Goal: Task Accomplishment & Management: Use online tool/utility

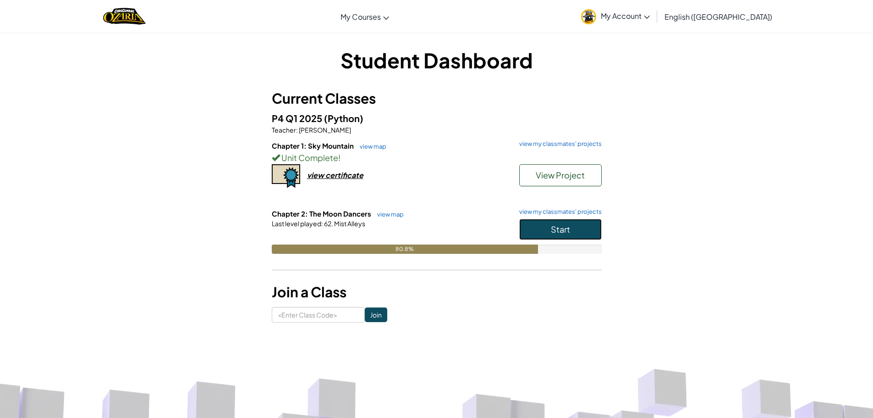
click at [561, 233] on span "Start" at bounding box center [560, 229] width 19 height 11
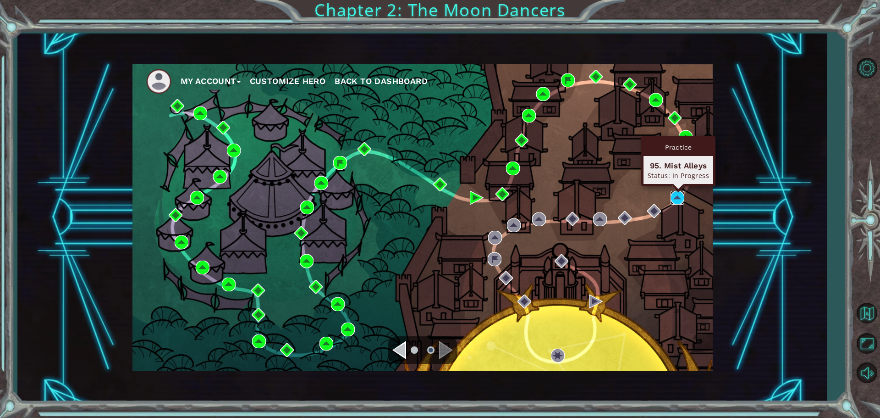
click at [683, 194] on img at bounding box center [678, 198] width 14 height 14
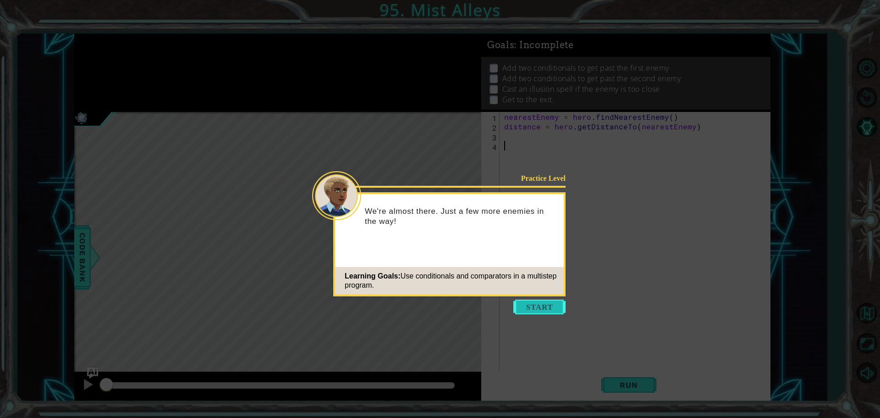
click at [541, 307] on button "Start" at bounding box center [540, 306] width 52 height 15
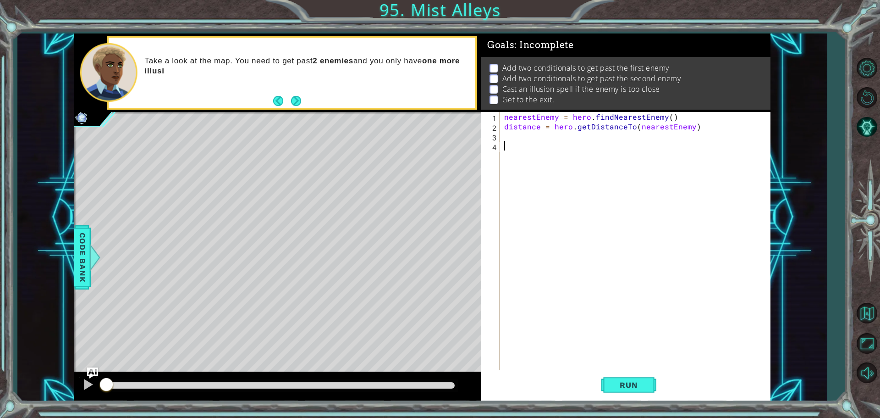
click at [297, 102] on button "Next" at bounding box center [296, 101] width 10 height 10
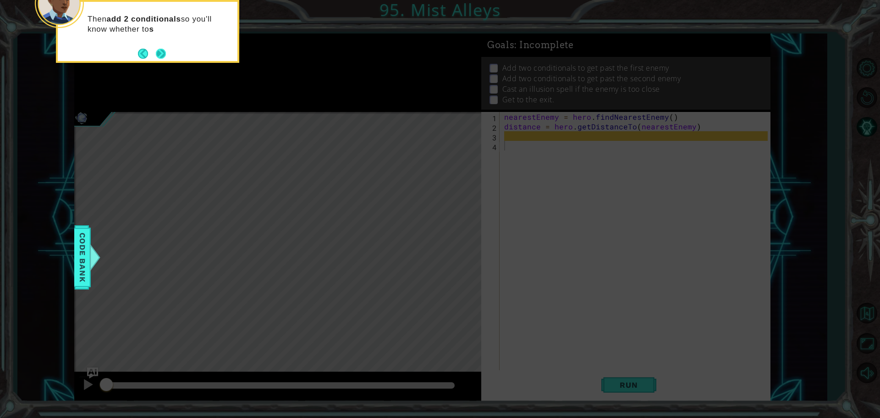
click at [160, 54] on button "Next" at bounding box center [161, 54] width 10 height 10
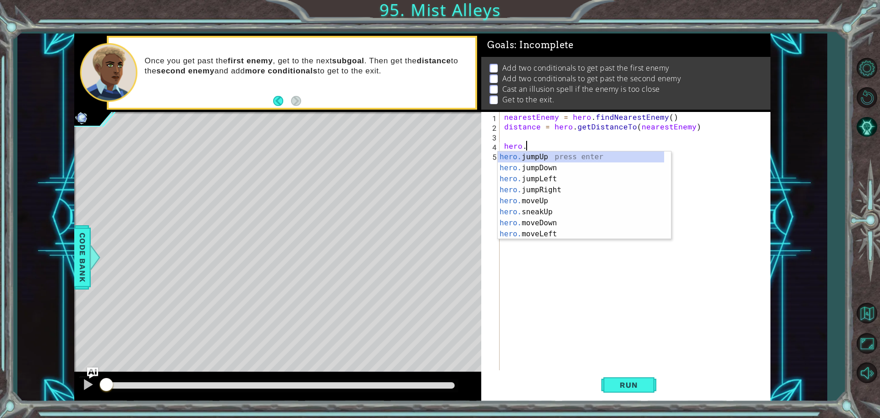
type textarea "h"
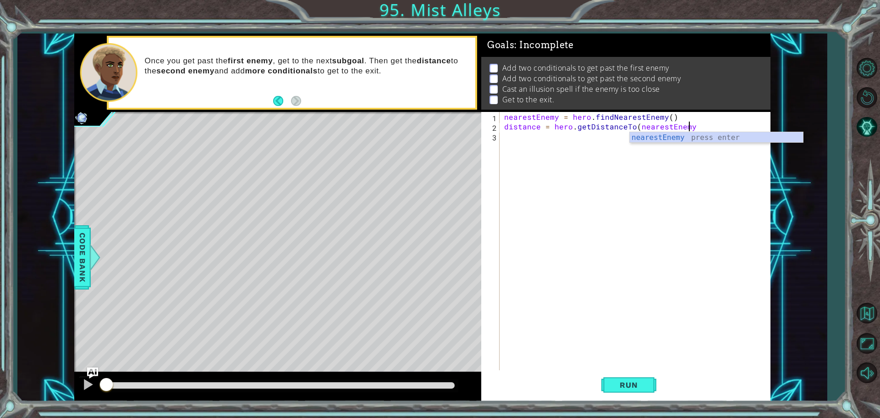
type textarea "distance = hero.getDistanceTo(nearestEnem"
click at [701, 144] on div "nearestEnemy = hero . findNearestEnemy ( ) distance = hero . getDistanceTo ( ne…" at bounding box center [638, 251] width 270 height 279
click at [689, 129] on div "nearestEnemy = hero . findNearestEnemy ( ) distance = hero . getDistanceTo ( ne…" at bounding box center [638, 251] width 270 height 279
click at [680, 137] on div "nearestEne my press enter" at bounding box center [716, 148] width 173 height 33
type textarea "distance = hero.getDistanceTo(nearestEnemy)"
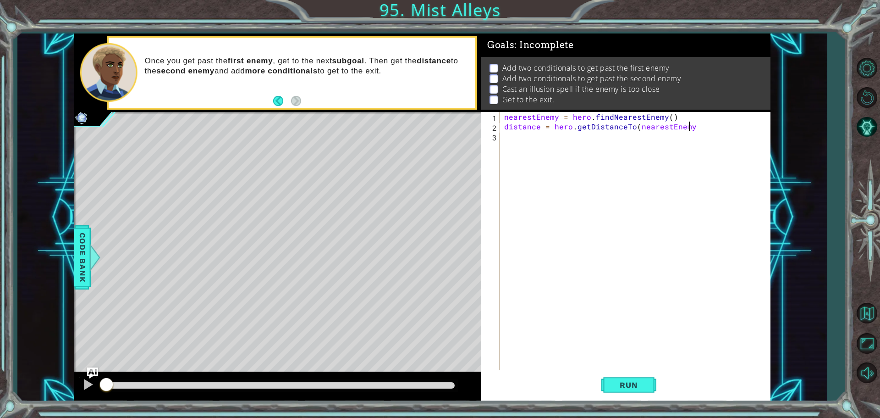
scroll to position [0, 11]
click at [503, 138] on div "nearestEnemy = hero . findNearestEnemy ( ) distance = hero . getDistanceTo ( ne…" at bounding box center [638, 251] width 270 height 279
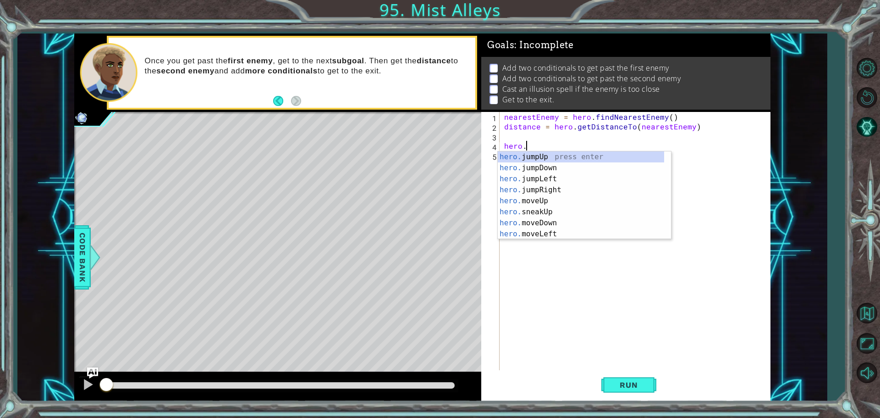
scroll to position [0, 1]
click at [559, 156] on div "hero.s neakUp press enter hero.s neakDown press enter hero.s neakLeft press ent…" at bounding box center [584, 200] width 173 height 99
type textarea "hero.sneakUp(1)"
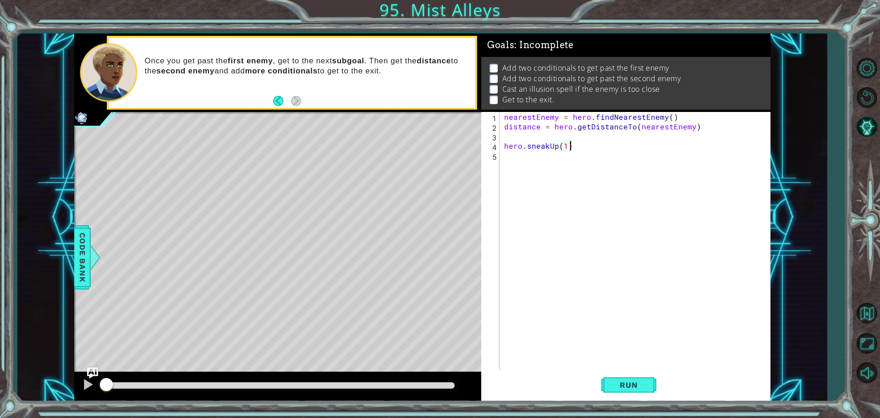
click at [573, 149] on div "nearestEnemy = hero . findNearestEnemy ( ) distance = hero . getDistanceTo ( ne…" at bounding box center [638, 251] width 270 height 279
drag, startPoint x: 573, startPoint y: 149, endPoint x: 501, endPoint y: 146, distance: 71.6
click at [501, 146] on div "hero.sneakUp(1) 1 2 3 4 5 nearestEnemy = hero . findNearestEnemy ( ) distance =…" at bounding box center [624, 242] width 287 height 260
click at [504, 138] on div "nearestEnemy = hero . findNearestEnemy ( ) distance = hero . getDistanceTo ( ne…" at bounding box center [638, 251] width 270 height 279
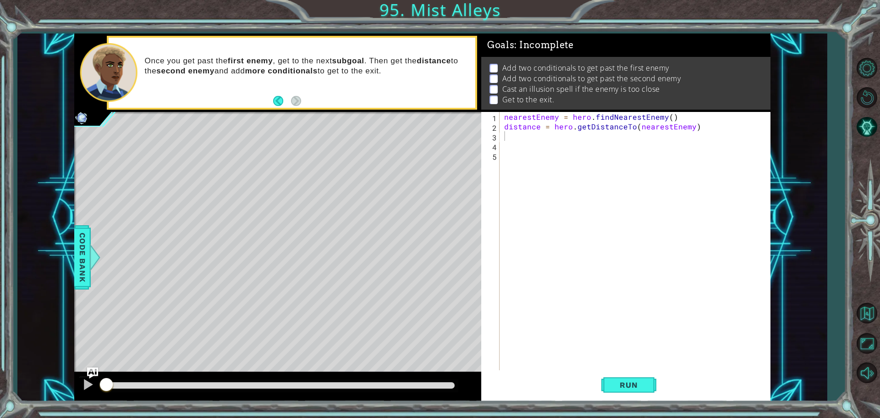
click at [276, 99] on button "Back" at bounding box center [282, 101] width 18 height 10
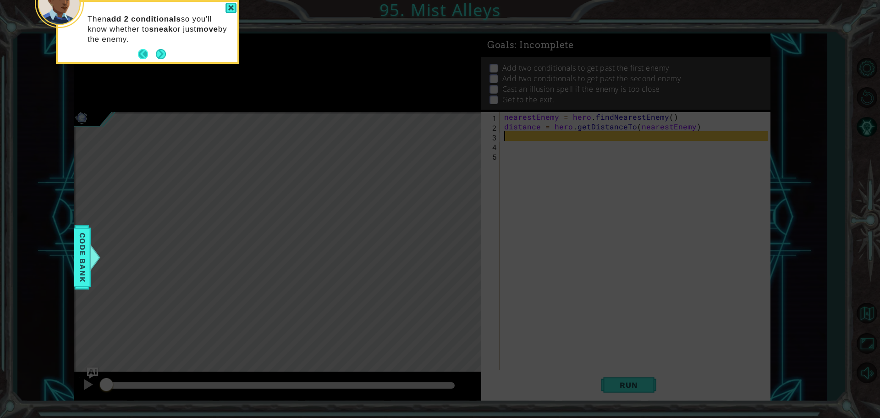
click at [140, 51] on button "Back" at bounding box center [147, 54] width 18 height 10
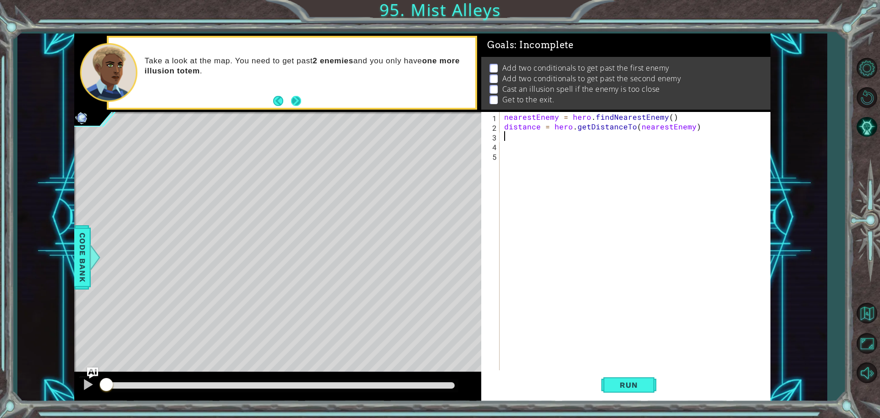
click at [293, 100] on button "Next" at bounding box center [296, 101] width 10 height 10
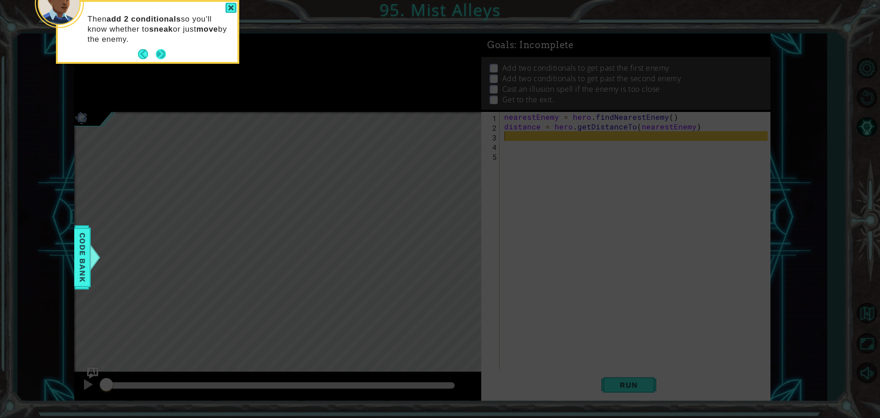
click at [161, 51] on button "Next" at bounding box center [161, 54] width 10 height 10
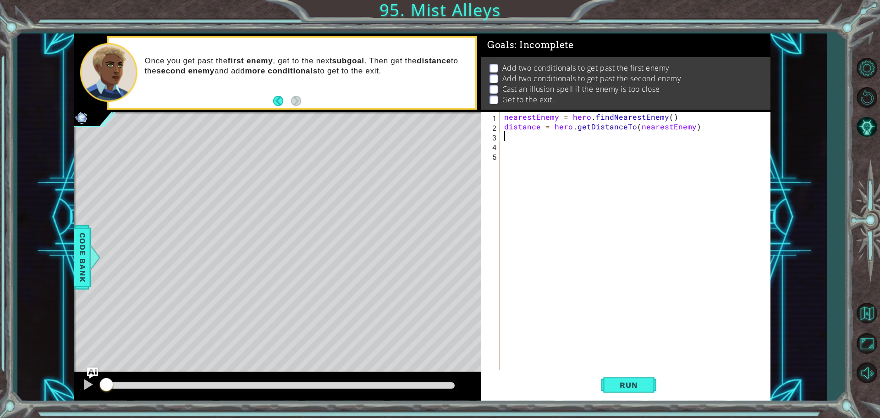
click at [509, 150] on div "nearestEnemy = hero . findNearestEnemy ( ) distance = hero . getDistanceTo ( ne…" at bounding box center [638, 251] width 270 height 279
click at [571, 159] on div "hero.castIllusionMis t press enter" at bounding box center [584, 167] width 173 height 33
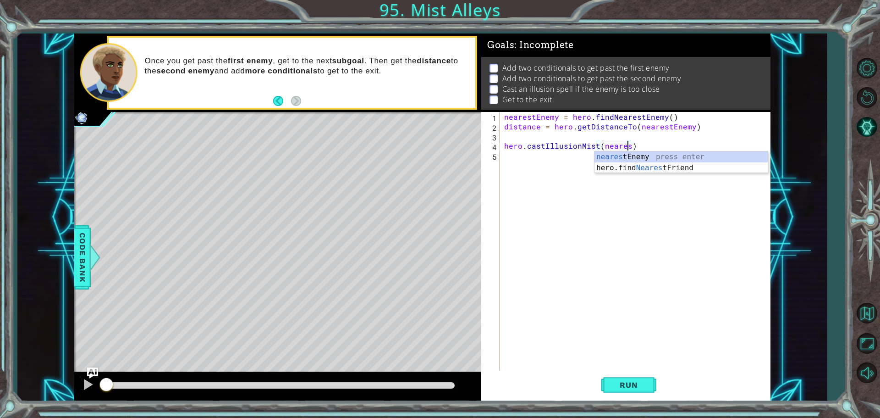
scroll to position [0, 8]
click at [657, 156] on div "nearest Enemy press enter hero.find Nearest Friend press enter" at bounding box center [681, 173] width 173 height 44
type textarea "hero.castIllusionMist(nearestEnemy)"
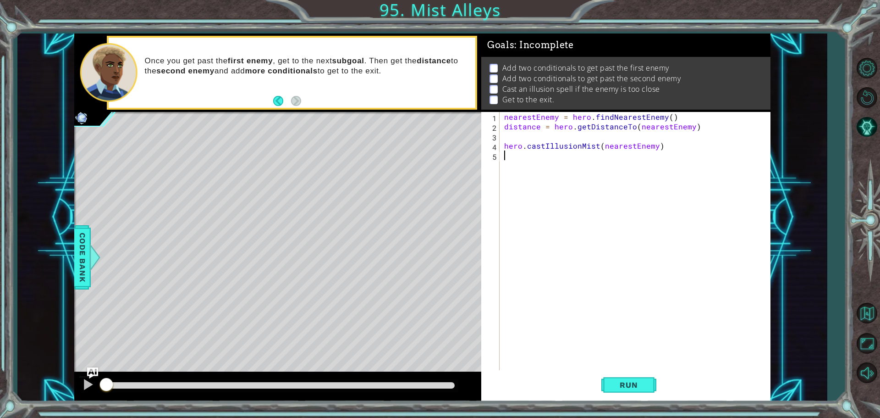
drag, startPoint x: 332, startPoint y: 97, endPoint x: 555, endPoint y: 224, distance: 256.9
click at [555, 224] on div "nearestEnemy = hero . findNearestEnemy ( ) distance = hero . getDistanceTo ( ne…" at bounding box center [638, 251] width 270 height 279
type textarea "hero.sneakUp(2)"
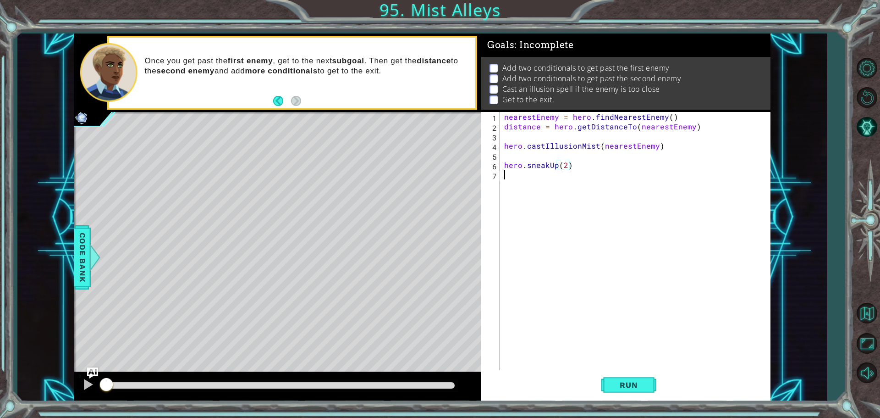
drag, startPoint x: 505, startPoint y: 182, endPoint x: 503, endPoint y: 190, distance: 7.9
click at [503, 183] on div "nearestEnemy = hero . findNearestEnemy ( ) distance = hero . getDistanceTo ( ne…" at bounding box center [638, 251] width 270 height 279
type textarea "H"
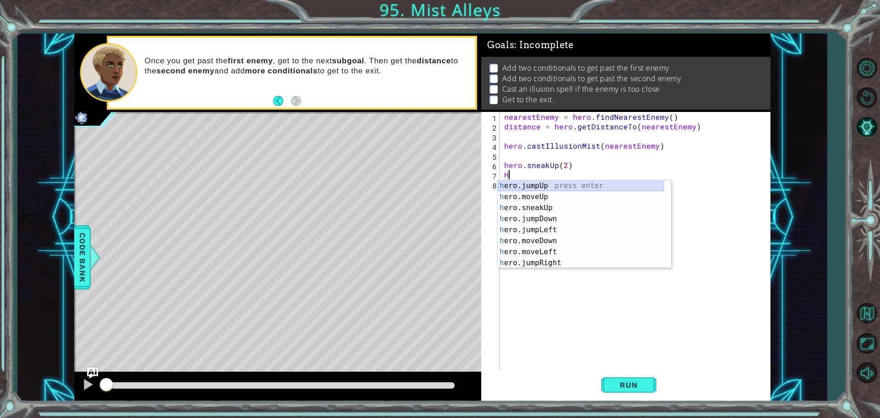
drag, startPoint x: 519, startPoint y: 186, endPoint x: 523, endPoint y: 188, distance: 4.7
click at [519, 186] on div "h ero.jumpUp press enter h ero.moveUp press enter h ero.sneakUp press enter h e…" at bounding box center [581, 235] width 166 height 110
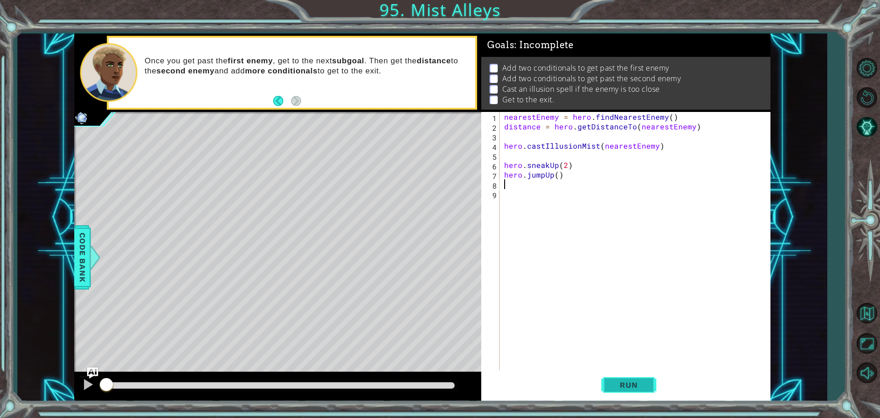
click at [625, 397] on button "Run" at bounding box center [629, 384] width 55 height 29
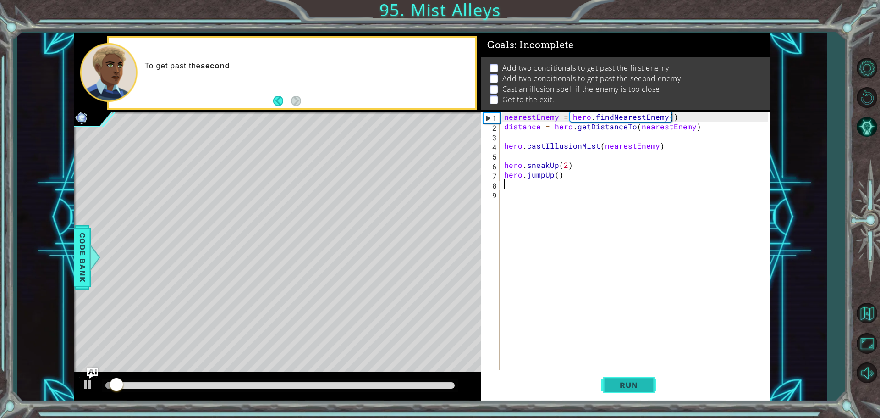
click at [613, 373] on button "Run" at bounding box center [629, 384] width 55 height 29
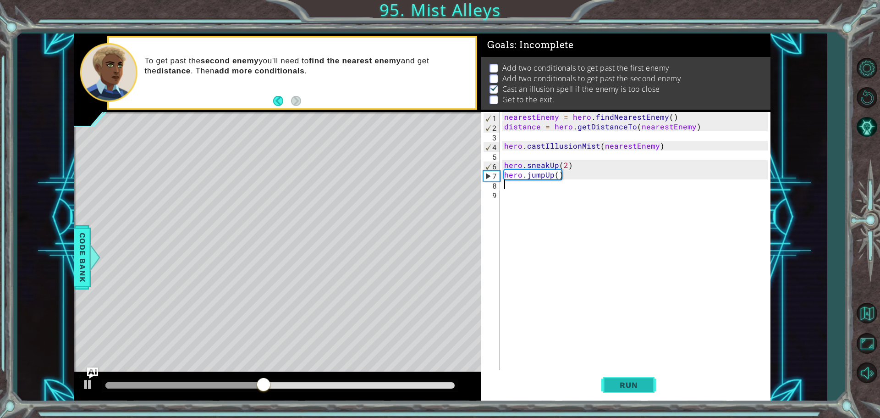
drag, startPoint x: 610, startPoint y: 378, endPoint x: 606, endPoint y: 387, distance: 9.2
click at [606, 387] on button "Run" at bounding box center [629, 384] width 55 height 29
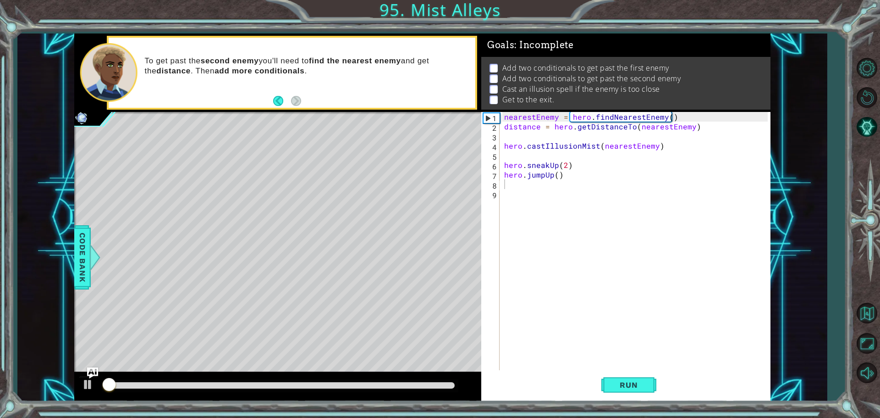
drag, startPoint x: 606, startPoint y: 387, endPoint x: 580, endPoint y: 382, distance: 26.5
click at [605, 387] on button "Run" at bounding box center [629, 384] width 55 height 29
click at [596, 379] on div "Run" at bounding box center [628, 384] width 289 height 29
click at [597, 376] on div "Run" at bounding box center [628, 384] width 289 height 29
click at [601, 370] on div "Run" at bounding box center [628, 384] width 289 height 29
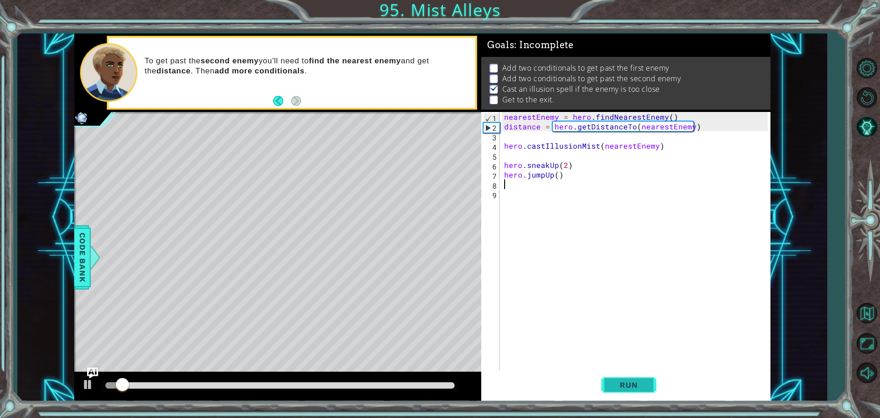
click at [620, 378] on button "Run" at bounding box center [629, 384] width 55 height 29
click at [619, 378] on button "Run" at bounding box center [629, 384] width 55 height 29
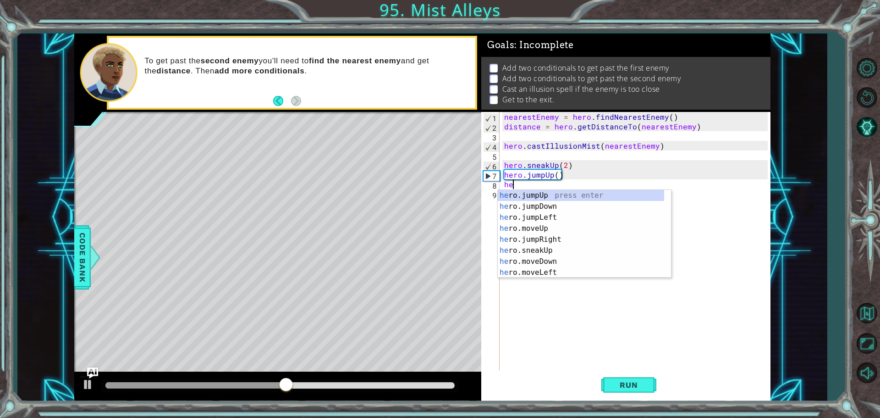
scroll to position [0, 0]
type textarea "h"
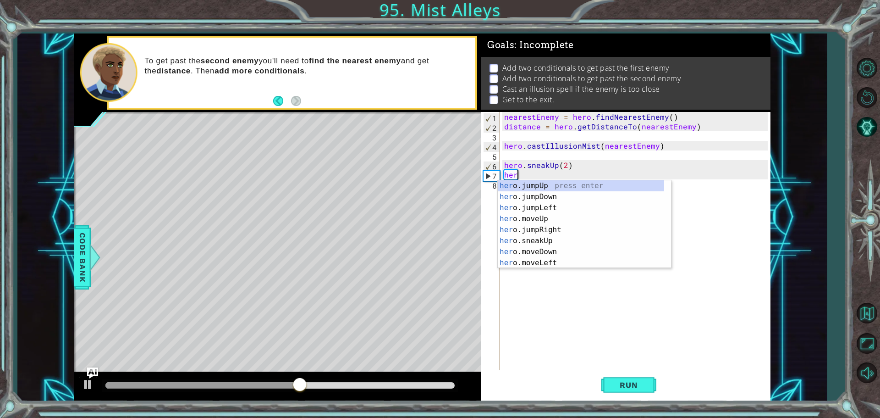
type textarea "h"
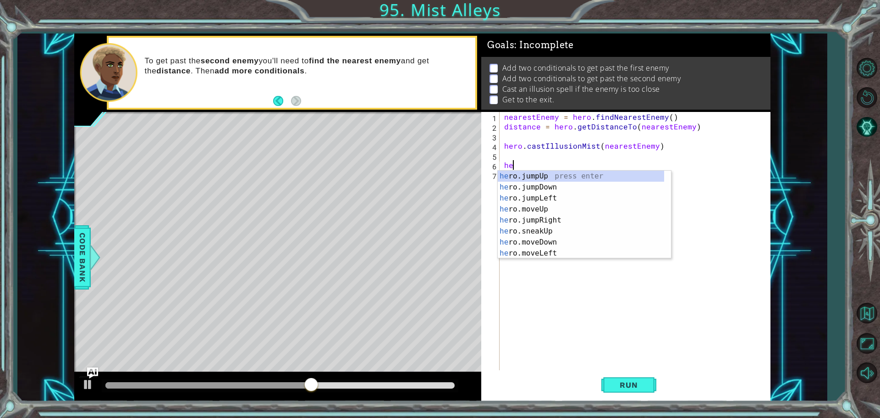
type textarea "h"
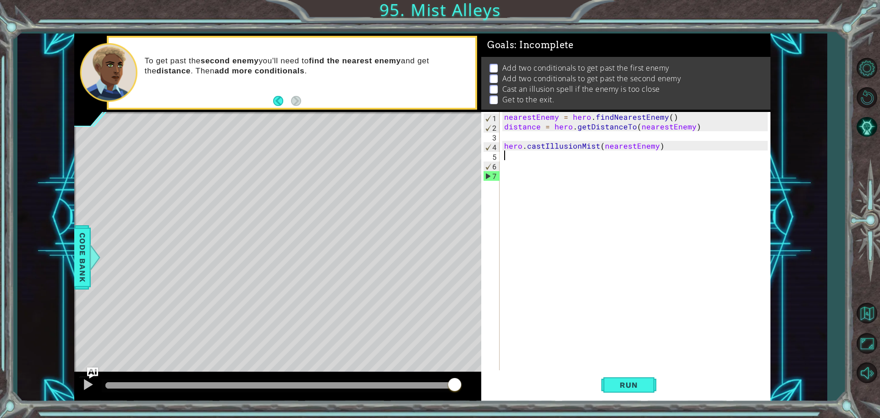
click at [503, 159] on div "nearestEnemy = hero . findNearestEnemy ( ) distance = hero . getDistanceTo ( ne…" at bounding box center [638, 251] width 270 height 279
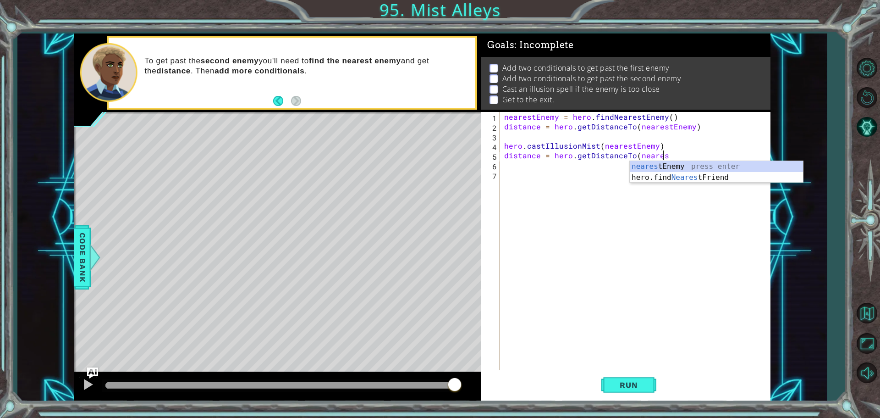
scroll to position [0, 10]
drag, startPoint x: 679, startPoint y: 166, endPoint x: 681, endPoint y: 160, distance: 5.8
click at [680, 163] on div "nearestE nemy press enter [DOMAIN_NAME] n dN earest Fri e nd press enter" at bounding box center [716, 183] width 173 height 44
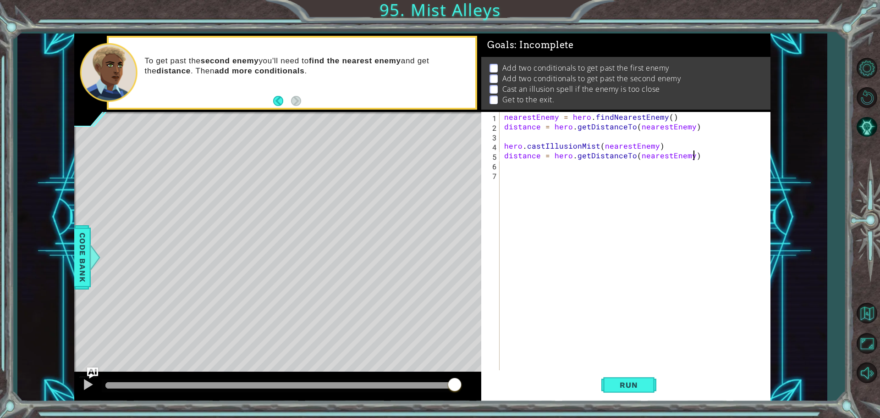
scroll to position [0, 11]
click at [618, 378] on button "Run" at bounding box center [629, 384] width 55 height 29
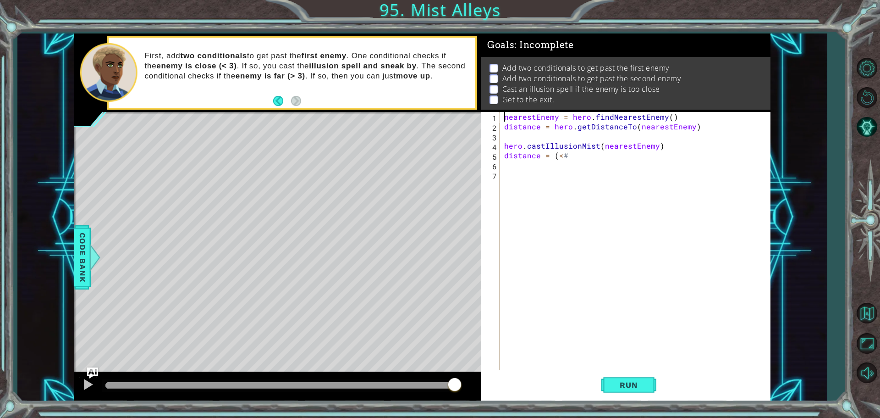
scroll to position [0, 0]
click at [569, 158] on div "nearestEnemy = hero . findNearestEnemy ( ) distance = hero . getDistanceTo ( ne…" at bounding box center [638, 251] width 270 height 279
click at [606, 384] on button "Run" at bounding box center [629, 384] width 55 height 29
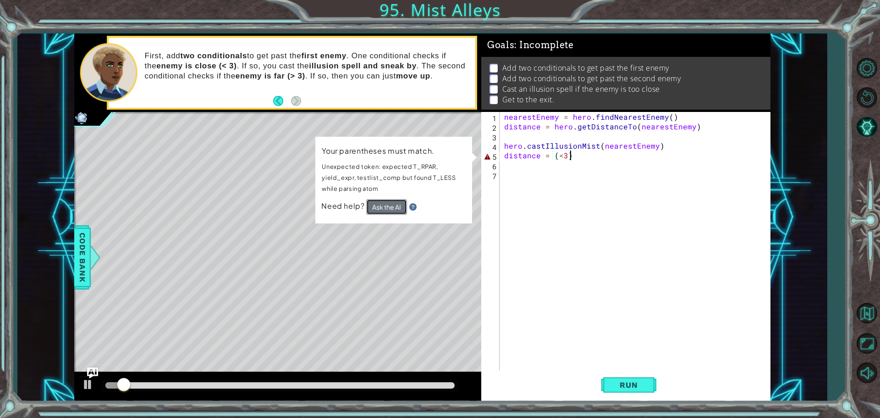
click at [397, 207] on button "Ask the AI" at bounding box center [386, 207] width 41 height 16
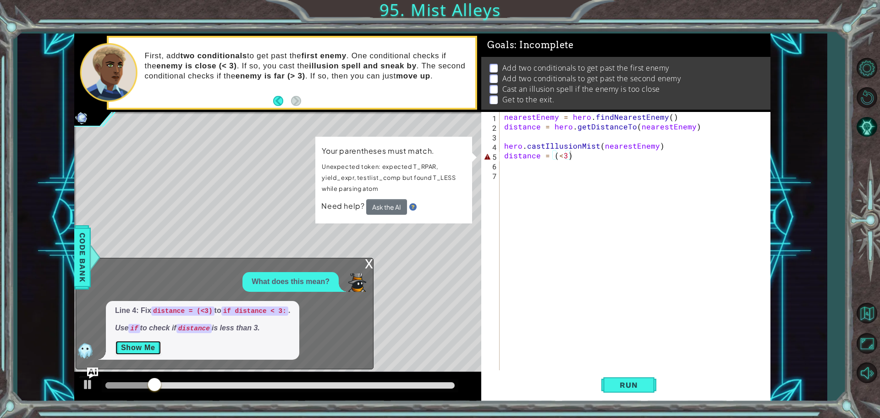
click at [148, 341] on button "Show Me" at bounding box center [138, 347] width 46 height 15
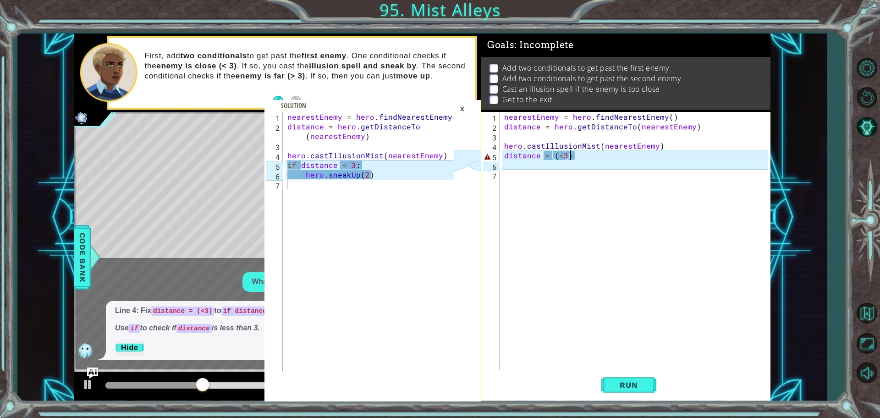
click at [504, 154] on div "nearestEnemy = hero . findNearestEnemy ( ) distance = hero . getDistanceTo ( ne…" at bounding box center [638, 251] width 270 height 279
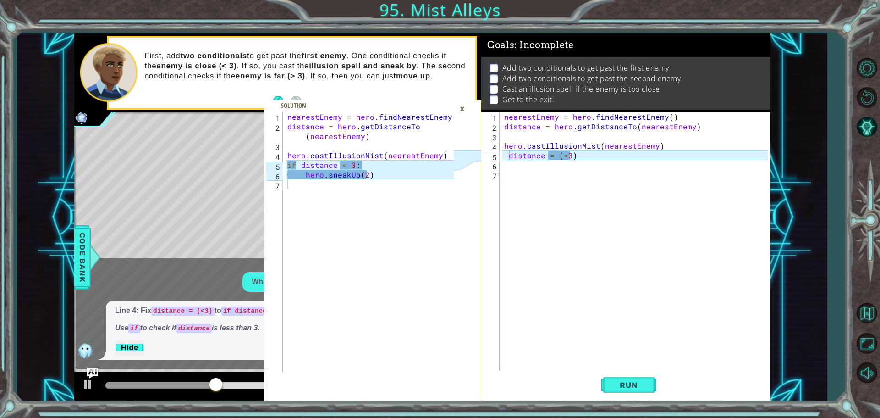
click at [501, 154] on div "distance = (<3) 1 2 3 4 5 6 7 nearestEnemy = hero . findNearestEnemy ( ) distan…" at bounding box center [624, 242] width 287 height 260
click at [501, 155] on div "distance = (<3) 1 2 3 4 5 6 7 nearestEnemy = hero . findNearestEnemy ( ) distan…" at bounding box center [624, 242] width 287 height 260
click at [503, 155] on div "nearestEnemy = hero . findNearestEnemy ( ) distance = hero . getDistanceTo ( ne…" at bounding box center [638, 251] width 270 height 279
click at [565, 153] on div "nearestEnemy = hero . findNearestEnemy ( ) distance = hero . getDistanceTo ( ne…" at bounding box center [638, 251] width 270 height 279
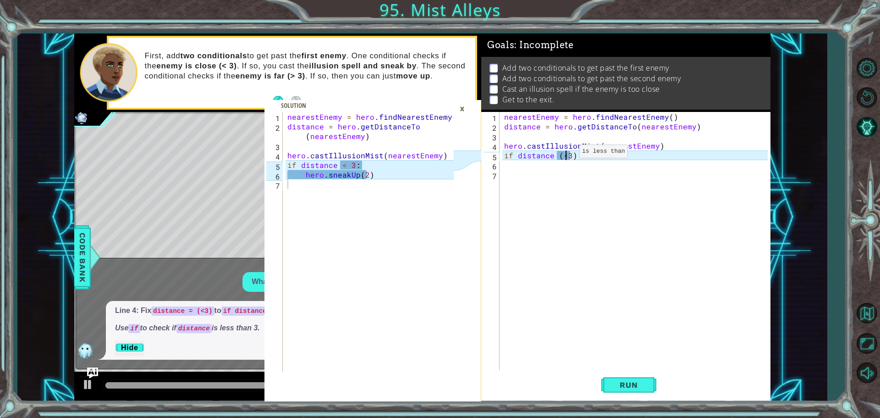
drag, startPoint x: 564, startPoint y: 154, endPoint x: 573, endPoint y: 157, distance: 9.5
click at [564, 154] on div "nearestEnemy = hero . findNearestEnemy ( ) distance = hero . getDistanceTo ( ne…" at bounding box center [638, 251] width 270 height 279
click at [573, 157] on div "nearestEnemy = hero . findNearestEnemy ( ) distance = hero . getDistanceTo ( ne…" at bounding box center [638, 251] width 270 height 279
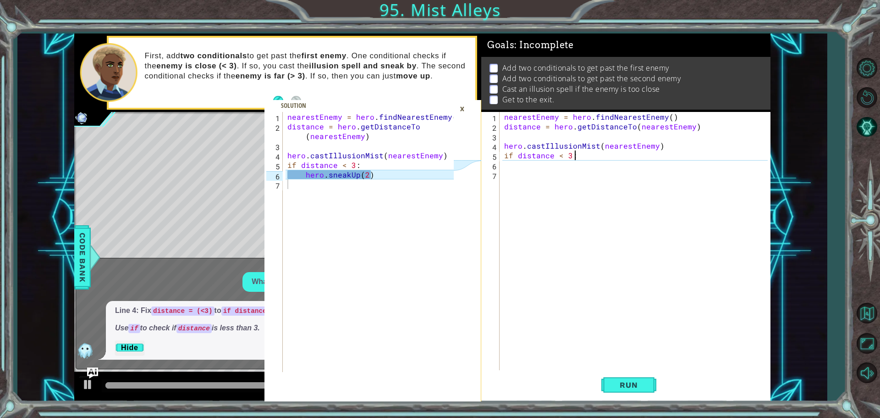
type textarea "if distance < 3:"
click at [500, 166] on div "if distance < 3: 1 2 3 4 5 6 7 nearestEnemy = hero . findNearestEnemy ( ) dista…" at bounding box center [624, 242] width 287 height 260
click at [508, 163] on div "nearestEnemy = hero . findNearestEnemy ( ) distance = hero . getDistanceTo ( ne…" at bounding box center [638, 251] width 270 height 279
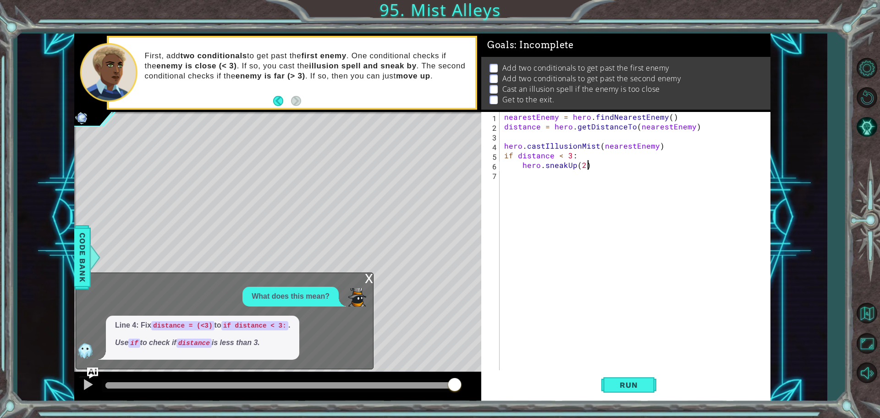
scroll to position [0, 5]
type textarea "hero.sneakUp(2)"
click at [368, 279] on div "x" at bounding box center [369, 277] width 8 height 9
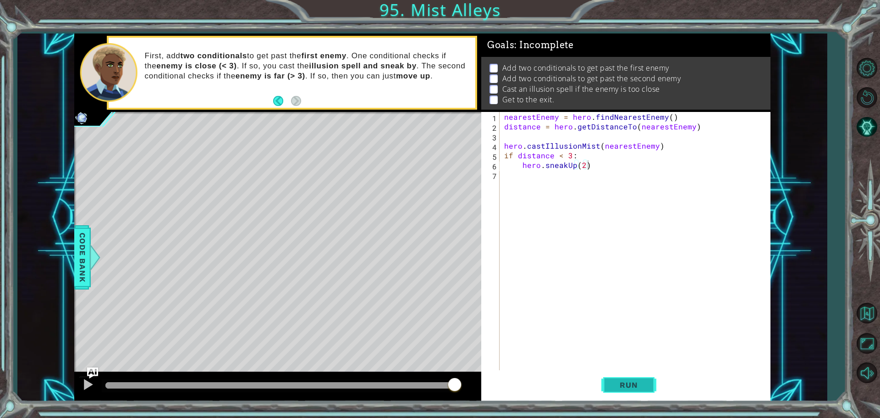
click at [646, 388] on span "Run" at bounding box center [629, 384] width 36 height 9
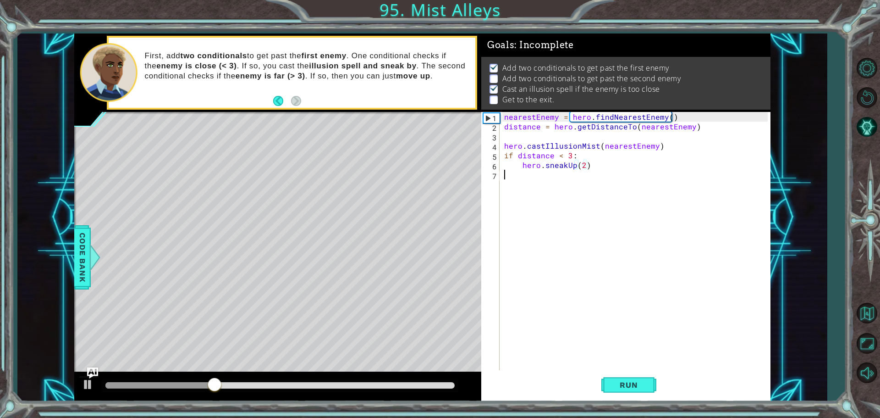
click at [507, 176] on div "nearestEnemy = hero . findNearestEnemy ( ) distance = hero . getDistanceTo ( ne…" at bounding box center [638, 251] width 270 height 279
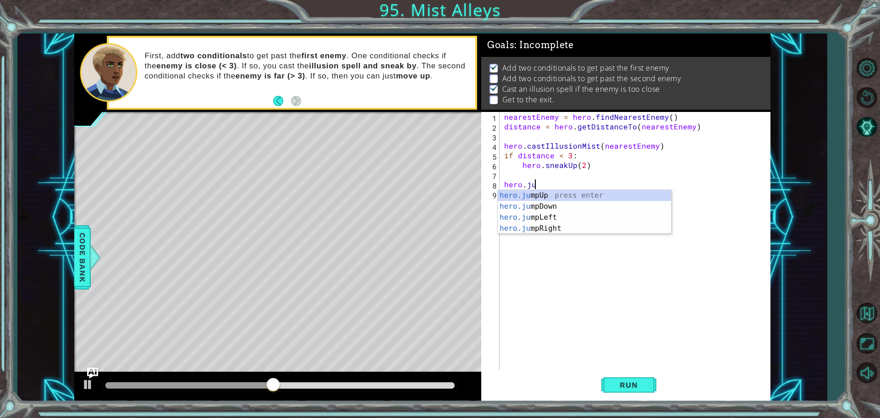
scroll to position [0, 1]
type textarea "hero.jum"
click at [522, 199] on div "hero.jum pUp press enter hero.jum pDown press enter hero.jum pLeft press enter …" at bounding box center [584, 223] width 173 height 66
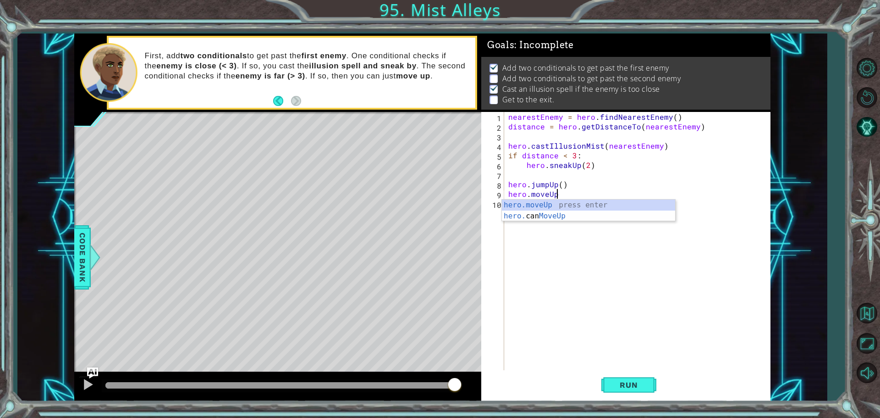
scroll to position [0, 3]
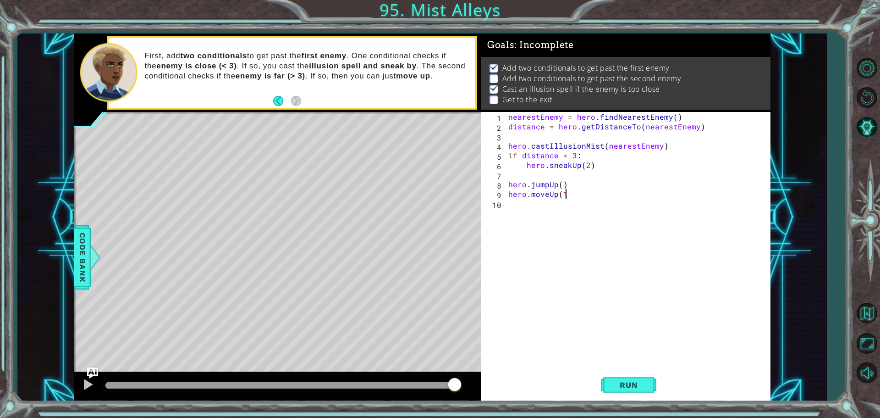
type textarea "hero.moveUp(1)"
click at [515, 210] on div "nearestEnemy = hero . findNearestEnemy ( ) distance = hero . getDistanceTo ( ne…" at bounding box center [640, 251] width 266 height 279
type textarea "("
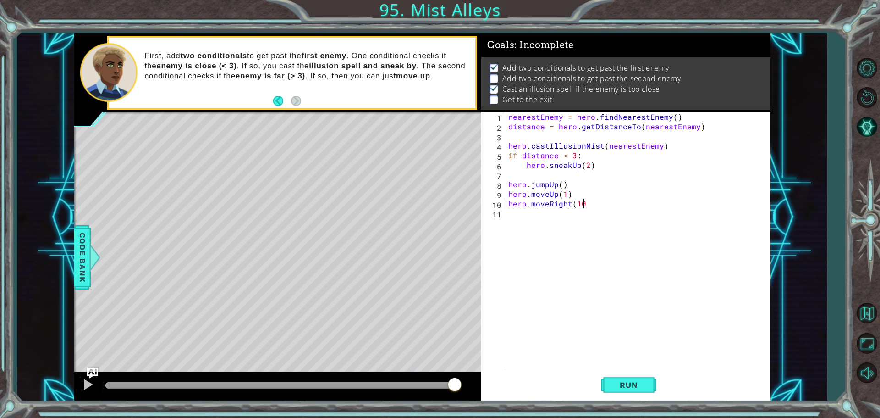
scroll to position [0, 4]
type textarea "hero.moveRight(1)"
click at [632, 387] on span "Run" at bounding box center [629, 384] width 36 height 9
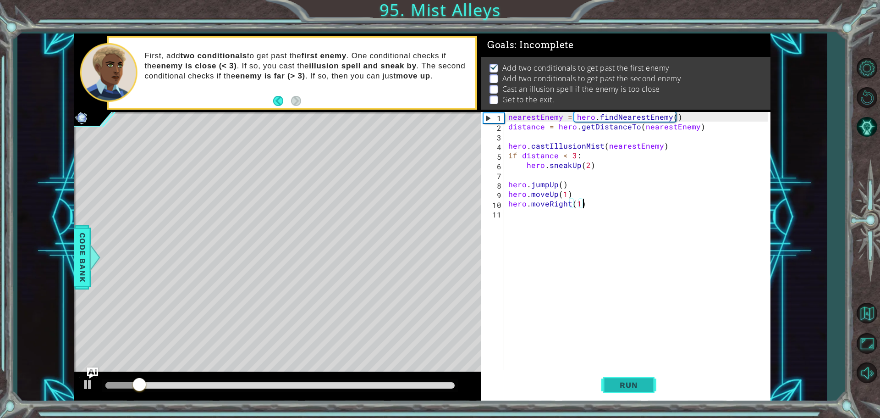
click at [602, 377] on button "Run" at bounding box center [629, 384] width 55 height 29
click at [516, 220] on div "nearestEnemy = hero . findNearestEnemy ( ) distance = hero . getDistanceTo ( ne…" at bounding box center [640, 251] width 266 height 279
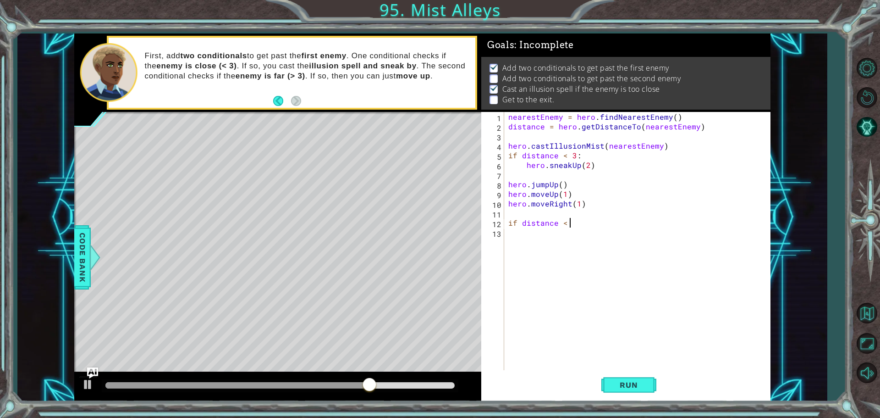
scroll to position [0, 4]
type textarea "if distance < 3:"
click at [510, 238] on div "nearestEnemy = hero . findNearestEnemy ( ) distance = hero . getDistanceTo ( ne…" at bounding box center [640, 251] width 266 height 279
type textarea "hero.sneakRight(2)"
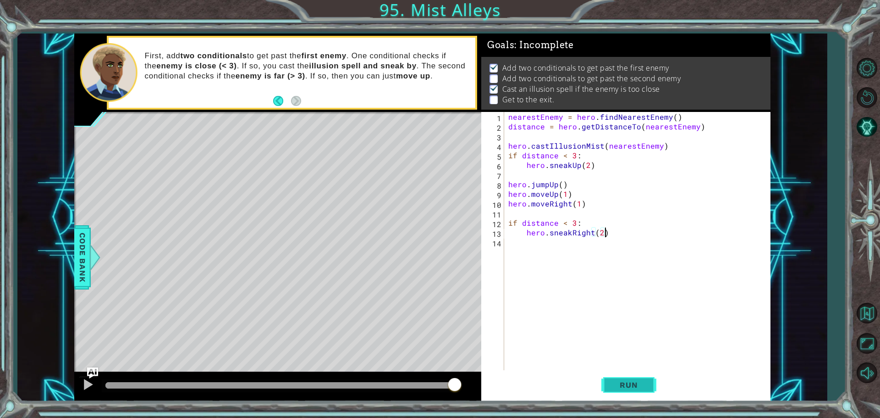
click at [641, 377] on button "Run" at bounding box center [629, 384] width 55 height 29
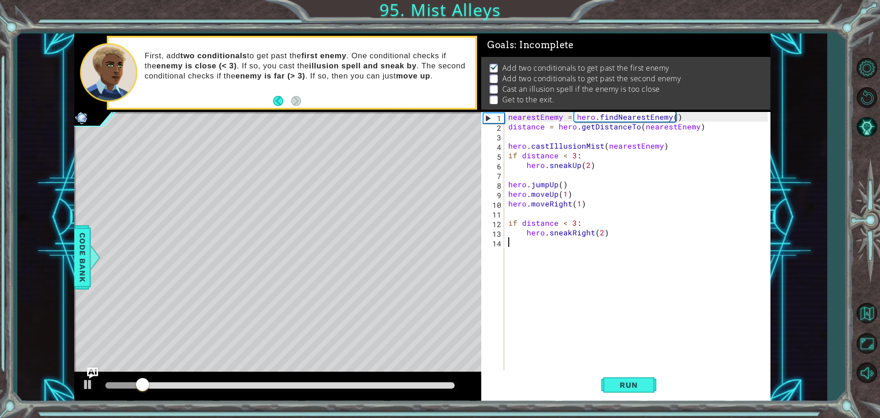
drag, startPoint x: 642, startPoint y: 365, endPoint x: 639, endPoint y: 368, distance: 4.9
click at [643, 365] on div "nearestEnemy = hero . findNearestEnemy ( ) distance = hero . getDistanceTo ( ne…" at bounding box center [640, 251] width 266 height 279
click at [636, 376] on button "Run" at bounding box center [629, 384] width 55 height 29
click at [571, 232] on div "nearestEnemy = hero . findNearestEnemy ( ) distance = hero . getDistanceTo ( ne…" at bounding box center [640, 251] width 266 height 279
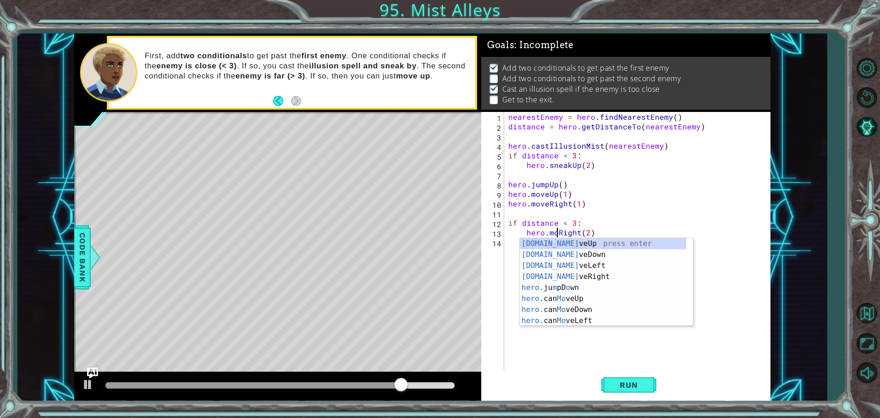
scroll to position [0, 3]
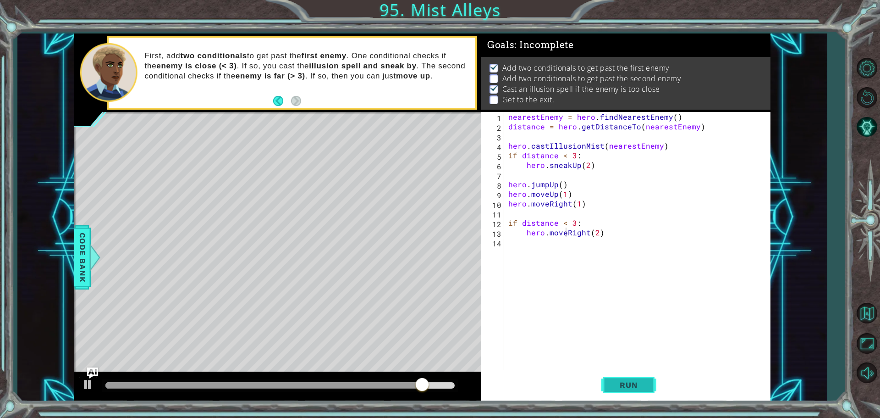
click at [622, 385] on span "Run" at bounding box center [629, 384] width 36 height 9
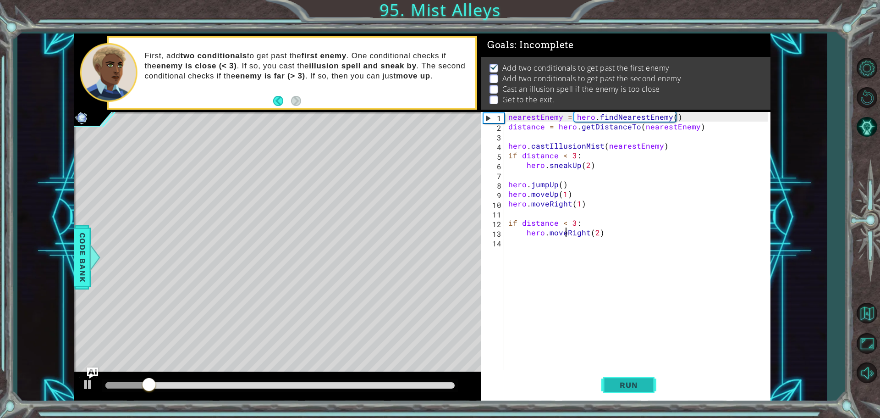
click at [625, 382] on span "Run" at bounding box center [629, 384] width 36 height 9
click at [624, 384] on span "Run" at bounding box center [629, 384] width 36 height 9
click at [623, 384] on span "Run" at bounding box center [629, 384] width 36 height 9
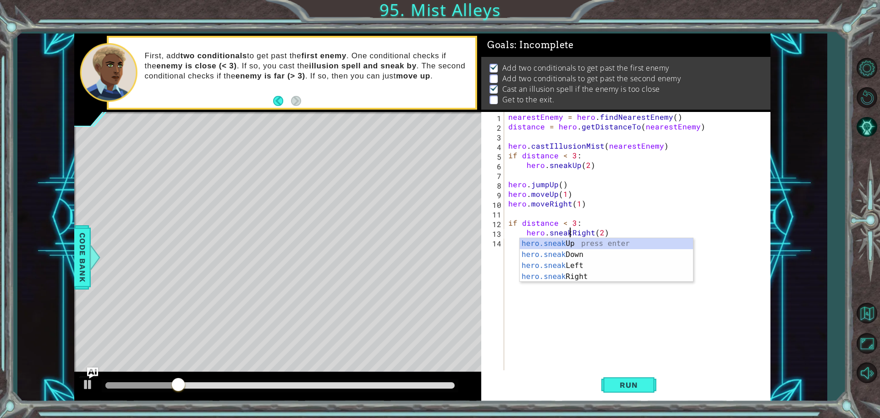
type textarea "hero.sneakRight(2)"
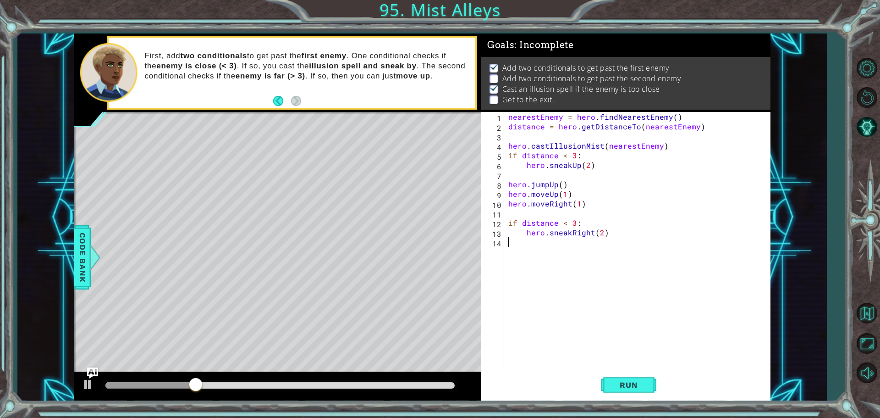
click at [603, 341] on div "nearestEnemy = hero . findNearestEnemy ( ) distance = hero . getDistanceTo ( ne…" at bounding box center [640, 251] width 266 height 279
click at [622, 387] on span "Run" at bounding box center [629, 384] width 36 height 9
click at [592, 383] on div "Run" at bounding box center [628, 384] width 289 height 29
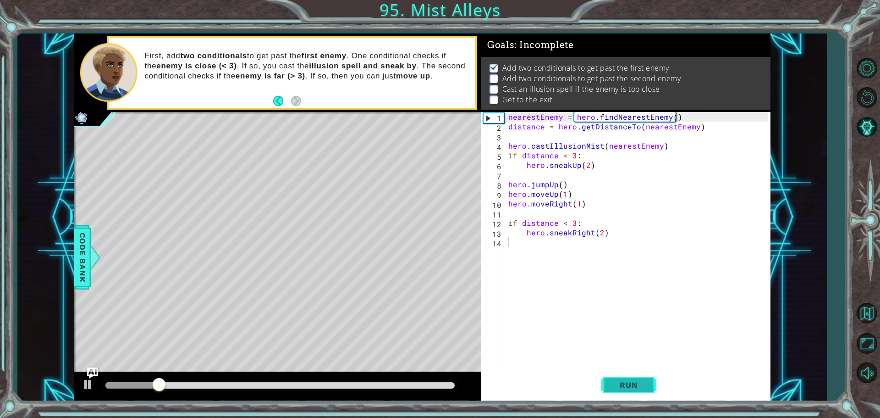
click at [610, 380] on button "Run" at bounding box center [629, 384] width 55 height 29
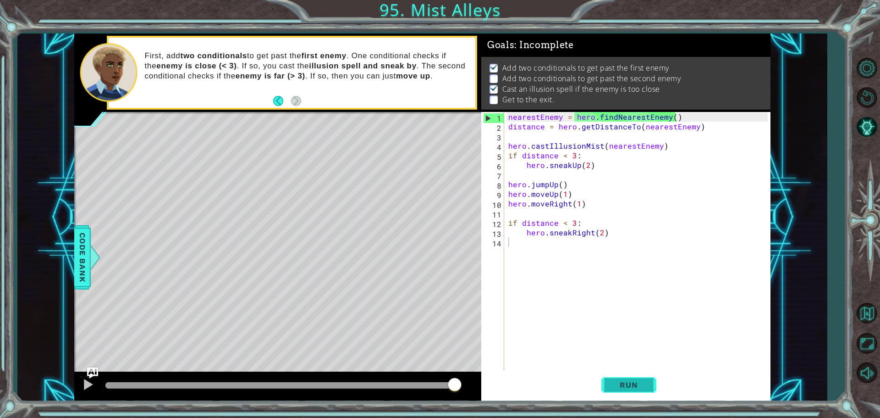
click at [615, 389] on button "Run" at bounding box center [629, 384] width 55 height 29
click at [642, 376] on button "Run" at bounding box center [629, 384] width 55 height 29
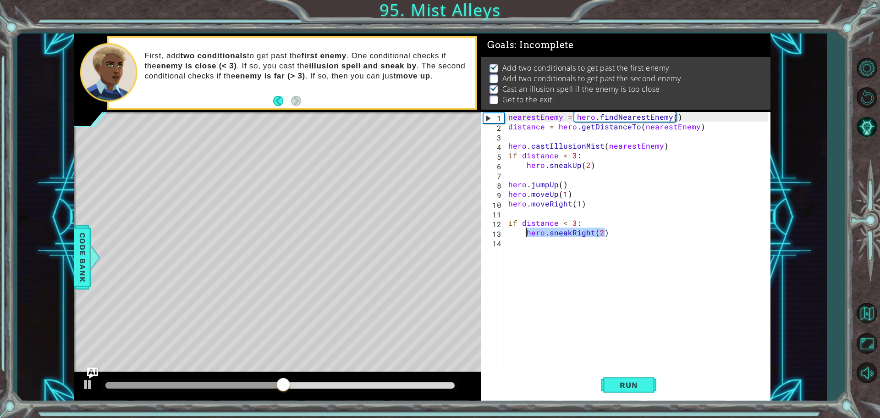
drag, startPoint x: 606, startPoint y: 230, endPoint x: 524, endPoint y: 231, distance: 81.6
click at [524, 231] on div "nearestEnemy = hero . findNearestEnemy ( ) distance = hero . getDistanceTo ( ne…" at bounding box center [640, 251] width 266 height 279
type textarea "hero.sneakRight(2)"
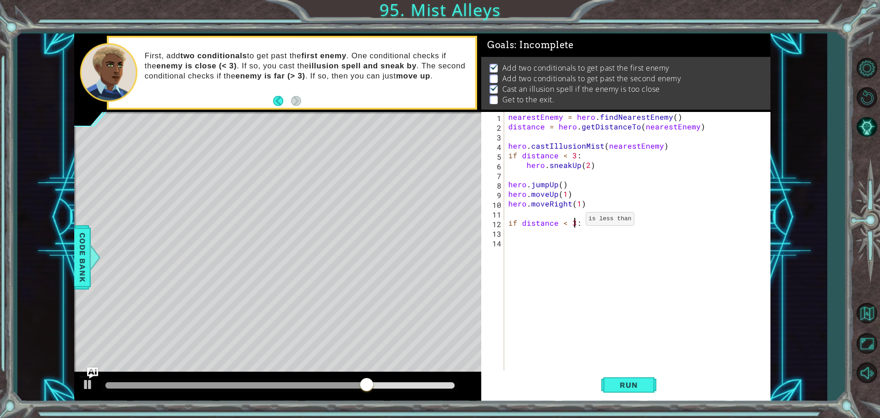
click at [575, 221] on div "nearestEnemy = hero . findNearestEnemy ( ) distance = hero . getDistanceTo ( ne…" at bounding box center [640, 251] width 266 height 279
type textarea "if distance < 4:"
click at [509, 233] on div "nearestEnemy = hero . findNearestEnemy ( ) distance = hero . getDistanceTo ( ne…" at bounding box center [640, 251] width 266 height 279
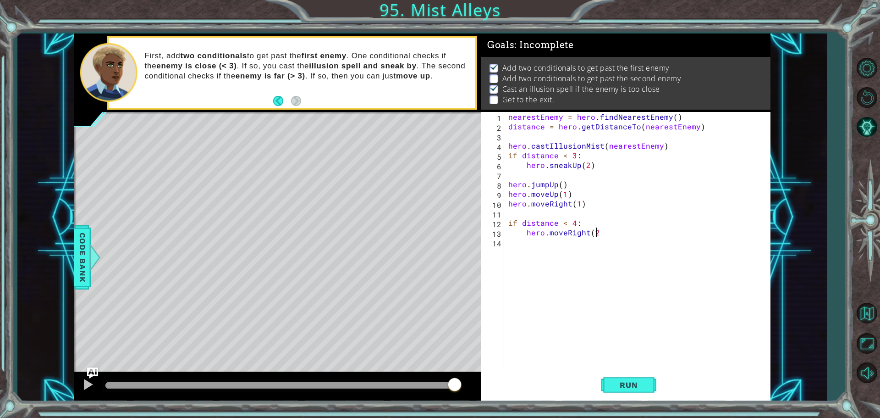
type textarea "hero.moveRight(2)"
click at [507, 245] on div "nearestEnemy = hero . findNearestEnemy ( ) distance = hero . getDistanceTo ( ne…" at bounding box center [640, 251] width 266 height 279
type textarea "hero.jumpRight()"
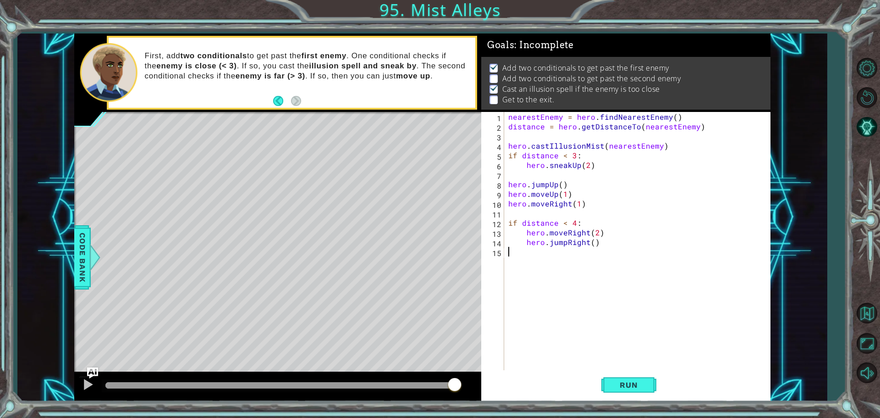
click at [516, 260] on div "nearestEnemy = hero . findNearestEnemy ( ) distance = hero . getDistanceTo ( ne…" at bounding box center [640, 251] width 266 height 279
click at [651, 386] on button "Run" at bounding box center [629, 384] width 55 height 29
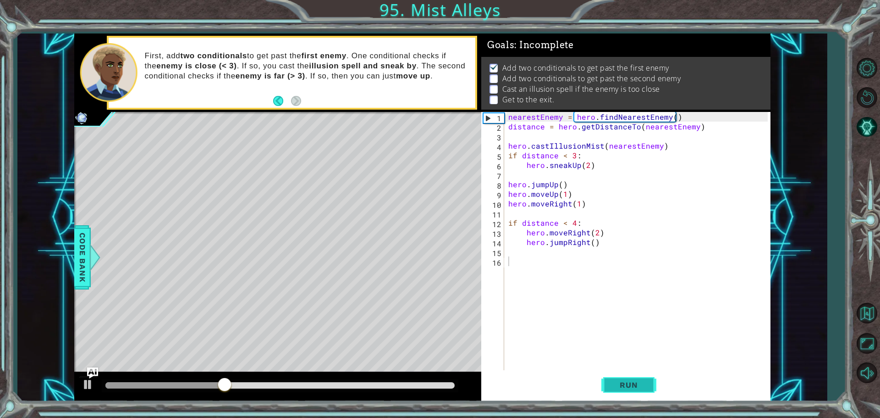
click at [643, 379] on button "Run" at bounding box center [629, 384] width 55 height 29
click at [572, 223] on div "nearestEnemy = hero . findNearestEnemy ( ) distance = hero . getDistanceTo ( ne…" at bounding box center [640, 251] width 266 height 279
click at [574, 222] on div "nearestEnemy = hero . findNearestEnemy ( ) distance = hero . getDistanceTo ( ne…" at bounding box center [640, 251] width 266 height 279
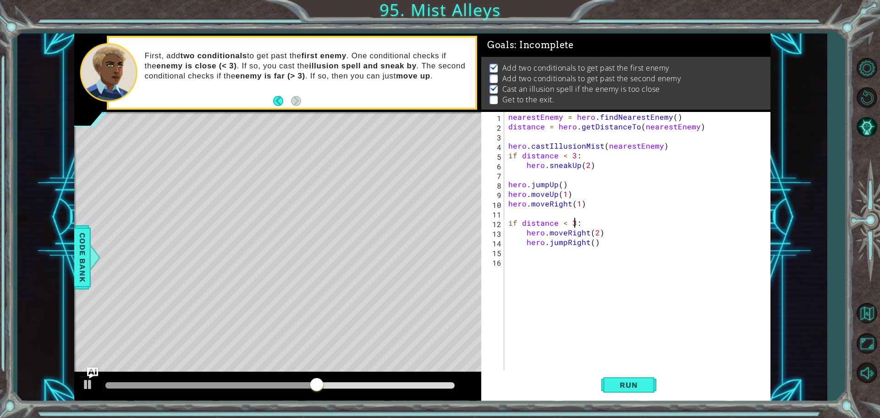
type textarea "if distance < 3:"
click at [514, 266] on div "nearestEnemy = hero . findNearestEnemy ( ) distance = hero . getDistanceTo ( ne…" at bounding box center [640, 251] width 266 height 279
drag, startPoint x: 625, startPoint y: 383, endPoint x: 635, endPoint y: 368, distance: 18.3
click at [627, 381] on span "Run" at bounding box center [629, 384] width 36 height 9
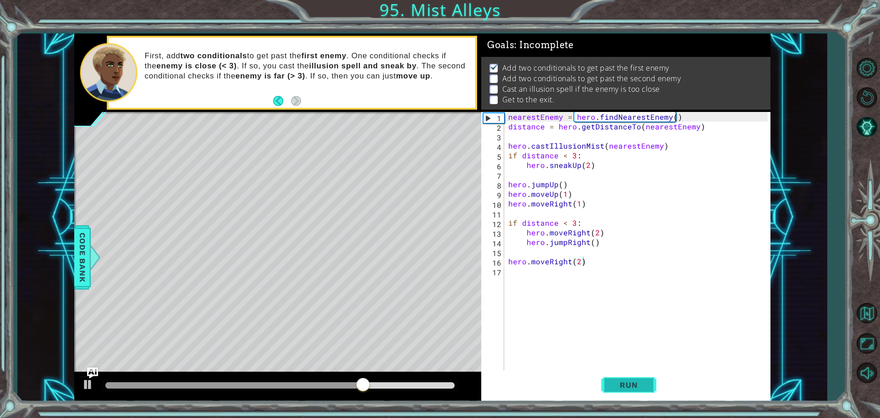
click at [617, 382] on span "Run" at bounding box center [629, 384] width 36 height 9
click at [627, 385] on span "Run" at bounding box center [629, 384] width 36 height 9
drag, startPoint x: 413, startPoint y: 76, endPoint x: 291, endPoint y: 55, distance: 123.6
click at [422, 87] on div "First, add two conditionals to get past the first enemy . One conditional check…" at bounding box center [306, 72] width 337 height 53
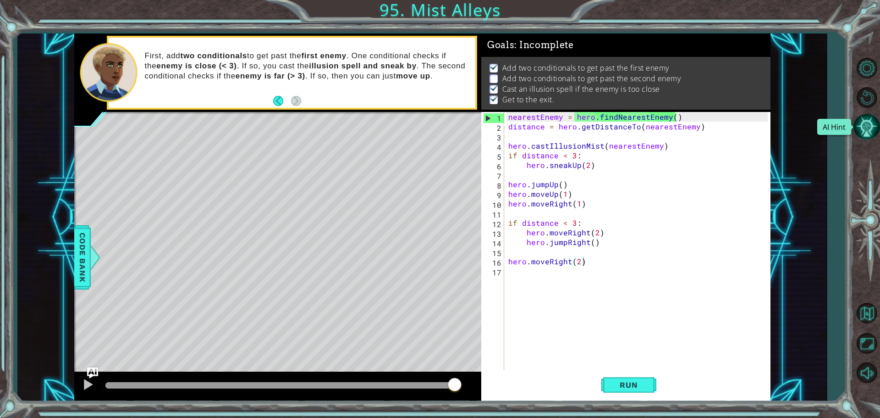
click at [873, 125] on button "AI Hint" at bounding box center [867, 126] width 27 height 27
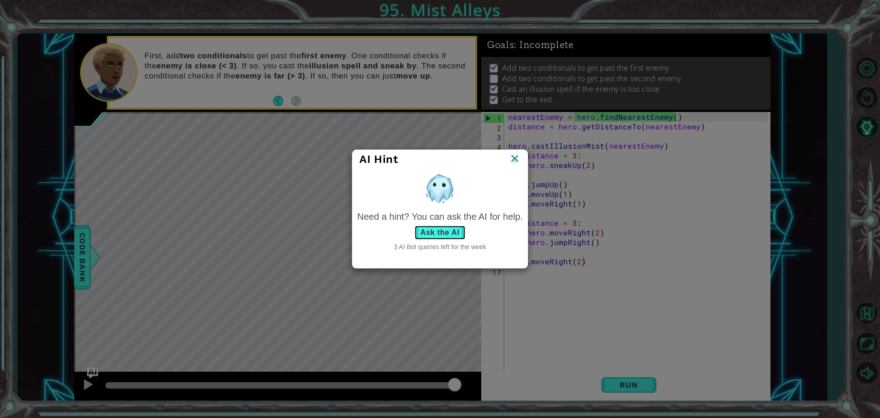
click at [444, 236] on button "Ask the AI" at bounding box center [440, 232] width 51 height 15
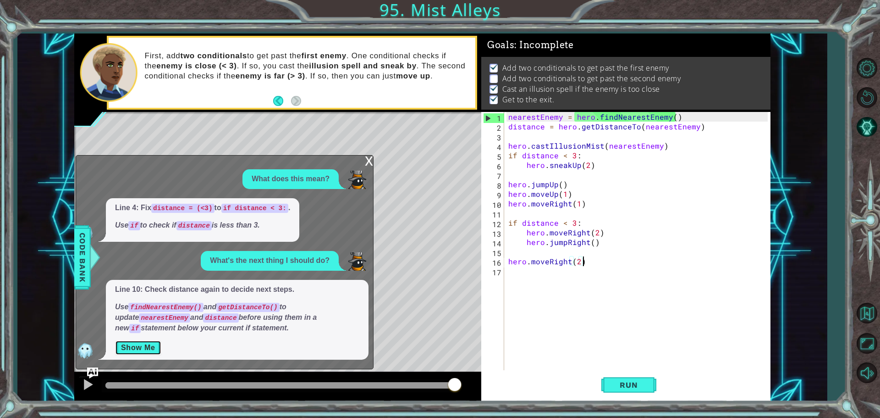
click at [132, 345] on button "Show Me" at bounding box center [138, 347] width 46 height 15
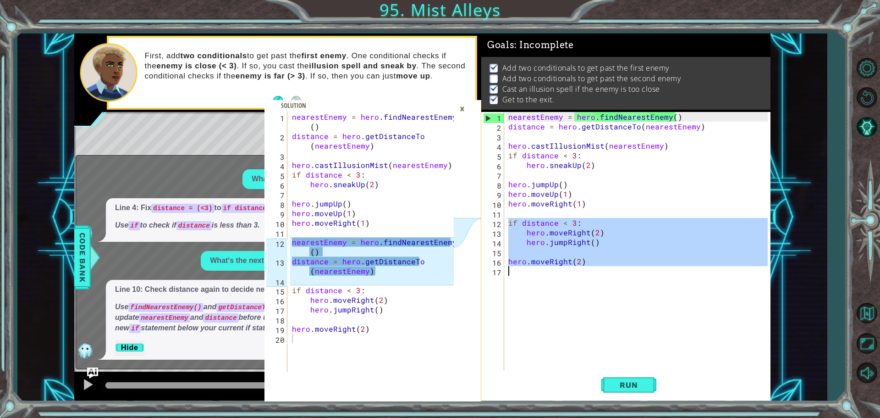
drag, startPoint x: 509, startPoint y: 221, endPoint x: 585, endPoint y: 269, distance: 89.0
click at [585, 269] on div "nearestEnemy = hero . findNearestEnemy ( ) distance = hero . getDistanceTo ( ne…" at bounding box center [640, 251] width 266 height 279
type textarea "hero.moveRight(2)"
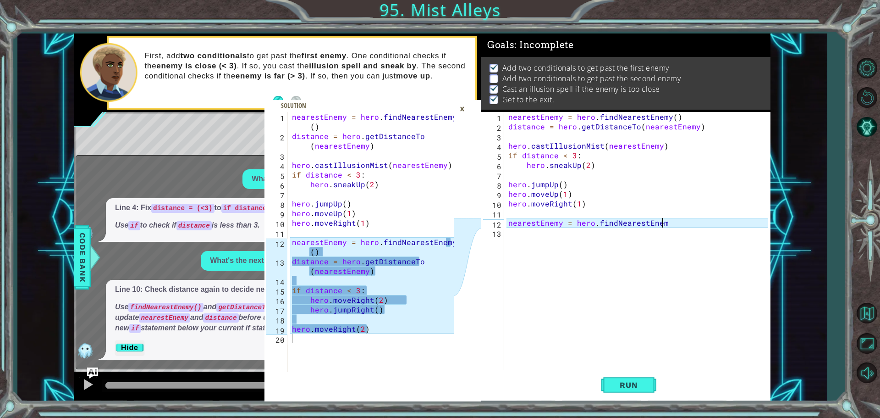
scroll to position [0, 9]
type textarea "nearestEnemy = hero.findNearestEnemy"
click at [506, 234] on div "nearestEnemy = hero.findNearestEnemy 1 2 3 4 5 6 7 8 9 10 11 12 13 nearestEnemy…" at bounding box center [624, 242] width 287 height 260
click at [505, 237] on div "nearestEnemy = hero.findNearestEnemy 1 2 3 4 5 6 7 8 9 10 11 12 13 nearestEnemy…" at bounding box center [624, 242] width 287 height 260
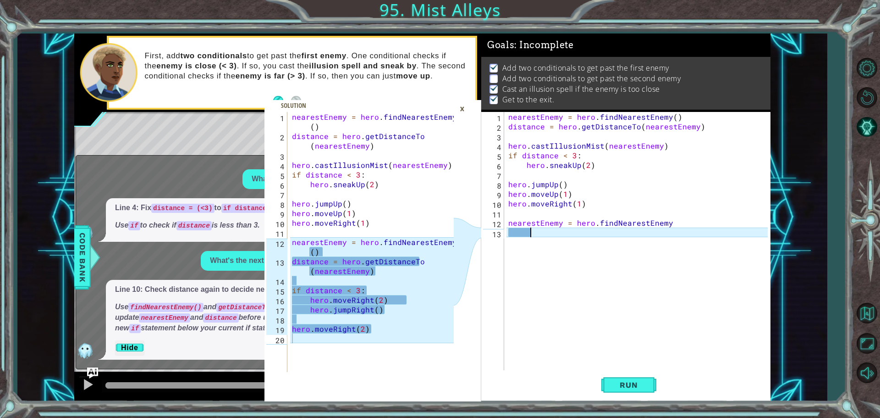
type textarea "("
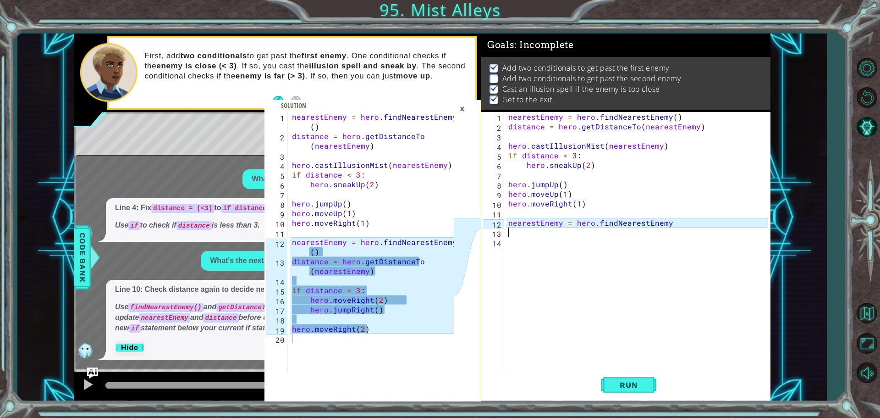
scroll to position [0, 0]
type textarea "nearestEnemy = hero.findNearestEnemy"
click at [507, 232] on div "nearestEnemy = hero . findNearestEnemy ( ) distance = hero . getDistanceTo ( ne…" at bounding box center [640, 251] width 266 height 279
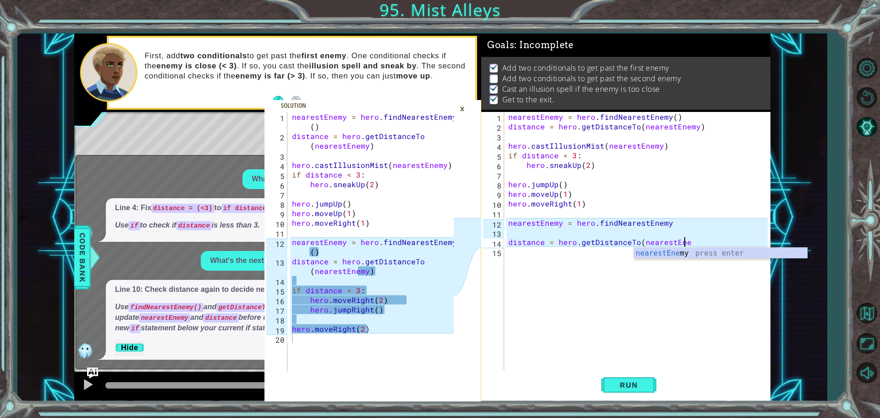
scroll to position [0, 11]
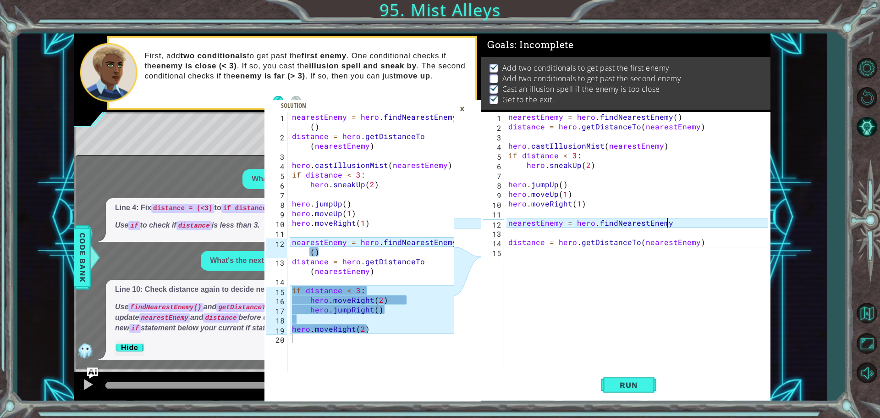
click at [669, 221] on div "nearestEnemy = hero . findNearestEnemy ( ) distance = hero . getDistanceTo ( ne…" at bounding box center [640, 251] width 266 height 279
type textarea "nearestEnemy = hero.findNearestEnemy()"
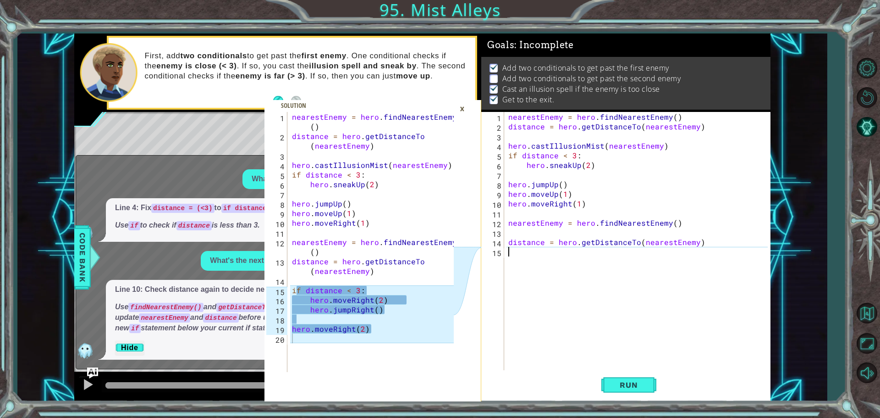
click at [506, 252] on div "nearestEnemy = hero.findNearestEnemy() 1 2 3 4 5 6 7 8 9 10 11 12 13 14 15 near…" at bounding box center [624, 242] width 287 height 260
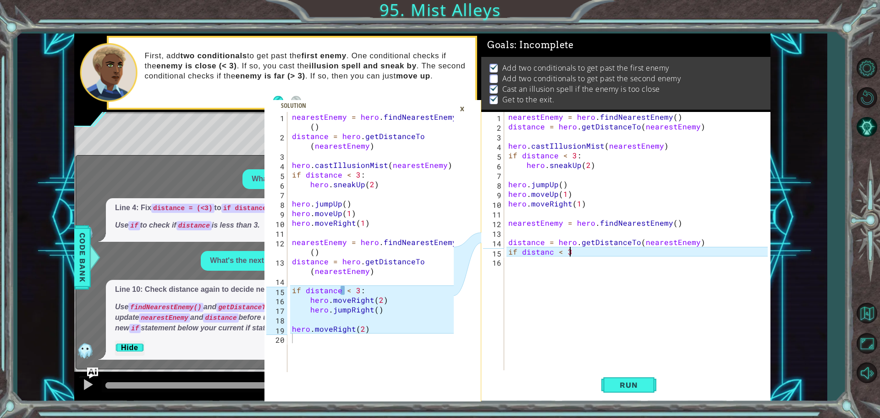
scroll to position [0, 3]
type textarea "if distanc < 3:"
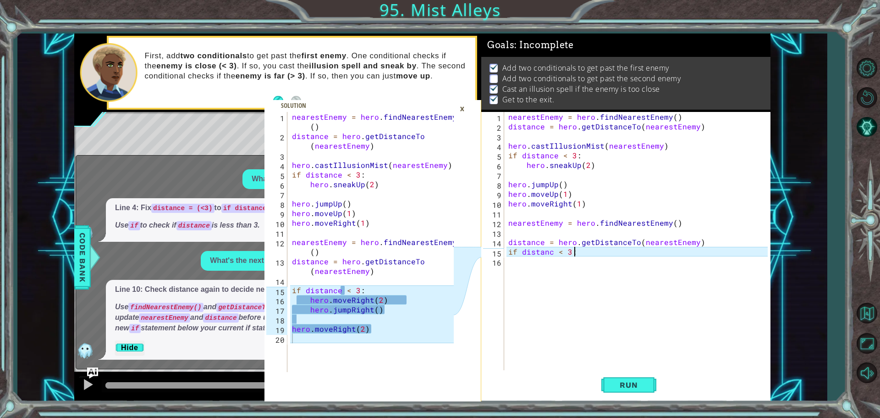
scroll to position [0, 4]
click at [509, 266] on div "nearestEnemy = hero . findNearestEnemy ( ) distance = hero . getDistanceTo ( ne…" at bounding box center [640, 251] width 266 height 279
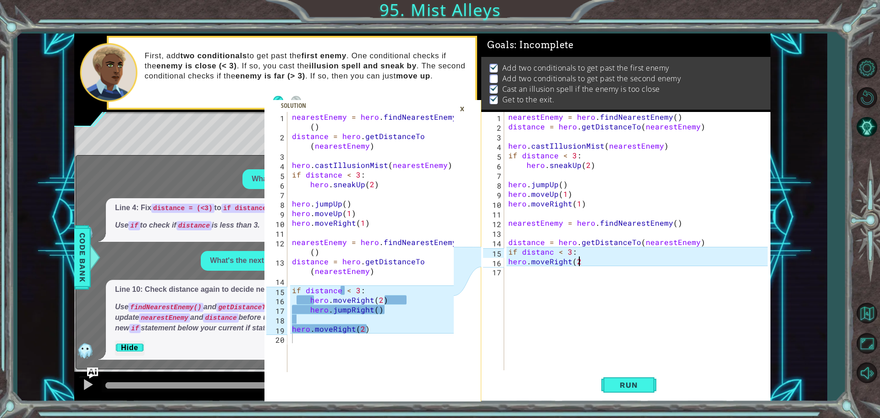
scroll to position [0, 4]
type textarea "hero.moveRight(2)"
click at [508, 270] on div "nearestEnemy = hero . findNearestEnemy ( ) distance = hero . getDistanceTo ( ne…" at bounding box center [640, 251] width 266 height 279
click at [508, 264] on div "nearestEnemy = hero . findNearestEnemy ( ) distance = hero . getDistanceTo ( ne…" at bounding box center [640, 251] width 266 height 279
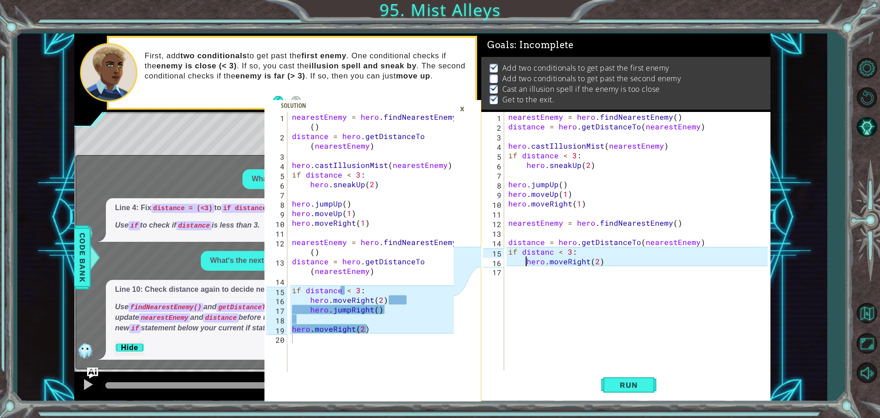
type textarea "hero.moveRight(2)"
click at [505, 275] on div "hero.moveRight(2) 1 2 3 4 5 6 7 8 9 10 11 12 13 14 15 16 17 nearestEnemy = hero…" at bounding box center [624, 242] width 287 height 260
click at [505, 270] on div "hero.moveRight(2) 1 2 3 4 5 6 7 8 9 10 11 12 13 14 15 16 17 nearestEnemy = hero…" at bounding box center [624, 242] width 287 height 260
click at [509, 271] on div "nearestEnemy = hero . findNearestEnemy ( ) distance = hero . getDistanceTo ( ne…" at bounding box center [640, 251] width 266 height 279
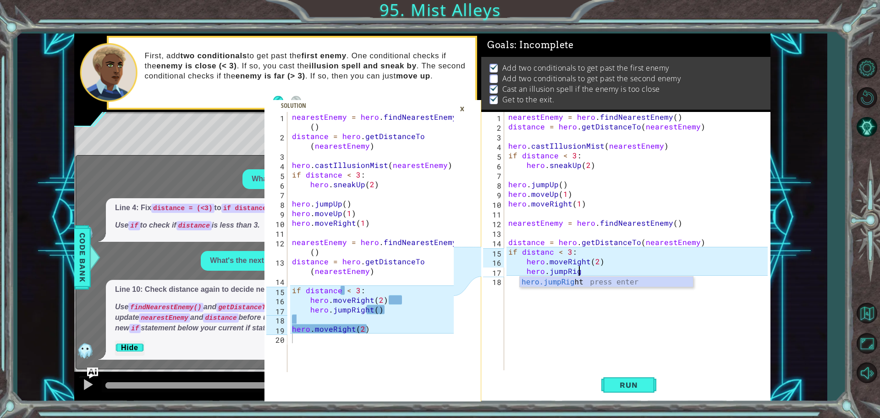
scroll to position [0, 4]
type textarea "hero.jumpRight()"
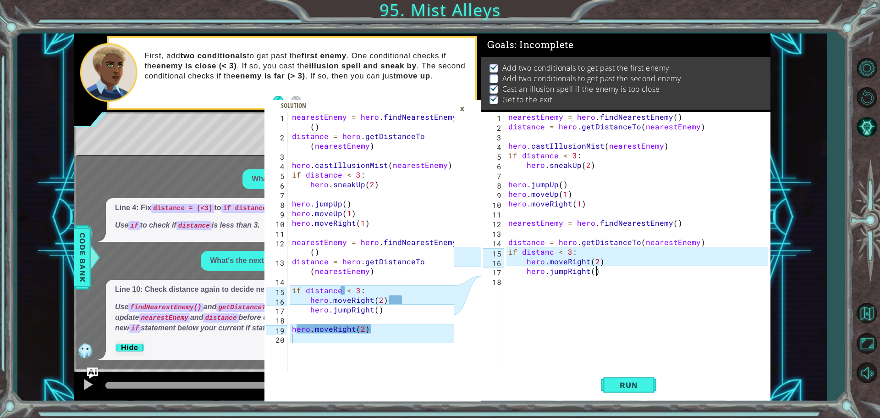
scroll to position [0, 5]
click at [511, 285] on div "nearestEnemy = hero . findNearestEnemy ( ) distance = hero . getDistanceTo ( ne…" at bounding box center [640, 251] width 266 height 279
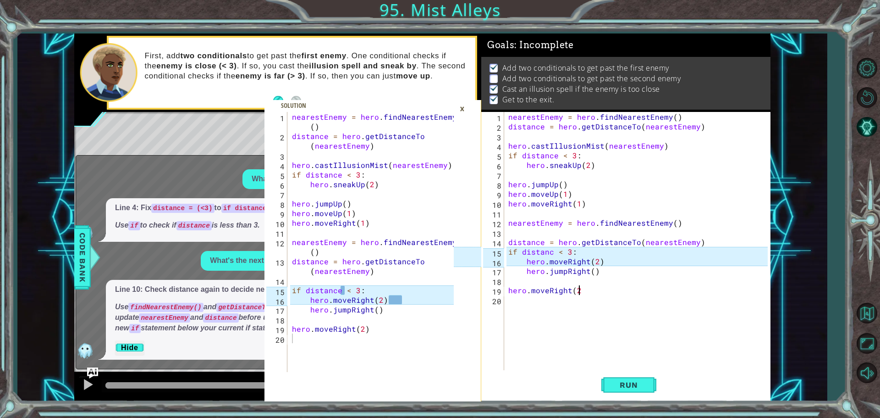
scroll to position [0, 4]
click at [465, 107] on div "×" at bounding box center [462, 109] width 14 height 16
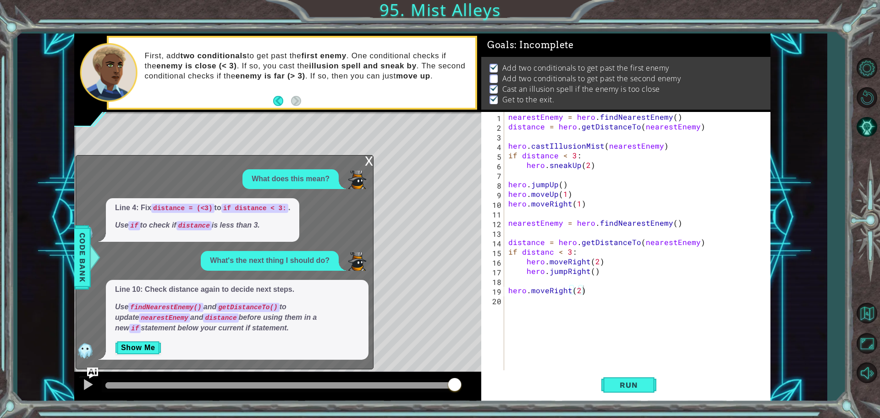
drag, startPoint x: 362, startPoint y: 160, endPoint x: 369, endPoint y: 165, distance: 8.3
click at [362, 160] on div "x What does this mean? Line 4: Fix distance = (<3) to if distance < 3: . Use if…" at bounding box center [225, 262] width 298 height 214
click at [369, 160] on div "x" at bounding box center [369, 159] width 8 height 9
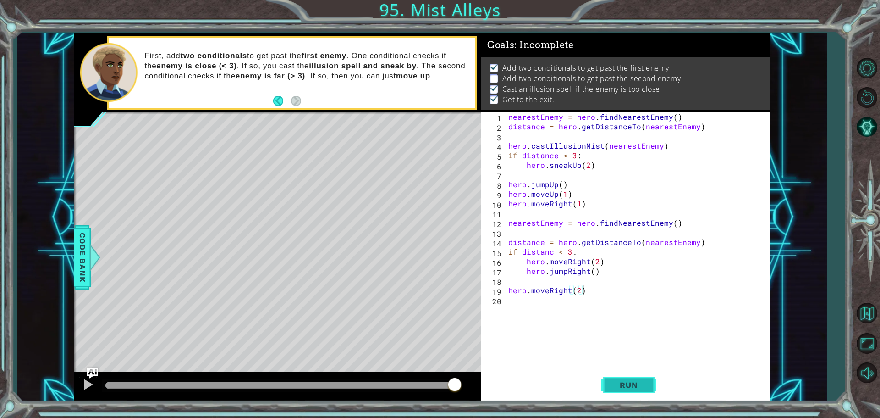
click at [628, 385] on span "Run" at bounding box center [629, 384] width 36 height 9
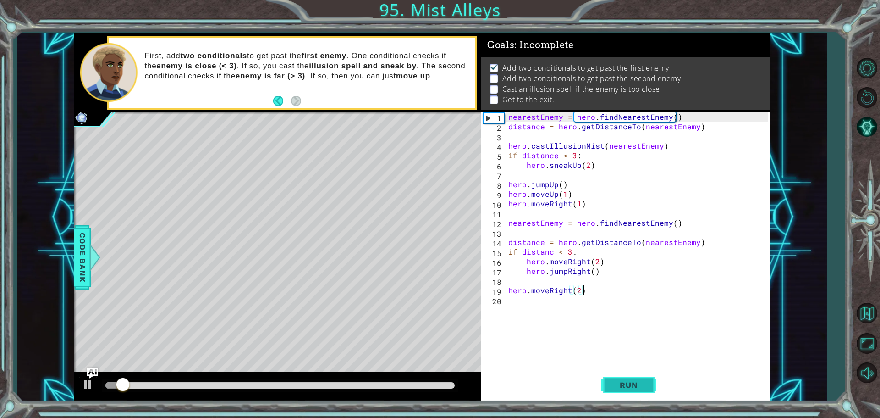
click at [628, 385] on span "Run" at bounding box center [629, 384] width 36 height 9
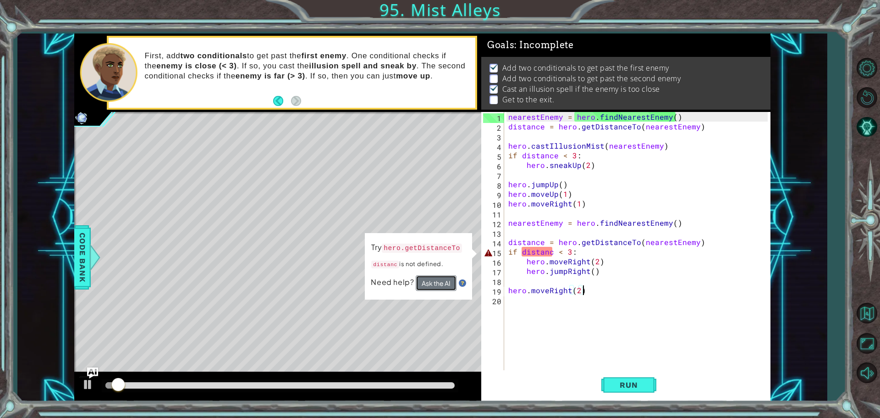
click at [442, 278] on button "Ask the AI" at bounding box center [436, 283] width 41 height 16
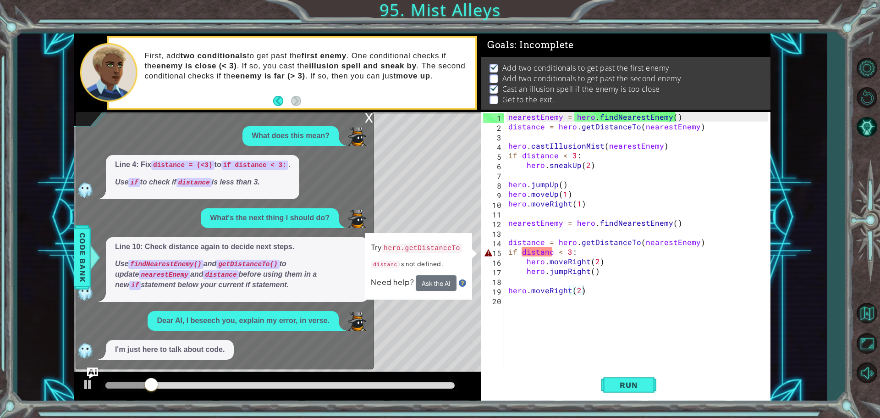
click at [422, 272] on td "Try hero.getDistanceTo distanc is not defined." at bounding box center [417, 258] width 92 height 34
click at [428, 278] on button "Ask the AI" at bounding box center [436, 283] width 41 height 16
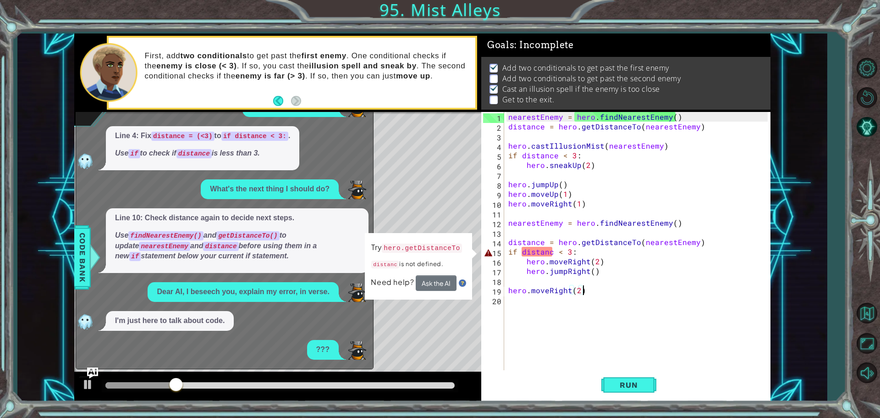
scroll to position [78, 0]
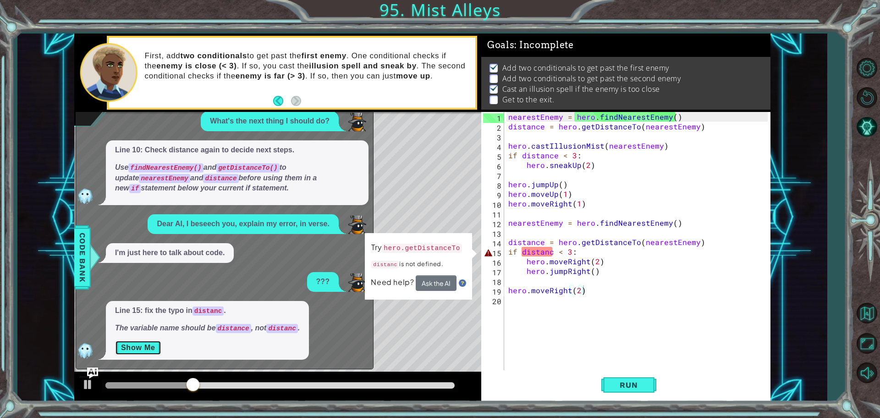
click at [149, 348] on button "Show Me" at bounding box center [138, 347] width 46 height 15
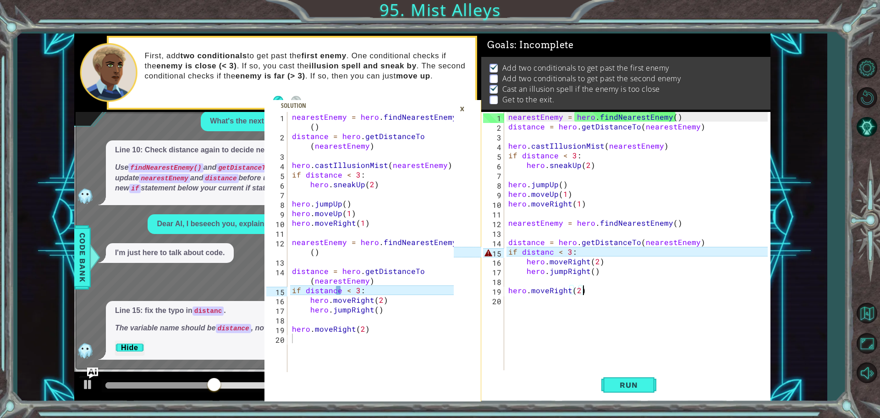
click at [552, 252] on div "nearestEnemy = hero . findNearestEnemy ( ) distance = hero . getDistanceTo ( ne…" at bounding box center [640, 251] width 266 height 279
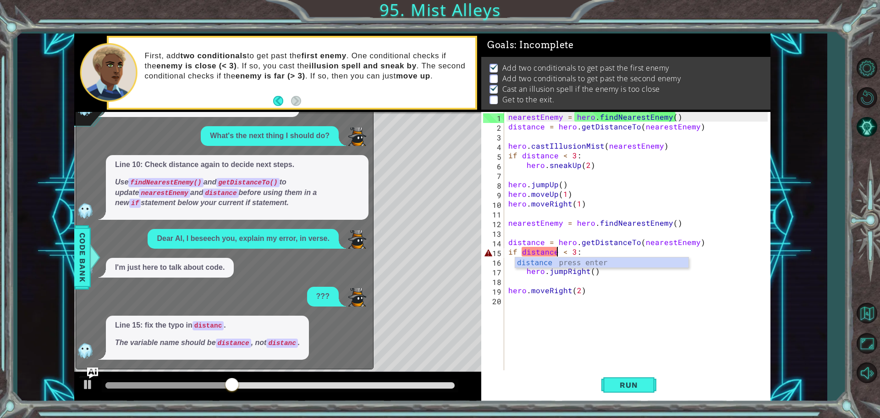
scroll to position [64, 0]
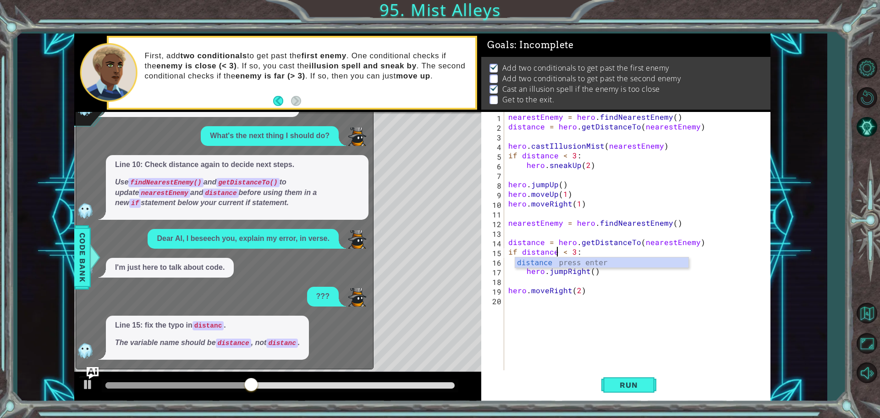
type textarea "if distance < 3:"
click at [95, 368] on img "Ask AI" at bounding box center [93, 372] width 12 height 12
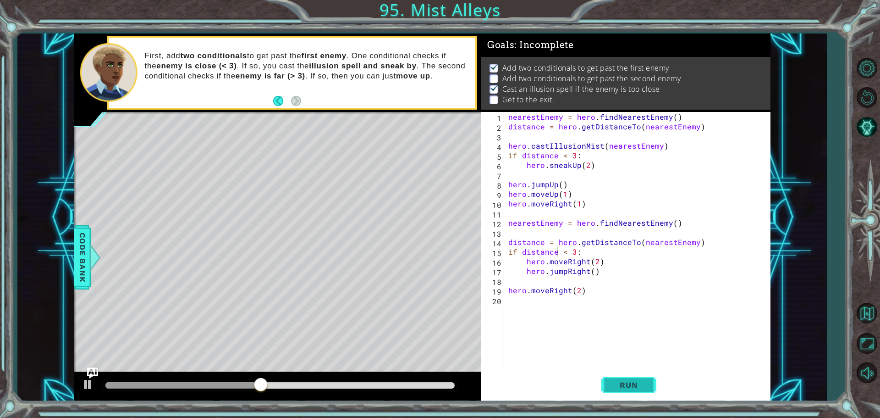
click at [627, 382] on span "Run" at bounding box center [629, 384] width 36 height 9
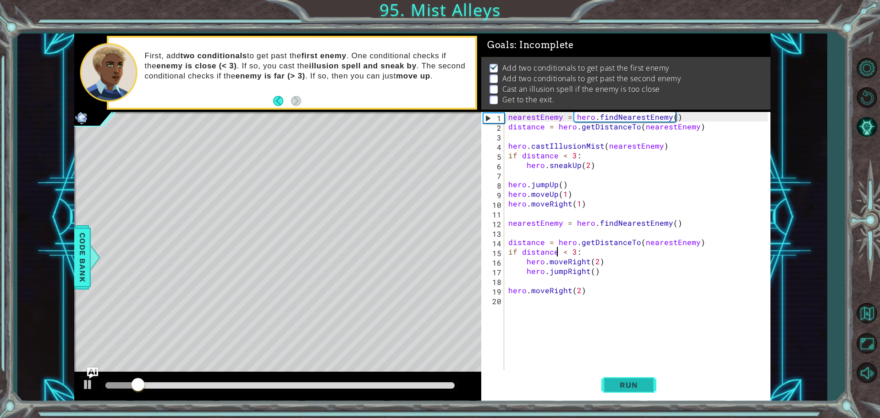
click at [626, 382] on span "Run" at bounding box center [629, 384] width 36 height 9
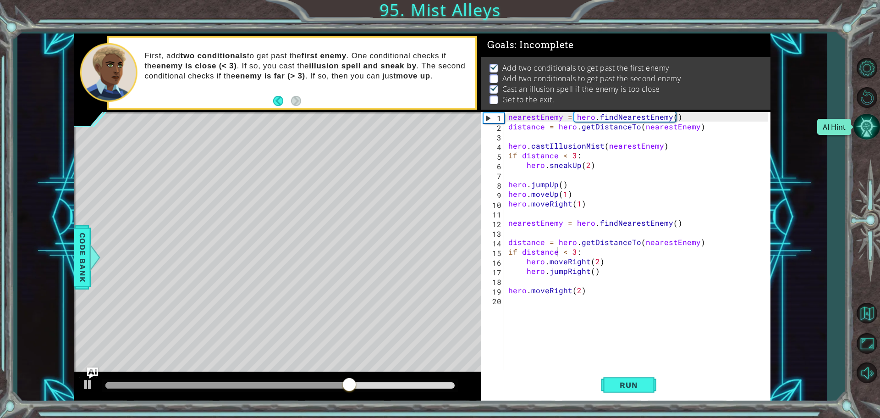
click at [873, 132] on button "AI Hint" at bounding box center [867, 126] width 27 height 27
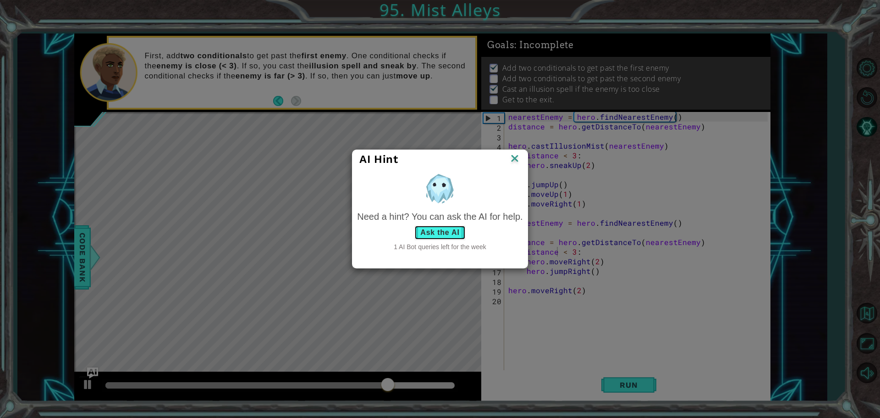
click at [444, 230] on button "Ask the AI" at bounding box center [440, 232] width 51 height 15
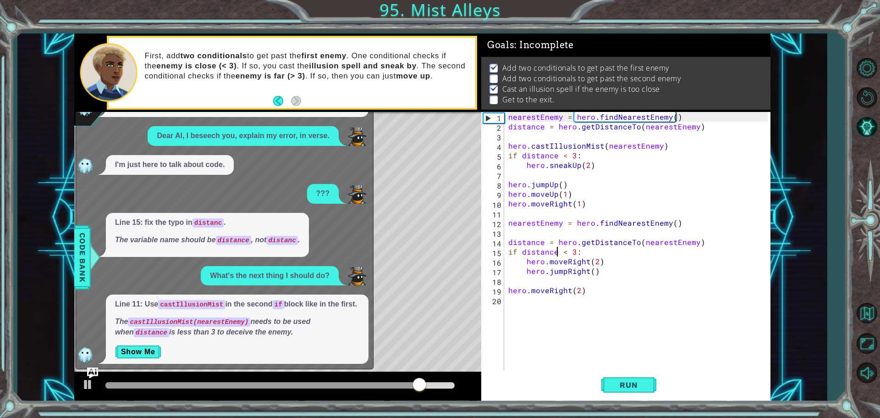
scroll to position [171, 0]
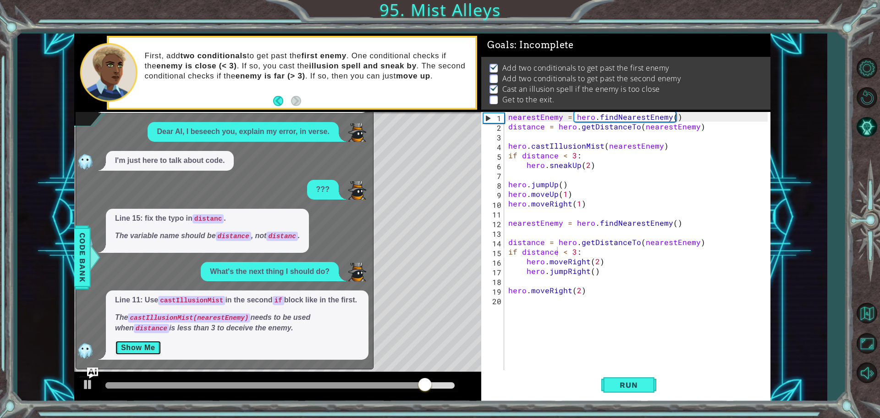
click at [136, 347] on button "Show Me" at bounding box center [138, 347] width 46 height 15
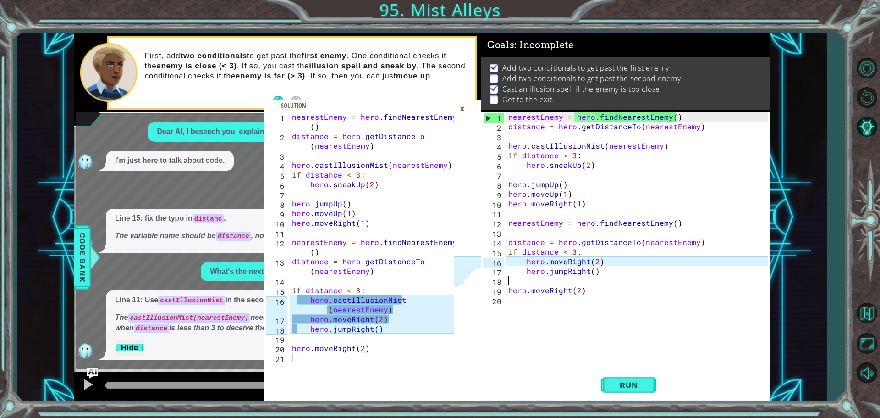
click at [507, 279] on div "nearestEnemy = hero . findNearestEnemy ( ) distance = hero . getDistanceTo ( ne…" at bounding box center [640, 251] width 266 height 279
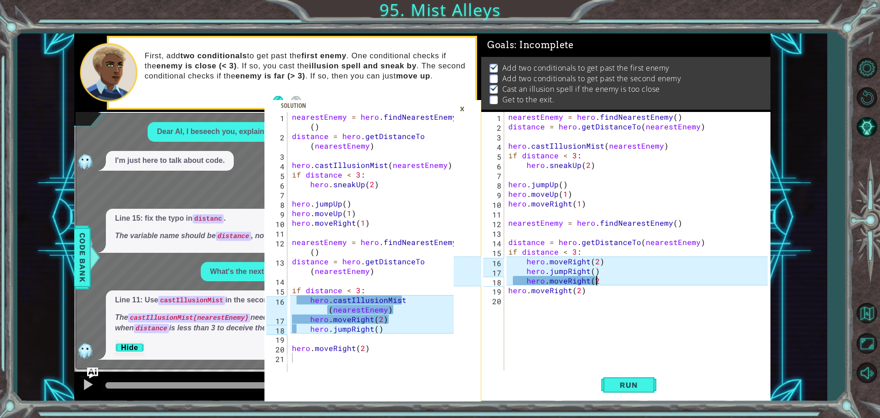
scroll to position [0, 5]
click at [525, 278] on div "nearestEnemy = hero . findNearestEnemy ( ) distance = hero . getDistanceTo ( ne…" at bounding box center [640, 251] width 266 height 279
drag, startPoint x: 507, startPoint y: 288, endPoint x: 588, endPoint y: 320, distance: 87.7
click at [588, 320] on div "nearestEnemy = hero . findNearestEnemy ( ) distance = hero . getDistanceTo ( ne…" at bounding box center [640, 251] width 266 height 279
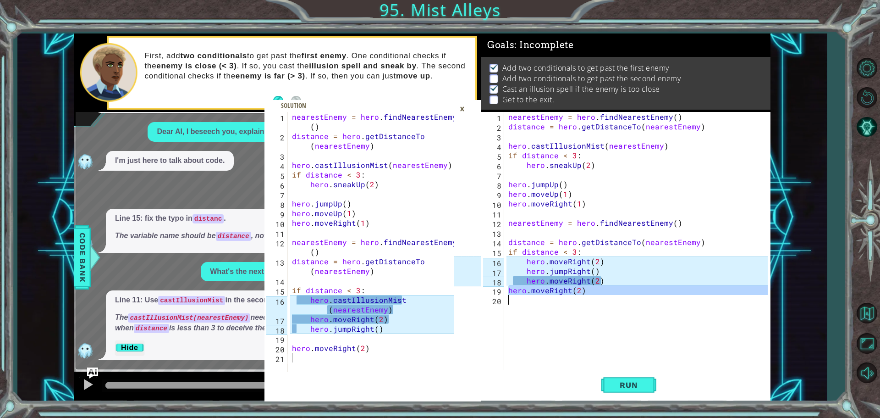
type textarea "hero.moveRight(2)"
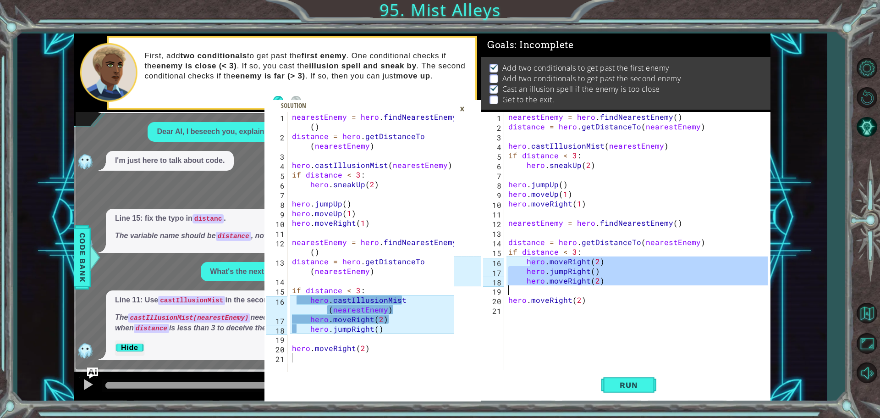
drag, startPoint x: 529, startPoint y: 260, endPoint x: 590, endPoint y: 285, distance: 66.4
click at [590, 285] on div "nearestEnemy = hero . findNearestEnemy ( ) distance = hero . getDistanceTo ( ne…" at bounding box center [640, 251] width 266 height 279
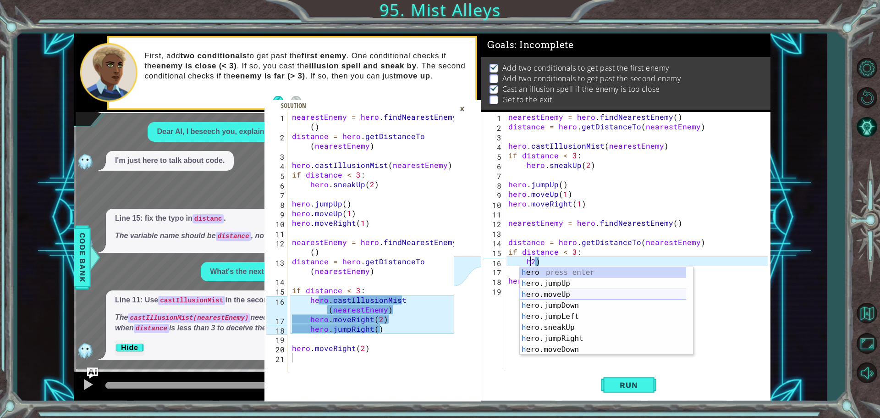
scroll to position [0, 1]
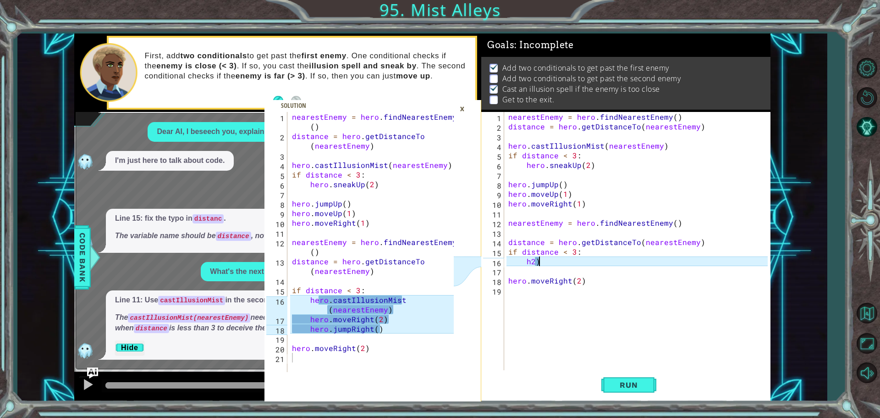
click at [547, 260] on div "nearestEnemy = hero . findNearestEnemy ( ) distance = hero . getDistanceTo ( ne…" at bounding box center [640, 251] width 266 height 279
type textarea "h"
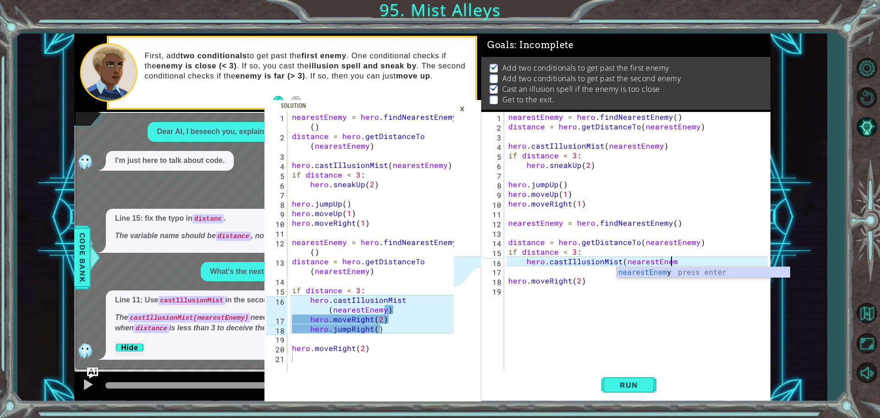
scroll to position [0, 10]
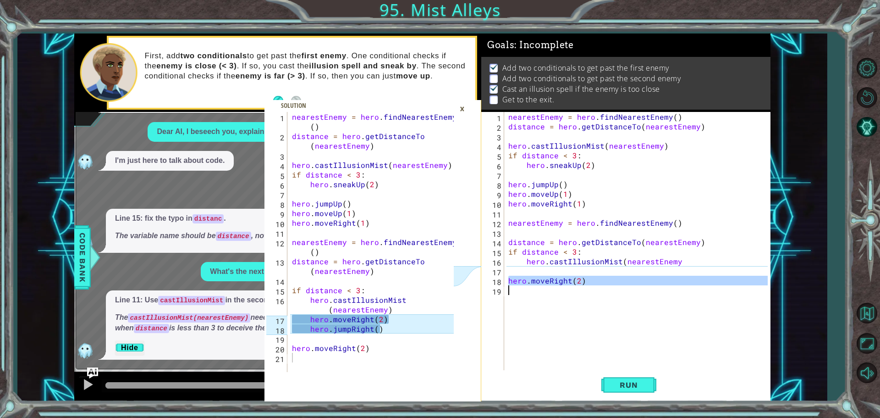
drag, startPoint x: 508, startPoint y: 280, endPoint x: 580, endPoint y: 291, distance: 72.9
click at [580, 291] on div "nearestEnemy = hero . findNearestEnemy ( ) distance = hero . getDistanceTo ( ne…" at bounding box center [640, 251] width 266 height 279
type textarea "hero.moveRight(2)"
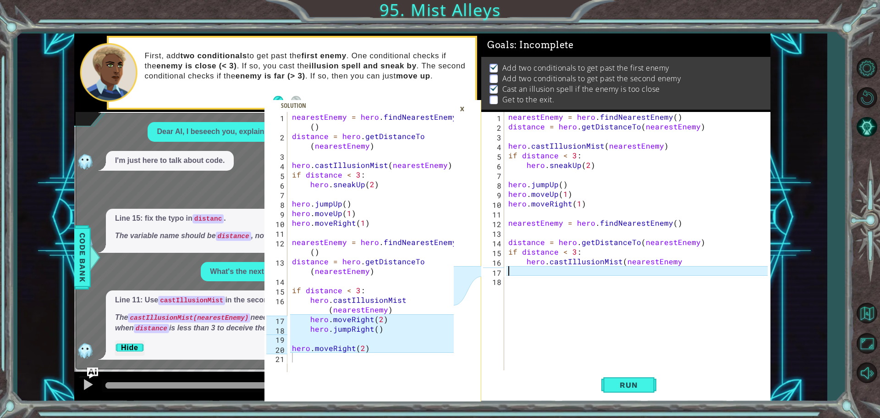
click at [509, 269] on div "nearestEnemy = hero . findNearestEnemy ( ) distance = hero . getDistanceTo ( ne…" at bounding box center [640, 251] width 266 height 279
type textarea "hero.moveRight(2)"
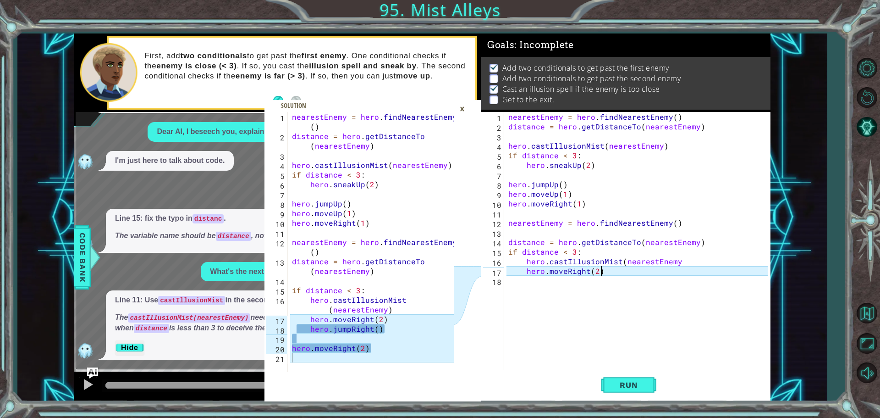
click at [500, 278] on div "18" at bounding box center [493, 282] width 21 height 10
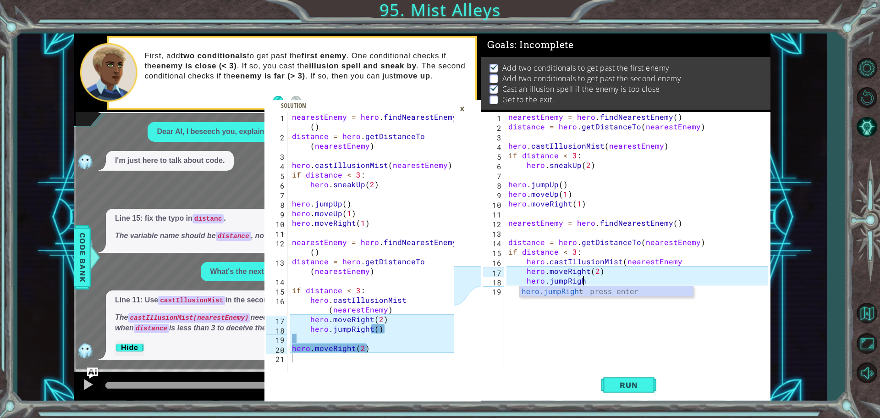
scroll to position [0, 4]
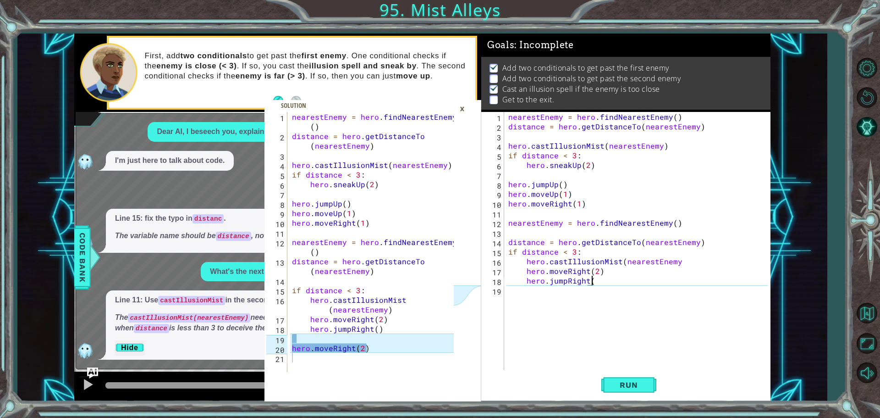
type textarea "hero.jumpRight()"
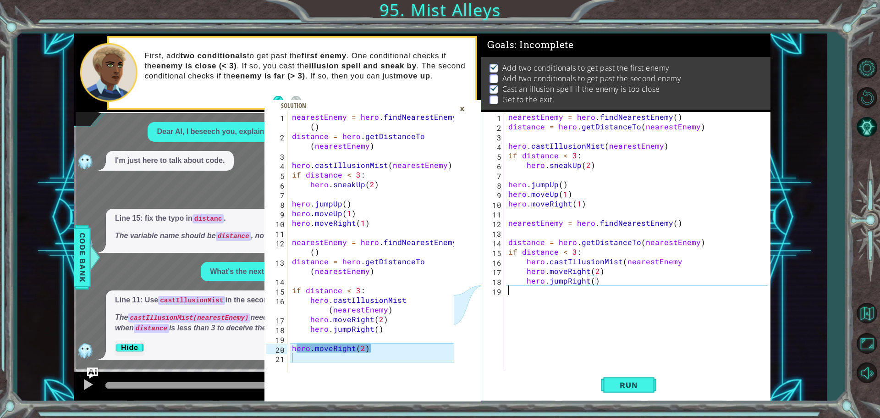
click at [515, 292] on div "nearestEnemy = hero . findNearestEnemy ( ) distance = hero . getDistanceTo ( ne…" at bounding box center [640, 251] width 266 height 279
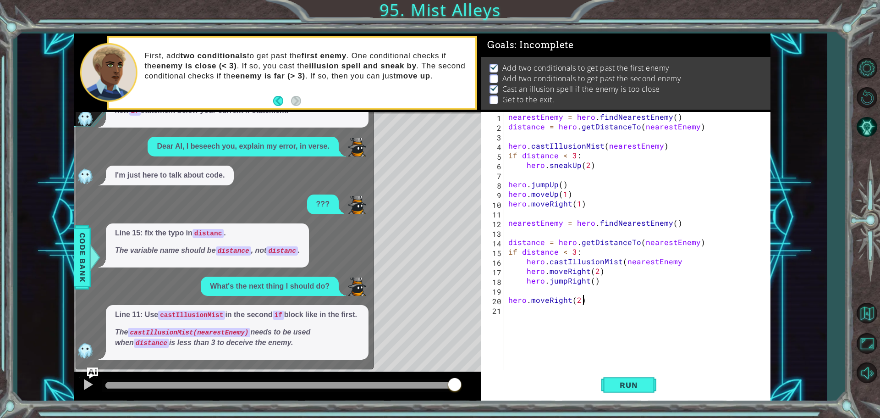
scroll to position [0, 4]
click at [88, 372] on img "Ask AI" at bounding box center [93, 372] width 12 height 12
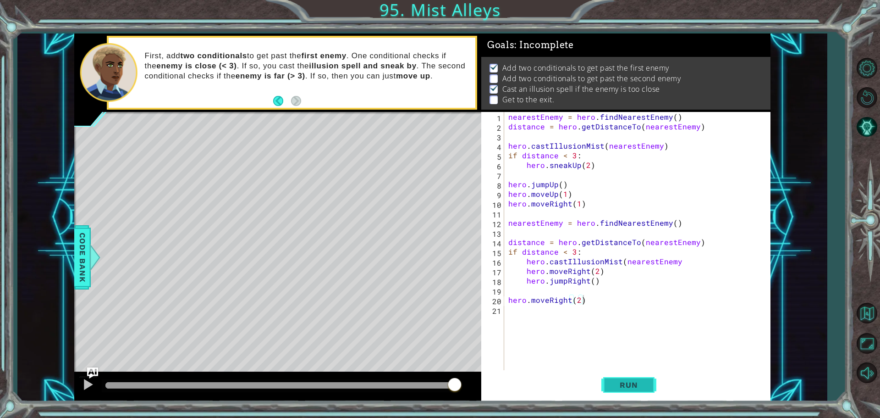
click at [632, 393] on button "Run" at bounding box center [629, 384] width 55 height 29
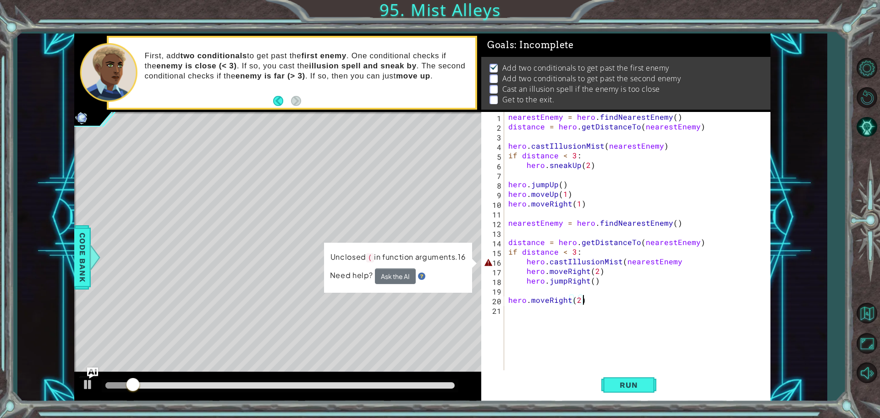
click at [678, 264] on div "nearestEnemy = hero . findNearestEnemy ( ) distance = hero . getDistanceTo ( ne…" at bounding box center [640, 251] width 266 height 279
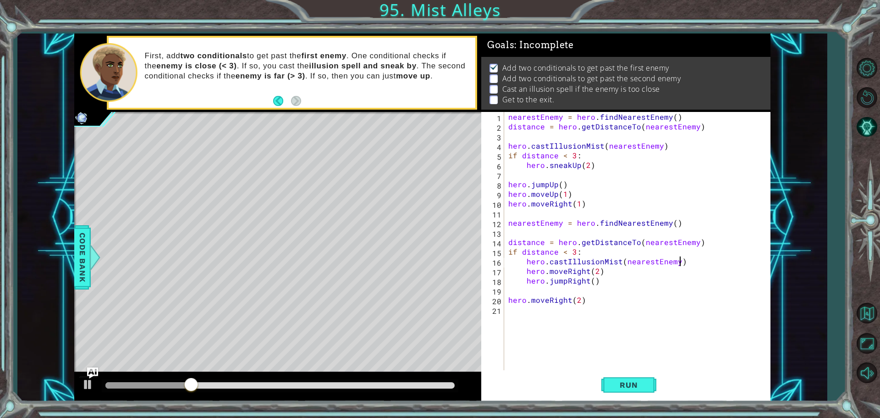
scroll to position [0, 10]
type textarea "hero.castIllusionMist(nearestEnemy)"
click at [623, 386] on span "Run" at bounding box center [629, 384] width 36 height 9
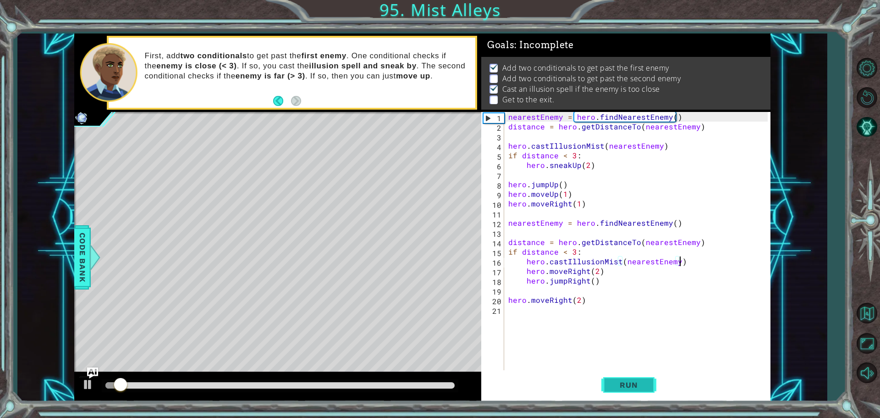
click at [623, 386] on span "Run" at bounding box center [629, 384] width 36 height 9
click at [513, 313] on div "nearestEnemy = hero . findNearestEnemy ( ) distance = hero . getDistanceTo ( ne…" at bounding box center [640, 251] width 266 height 279
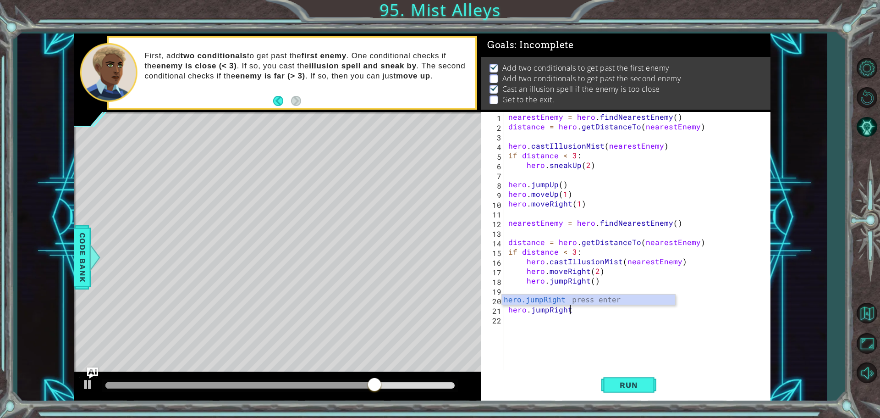
scroll to position [0, 4]
type textarea "hero.jumpRight()"
click at [514, 324] on div "nearestEnemy = hero . findNearestEnemy ( ) distance = hero . getDistanceTo ( ne…" at bounding box center [640, 251] width 266 height 279
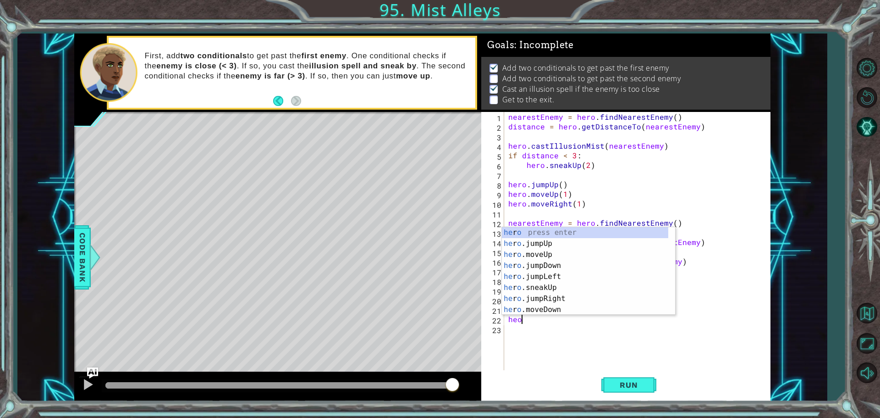
scroll to position [0, 0]
type textarea "h"
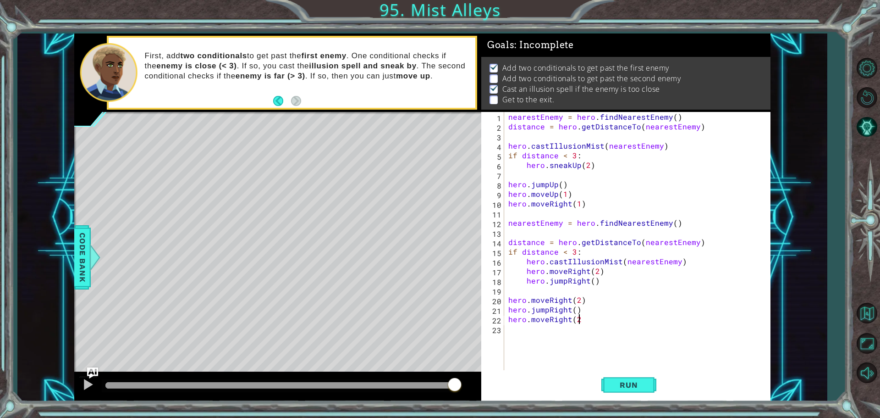
scroll to position [0, 4]
click at [636, 380] on span "Run" at bounding box center [629, 384] width 36 height 9
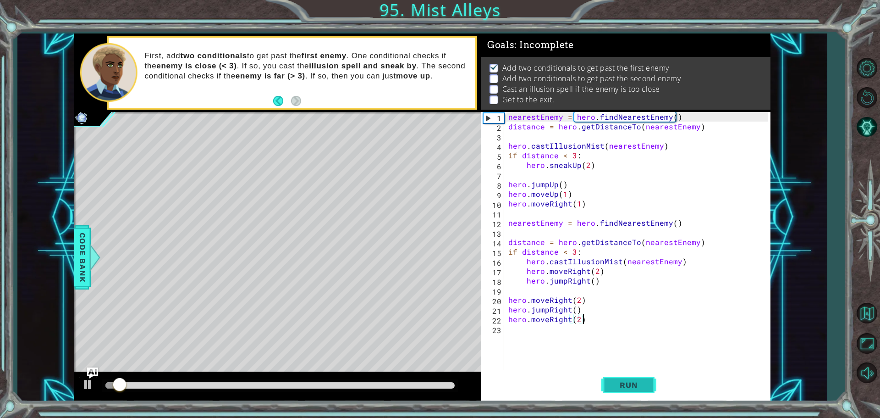
click at [632, 383] on span "Run" at bounding box center [629, 384] width 36 height 9
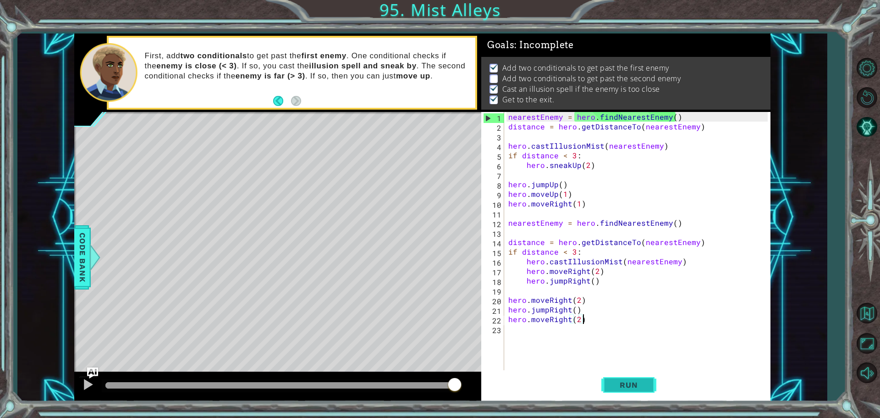
click at [616, 386] on span "Run" at bounding box center [629, 384] width 36 height 9
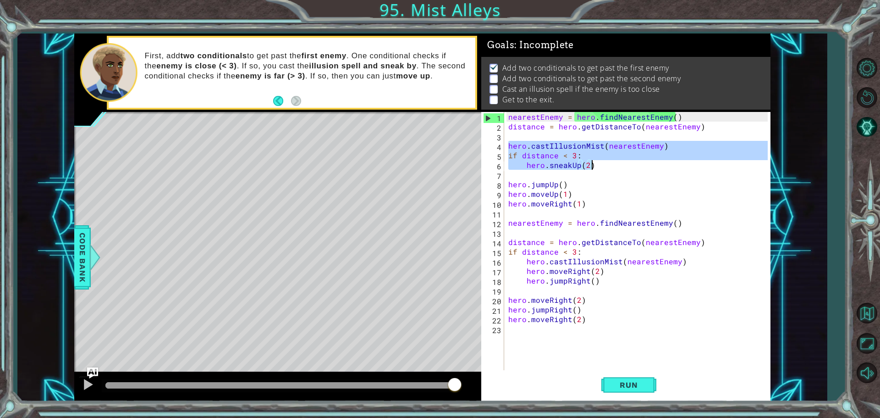
drag, startPoint x: 508, startPoint y: 147, endPoint x: 606, endPoint y: 167, distance: 100.6
click at [606, 167] on div "nearestEnemy = hero . findNearestEnemy ( ) distance = hero . getDistanceTo ( ne…" at bounding box center [640, 251] width 266 height 279
type textarea "if distance < 3: hero.sneakUp(2)"
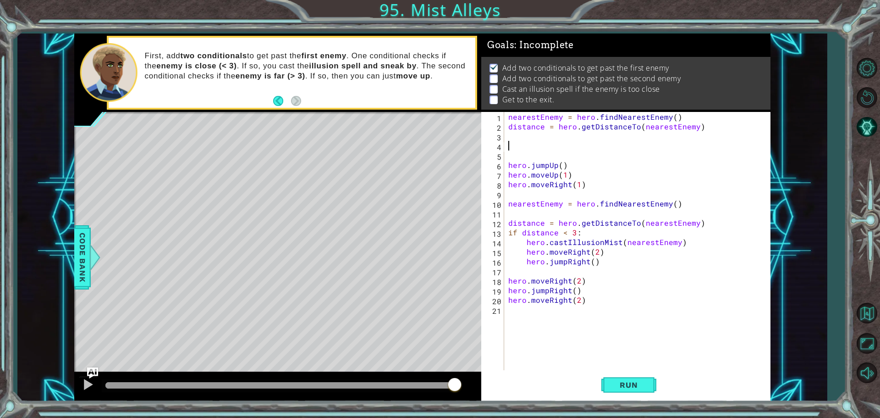
scroll to position [0, 0]
click at [509, 136] on div "nearestEnemy = hero . findNearestEnemy ( ) distance = hero . getDistanceTo ( ne…" at bounding box center [640, 251] width 266 height 279
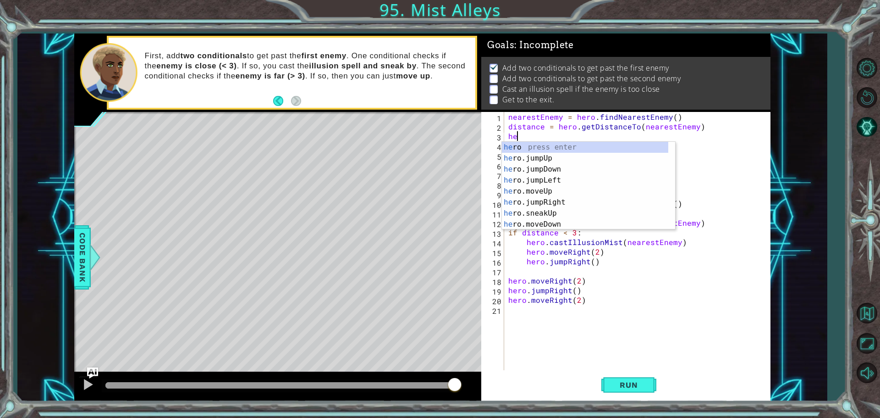
type textarea "h"
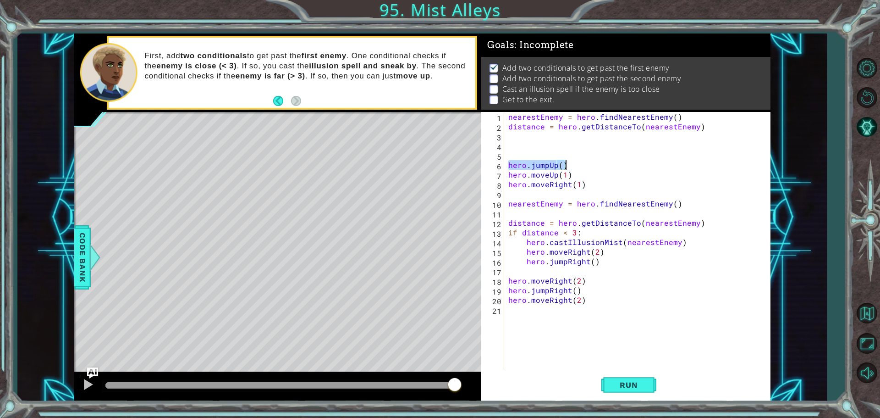
drag, startPoint x: 507, startPoint y: 166, endPoint x: 568, endPoint y: 165, distance: 61.0
click at [568, 165] on div "nearestEnemy = hero . findNearestEnemy ( ) distance = hero . getDistanceTo ( ne…" at bounding box center [640, 251] width 266 height 279
type textarea "hero.jumpUp()"
click at [557, 176] on div "nearestEnemy = hero . findNearestEnemy ( ) distance = hero . getDistanceTo ( ne…" at bounding box center [640, 251] width 266 height 279
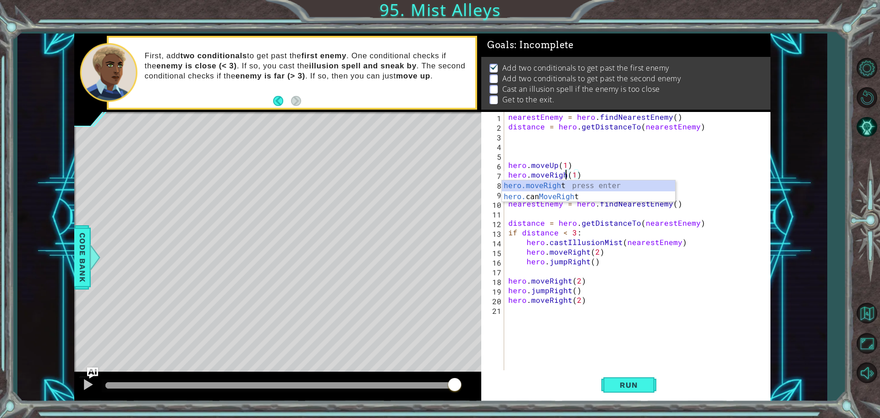
scroll to position [0, 4]
click at [578, 175] on div "nearestEnemy = hero . findNearestEnemy ( ) distance = hero . getDistanceTo ( ne…" at bounding box center [640, 251] width 266 height 279
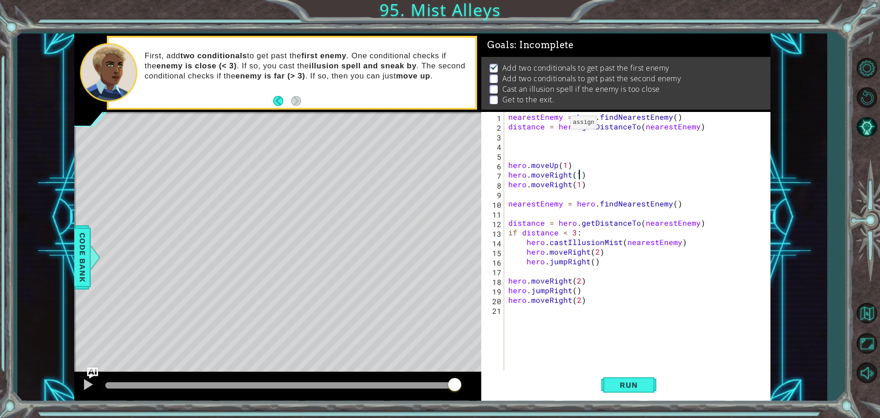
type textarea "hero.moveRight(1)"
click at [638, 379] on button "Run" at bounding box center [629, 384] width 55 height 29
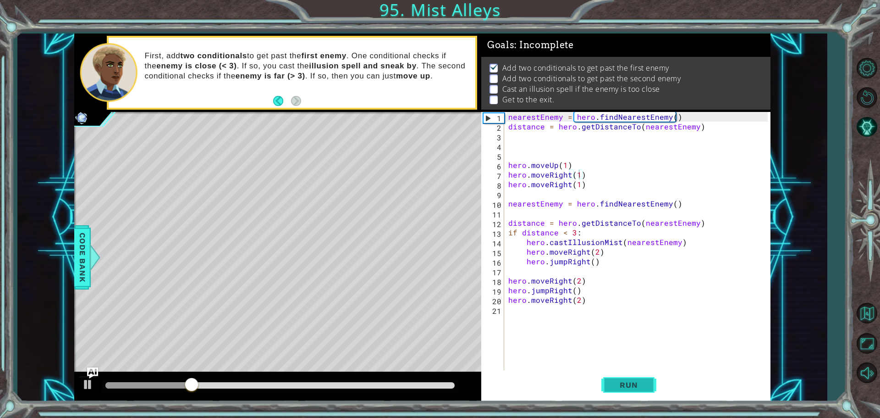
click at [638, 379] on button "Run" at bounding box center [629, 384] width 55 height 29
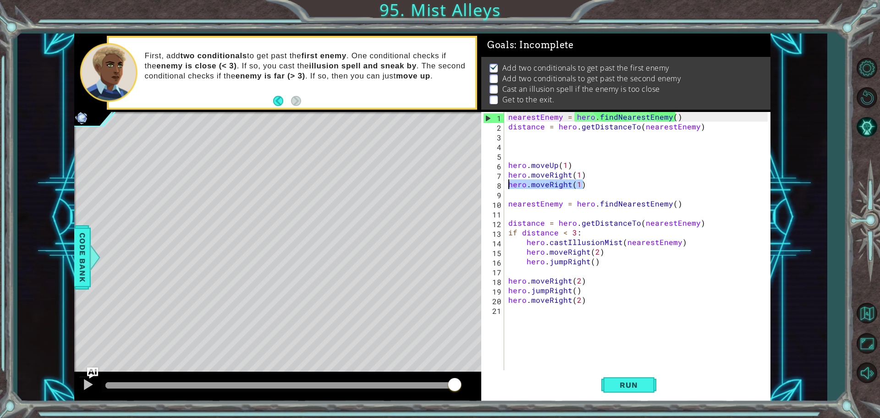
drag, startPoint x: 582, startPoint y: 182, endPoint x: 507, endPoint y: 183, distance: 75.2
click at [507, 183] on div "nearestEnemy = hero . findNearestEnemy ( ) distance = hero . getDistanceTo ( ne…" at bounding box center [640, 251] width 266 height 279
click at [511, 203] on div "nearestEnemy = hero . findNearestEnemy ( ) distance = hero . getDistanceTo ( ne…" at bounding box center [640, 251] width 266 height 279
type textarea "nearestEnemy = hero.findNearestEnemy()"
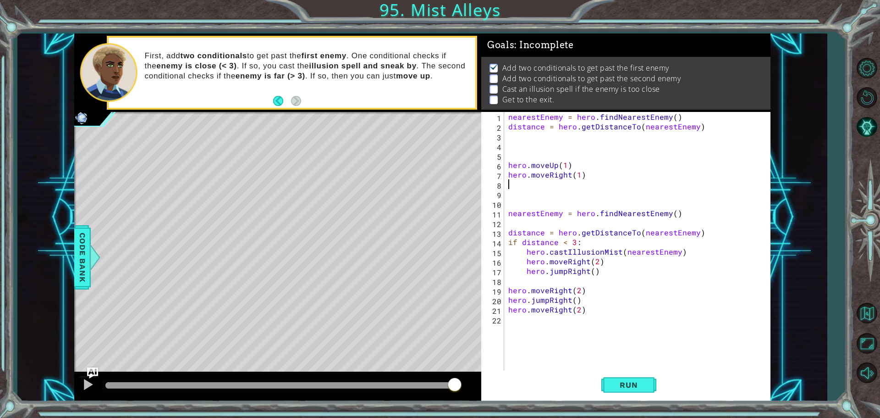
click at [510, 182] on div "nearestEnemy = hero . findNearestEnemy ( ) distance = hero . getDistanceTo ( ne…" at bounding box center [640, 251] width 266 height 279
click at [509, 213] on div "nearestEnemy = hero . findNearestEnemy ( ) distance = hero . getDistanceTo ( ne…" at bounding box center [640, 251] width 266 height 279
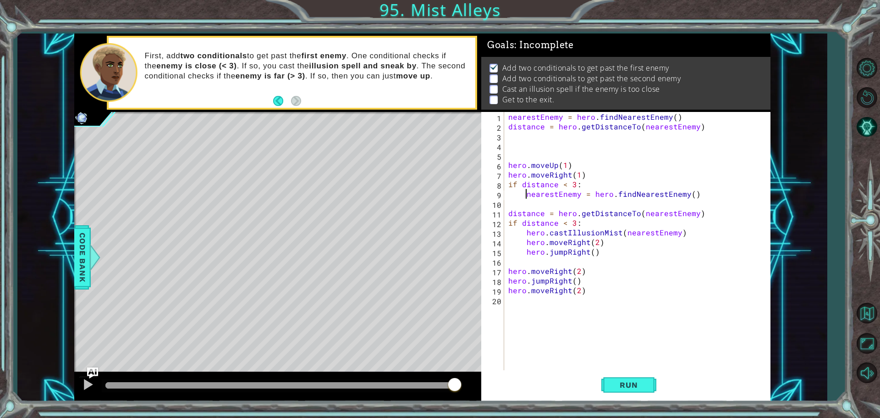
click at [507, 215] on div "nearestEnemy = hero . findNearestEnemy ( ) distance = hero . getDistanceTo ( ne…" at bounding box center [640, 251] width 266 height 279
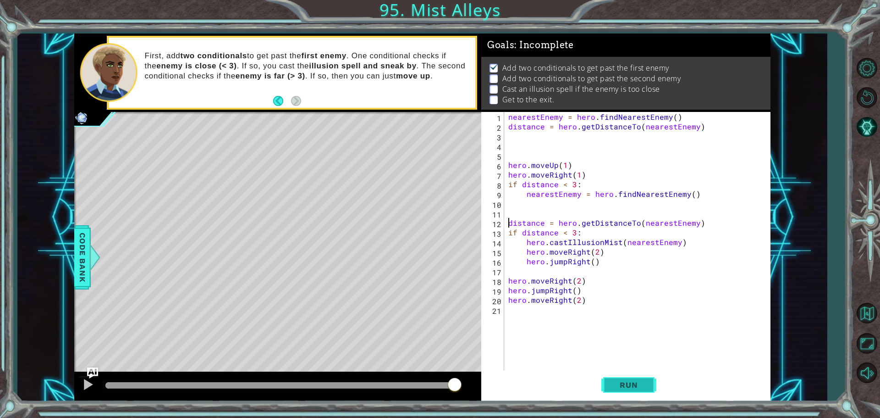
click at [630, 388] on span "Run" at bounding box center [629, 384] width 36 height 9
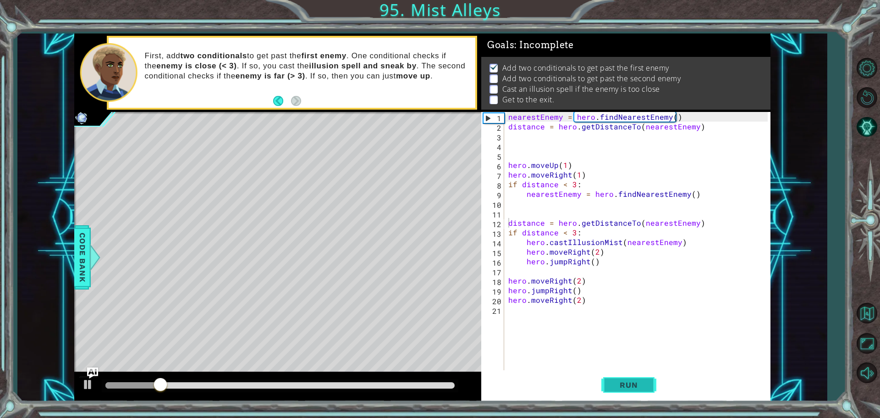
click at [649, 384] on button "Run" at bounding box center [629, 384] width 55 height 29
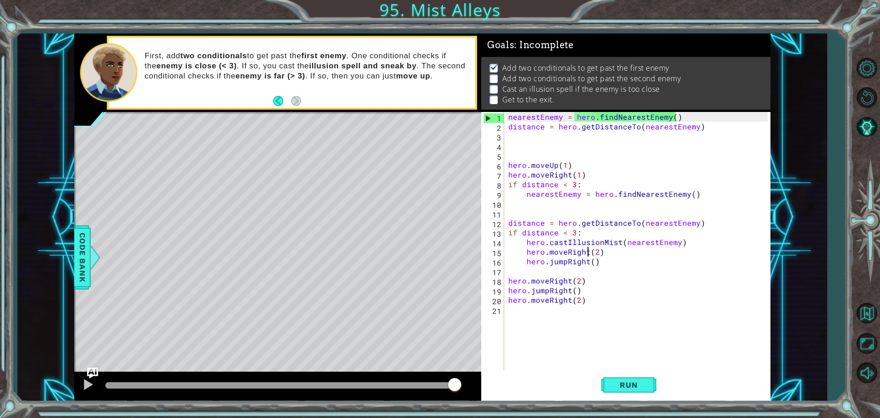
click at [586, 251] on div "nearestEnemy = hero . findNearestEnemy ( ) distance = hero . getDistanceTo ( ne…" at bounding box center [640, 251] width 266 height 279
click at [547, 279] on div "nearestEnemy = hero . findNearestEnemy ( ) distance = hero . getDistanceTo ( ne…" at bounding box center [640, 251] width 266 height 279
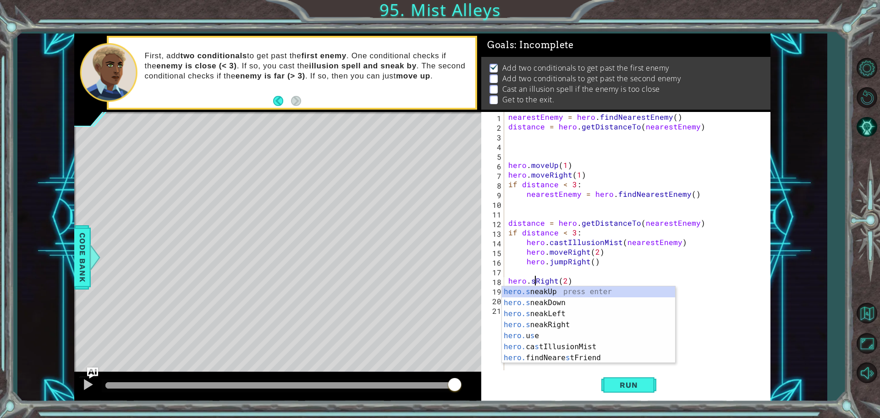
scroll to position [0, 2]
type textarea "hero.sneakRight(2)"
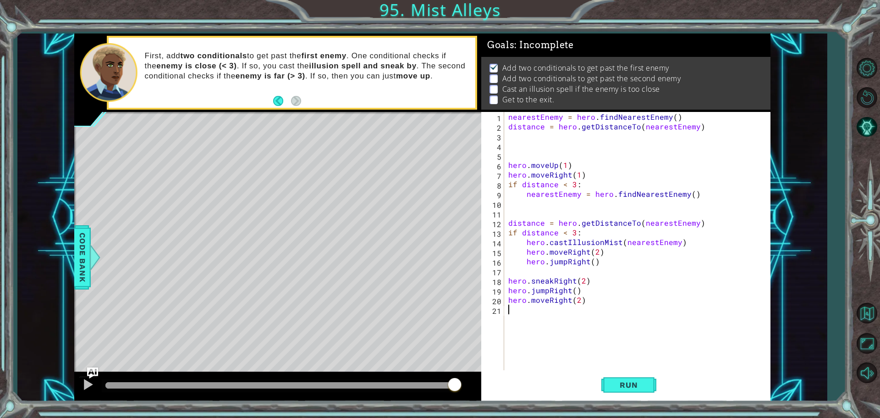
click at [543, 366] on div "nearestEnemy = hero . findNearestEnemy ( ) distance = hero . getDistanceTo ( ne…" at bounding box center [640, 251] width 266 height 279
click at [583, 281] on div "nearestEnemy = hero . findNearestEnemy ( ) distance = hero . getDistanceTo ( ne…" at bounding box center [640, 251] width 266 height 279
click at [576, 290] on div "nearestEnemy = hero . findNearestEnemy ( ) distance = hero . getDistanceTo ( ne…" at bounding box center [640, 251] width 266 height 279
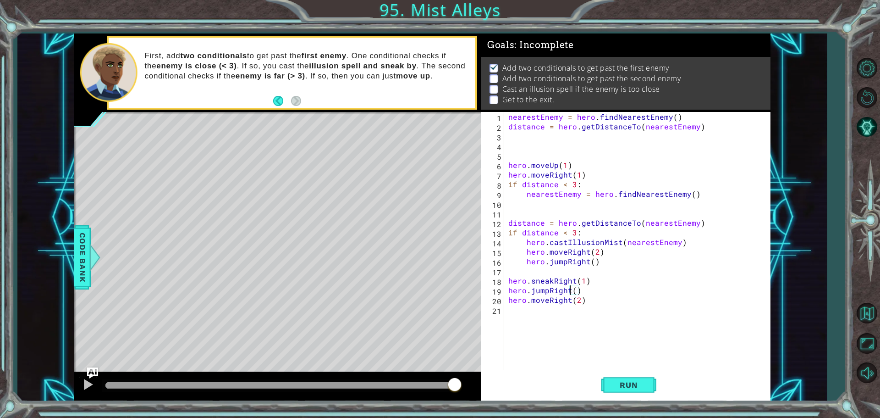
click at [568, 290] on div "nearestEnemy = hero . findNearestEnemy ( ) distance = hero . getDistanceTo ( ne…" at bounding box center [640, 251] width 266 height 279
type textarea "hero.jumpUp()"
drag, startPoint x: 583, startPoint y: 341, endPoint x: 575, endPoint y: 330, distance: 14.0
click at [582, 340] on div "nearestEnemy = hero . findNearestEnemy ( ) distance = hero . getDistanceTo ( ne…" at bounding box center [640, 251] width 266 height 279
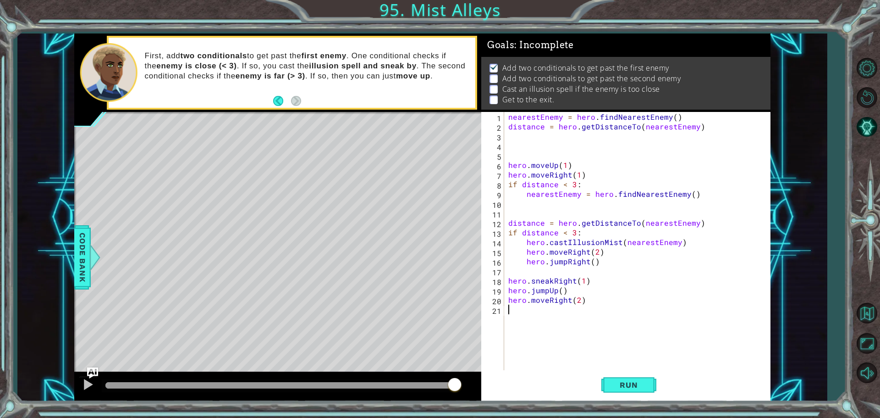
scroll to position [0, 0]
click at [624, 378] on button "Run" at bounding box center [629, 384] width 55 height 29
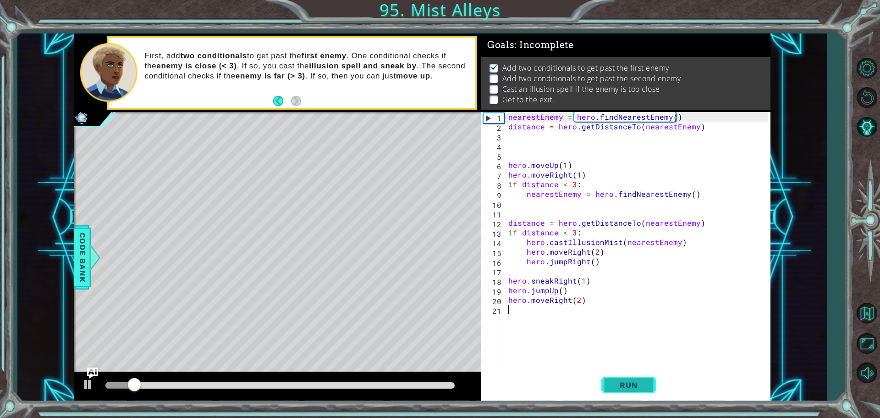
click at [624, 378] on button "Run" at bounding box center [629, 384] width 55 height 29
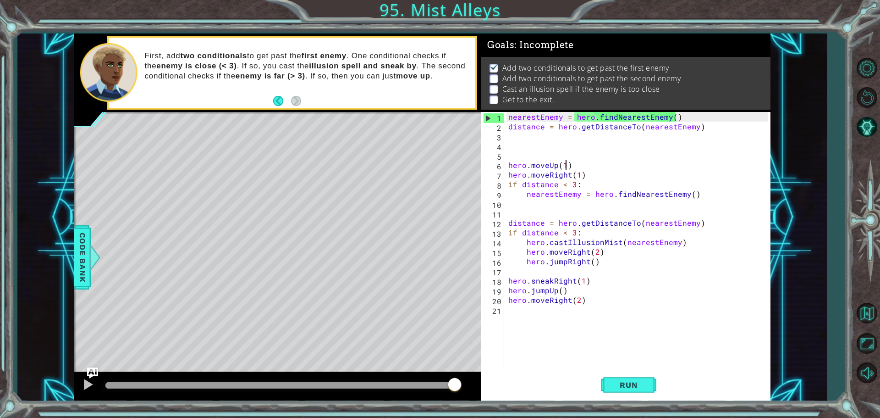
click at [566, 166] on div "nearestEnemy = hero . findNearestEnemy ( ) distance = hero . getDistanceTo ( ne…" at bounding box center [640, 251] width 266 height 279
click at [569, 175] on div "nearestEnemy = hero . findNearestEnemy ( ) distance = hero . getDistanceTo ( ne…" at bounding box center [640, 251] width 266 height 279
click at [547, 174] on div "nearestEnemy = hero . findNearestEnemy ( ) distance = hero . getDistanceTo ( ne…" at bounding box center [640, 251] width 266 height 279
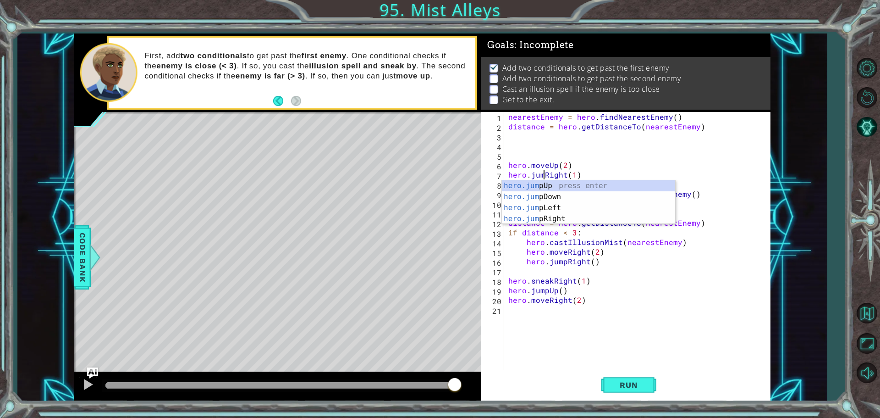
scroll to position [0, 2]
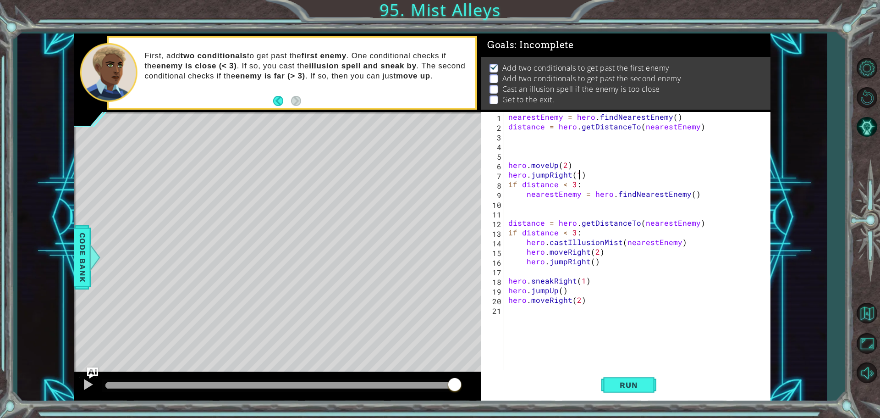
click at [577, 173] on div "nearestEnemy = hero . findNearestEnemy ( ) distance = hero . getDistanceTo ( ne…" at bounding box center [640, 251] width 266 height 279
drag, startPoint x: 524, startPoint y: 195, endPoint x: 648, endPoint y: 201, distance: 124.4
click at [648, 201] on div "nearestEnemy = hero . findNearestEnemy ( ) distance = hero . getDistanceTo ( ne…" at bounding box center [640, 251] width 266 height 279
type textarea "nearestEnemy = hero.findNearestEnemy()"
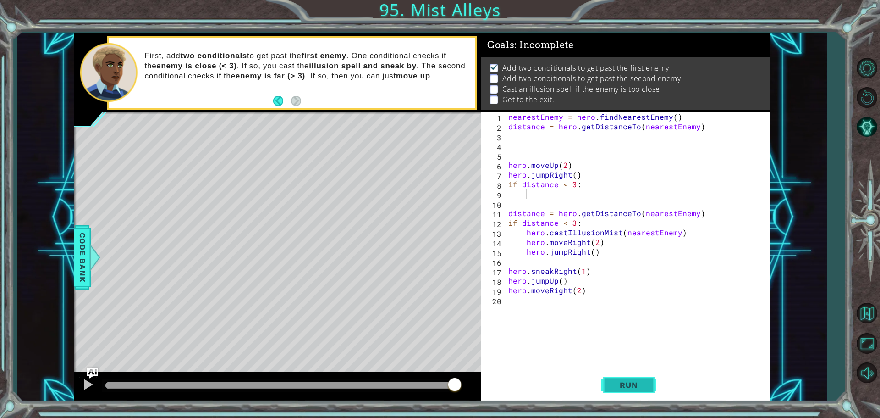
click at [611, 379] on button "Run" at bounding box center [629, 384] width 55 height 29
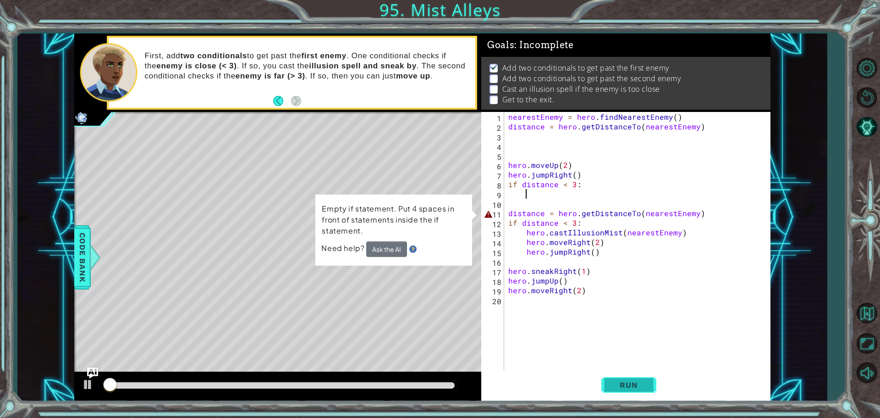
click at [611, 379] on button "Run" at bounding box center [629, 384] width 55 height 29
click at [509, 210] on div "nearestEnemy = hero . findNearestEnemy ( ) distance = hero . getDistanceTo ( ne…" at bounding box center [640, 251] width 266 height 279
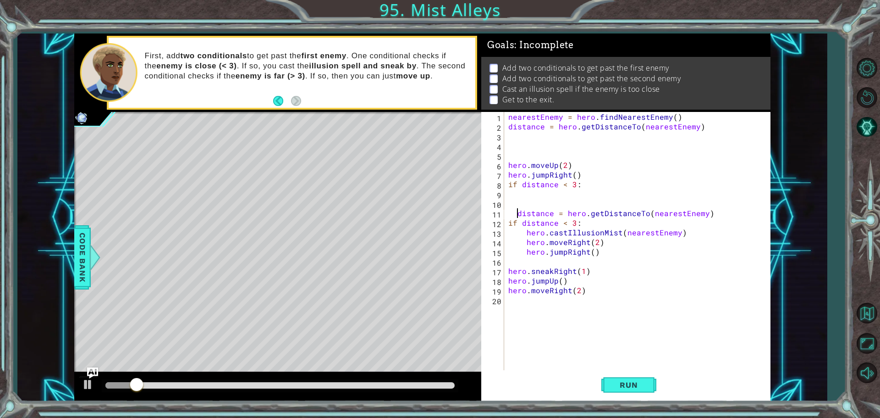
type textarea "distance = hero.getDistanceTo(nearestEnemy)"
click at [615, 376] on button "Run" at bounding box center [629, 384] width 55 height 29
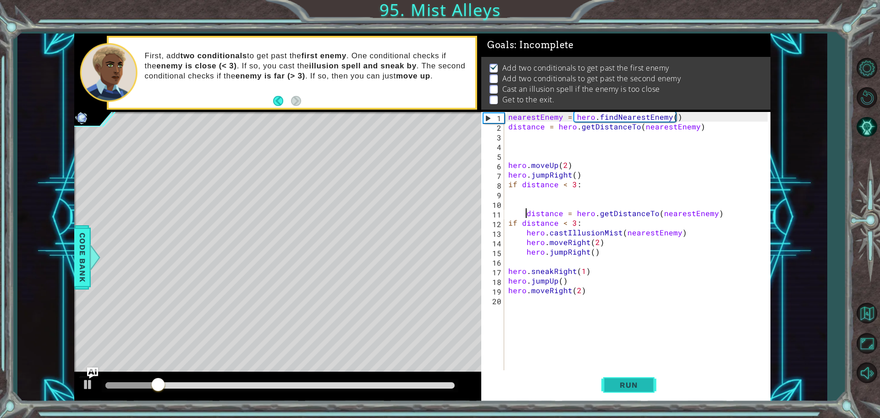
click at [615, 376] on button "Run" at bounding box center [629, 384] width 55 height 29
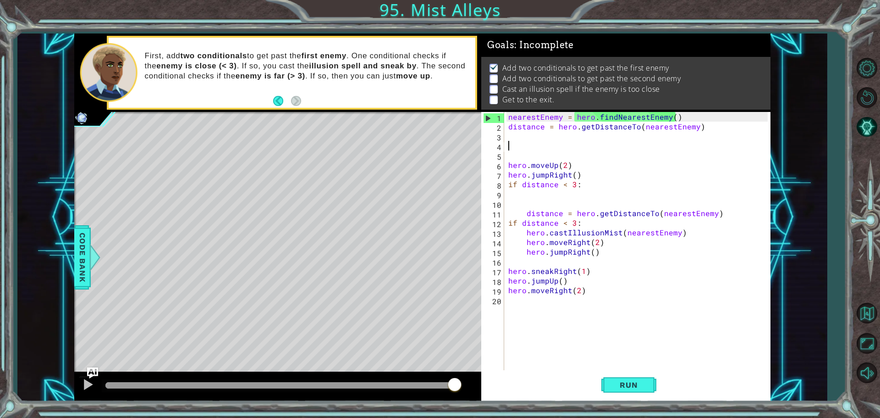
click at [509, 148] on div "nearestEnemy = hero . findNearestEnemy ( ) distance = hero . getDistanceTo ( ne…" at bounding box center [640, 251] width 266 height 279
click at [510, 134] on div "nearestEnemy = hero . findNearestEnemy ( ) distance = hero . getDistanceTo ( ne…" at bounding box center [640, 251] width 266 height 279
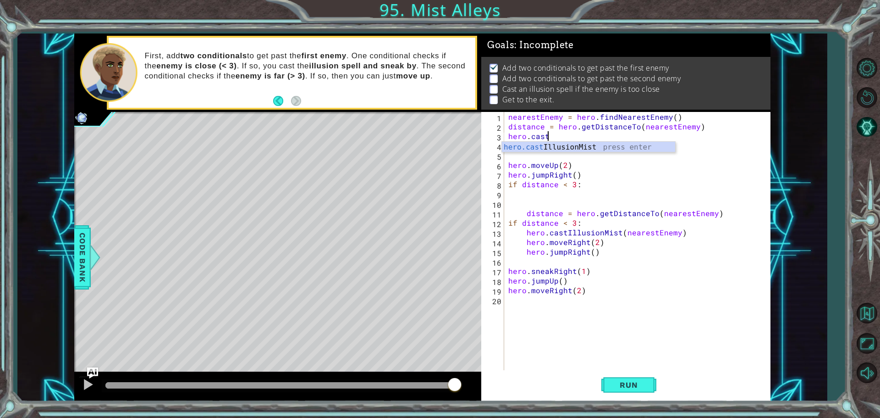
scroll to position [0, 2]
click at [574, 148] on div "hero.castI llusionMist press enter" at bounding box center [588, 158] width 173 height 33
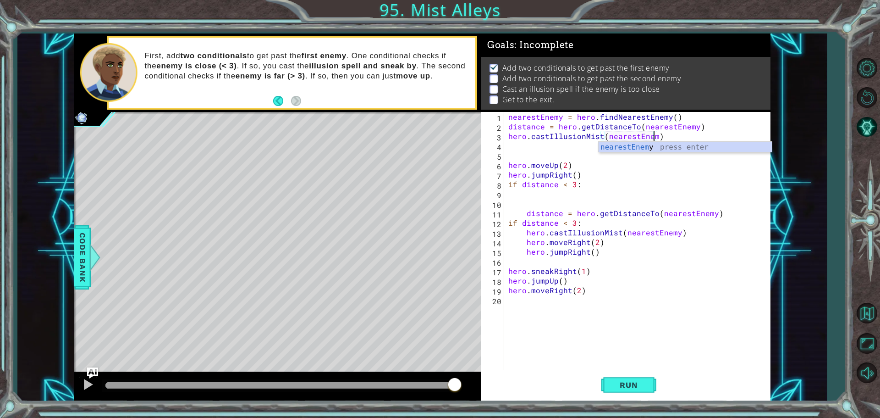
scroll to position [0, 9]
click at [660, 188] on div "nearestEnemy = hero . findNearestEnemy ( ) distance = hero . getDistanceTo ( ne…" at bounding box center [640, 251] width 266 height 279
click at [611, 388] on span "Run" at bounding box center [629, 384] width 36 height 9
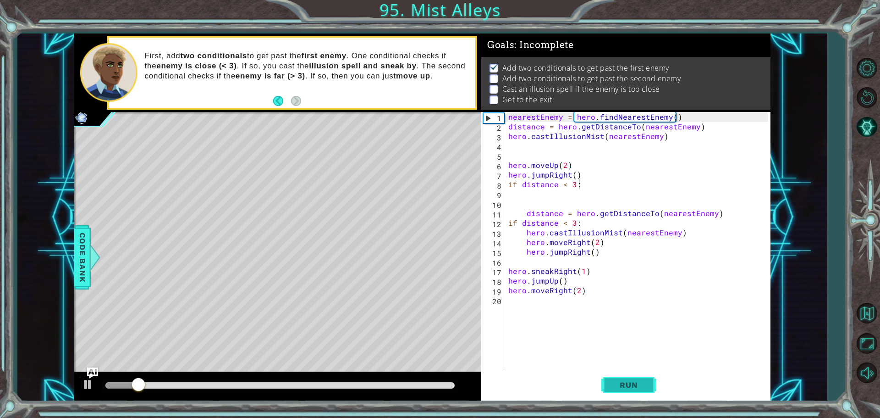
click at [612, 388] on span "Run" at bounding box center [629, 384] width 36 height 9
click at [613, 389] on span "Run" at bounding box center [629, 384] width 36 height 9
drag, startPoint x: 632, startPoint y: 386, endPoint x: 631, endPoint y: 380, distance: 6.0
click at [631, 383] on span "Run" at bounding box center [629, 384] width 36 height 9
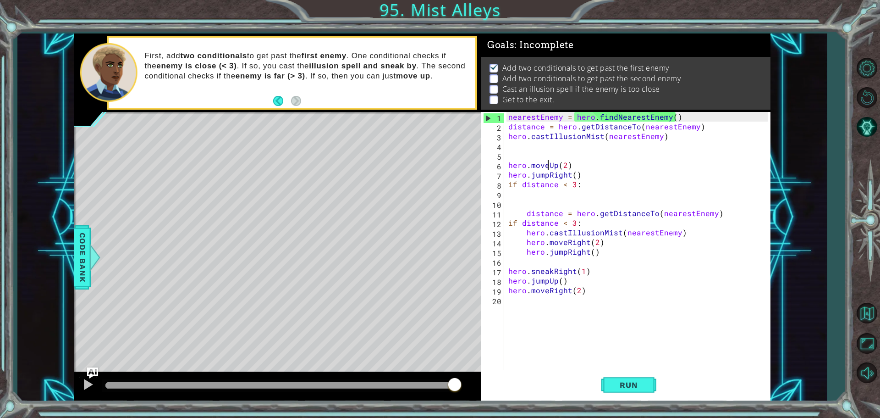
click at [546, 165] on div "nearestEnemy = hero . findNearestEnemy ( ) distance = hero . getDistanceTo ( ne…" at bounding box center [640, 251] width 266 height 279
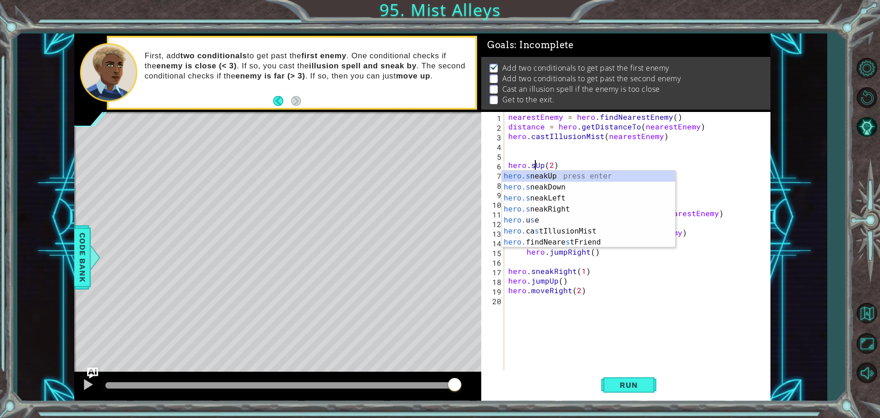
scroll to position [0, 2]
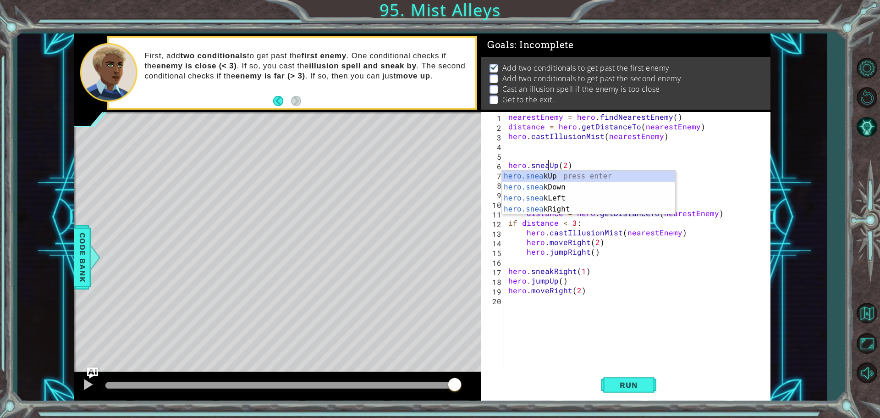
type textarea "hero.sneakUp(2)"
click at [551, 336] on div "nearestEnemy = hero . findNearestEnemy ( ) distance = hero . getDistanceTo ( ne…" at bounding box center [640, 251] width 266 height 279
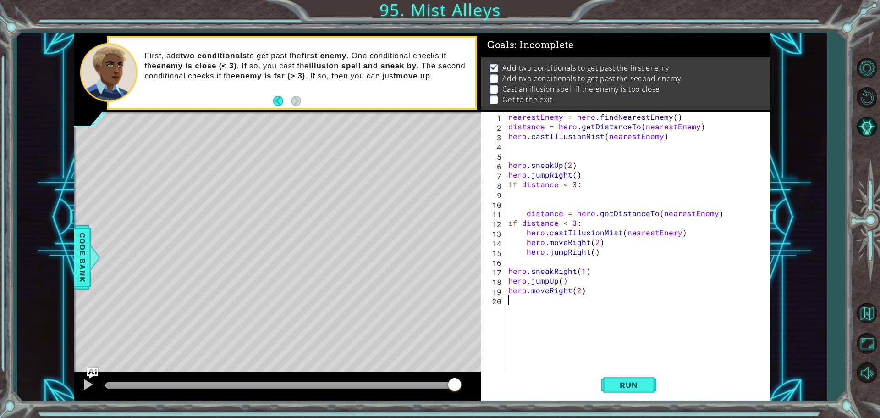
scroll to position [0, 0]
click at [641, 384] on span "Run" at bounding box center [629, 384] width 36 height 9
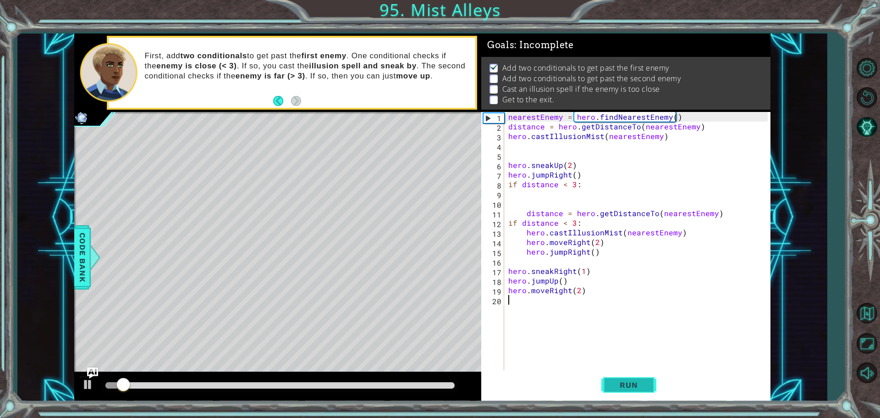
click at [646, 383] on span "Run" at bounding box center [629, 384] width 36 height 9
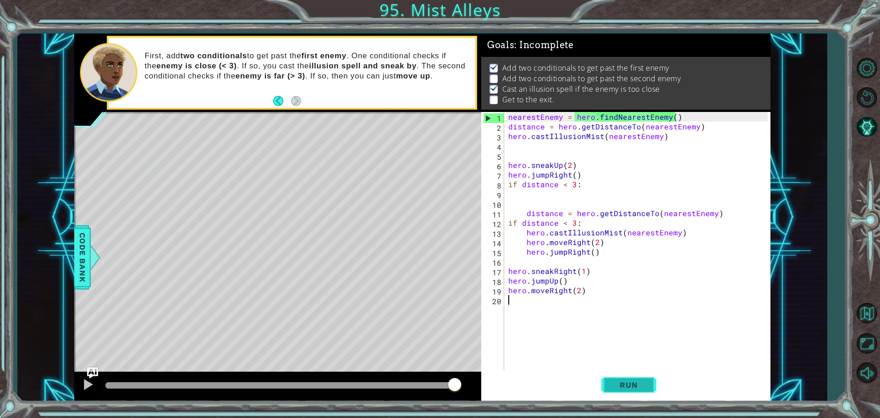
click at [631, 391] on button "Run" at bounding box center [629, 384] width 55 height 29
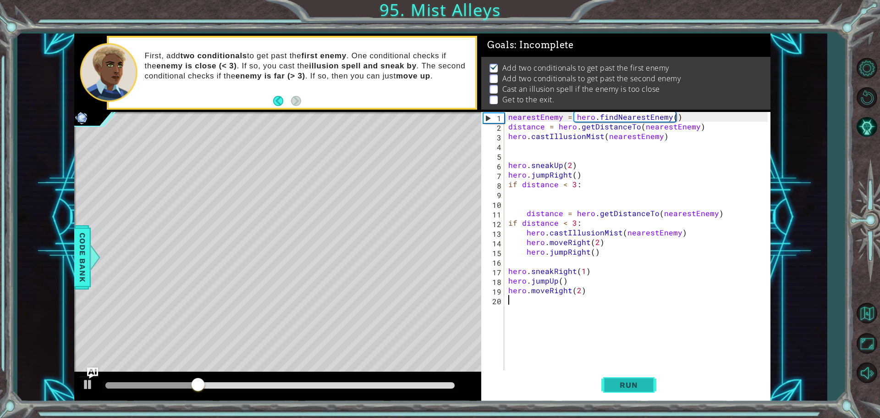
click at [641, 387] on span "Run" at bounding box center [629, 384] width 36 height 9
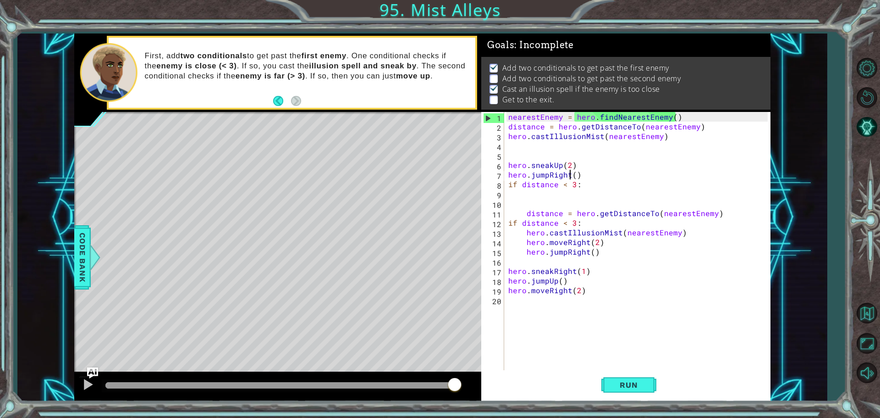
click at [569, 173] on div "nearestEnemy = hero . findNearestEnemy ( ) distance = hero . getDistanceTo ( ne…" at bounding box center [640, 251] width 266 height 279
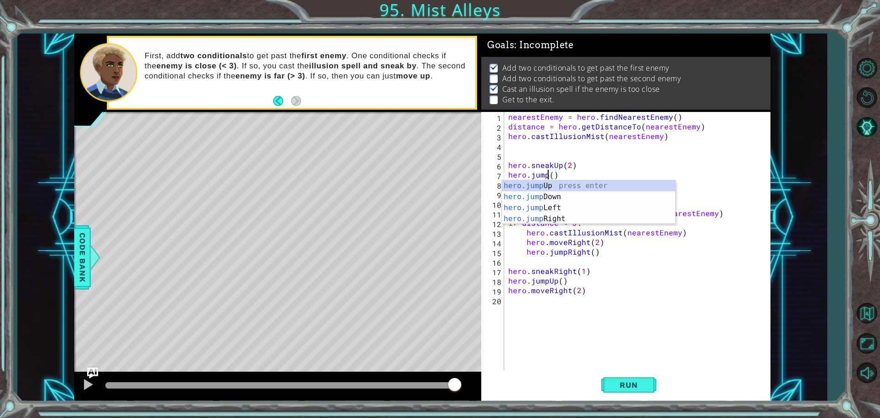
scroll to position [0, 3]
click at [702, 176] on div "nearestEnemy = hero . findNearestEnemy ( ) distance = hero . getDistanceTo ( ne…" at bounding box center [640, 251] width 266 height 279
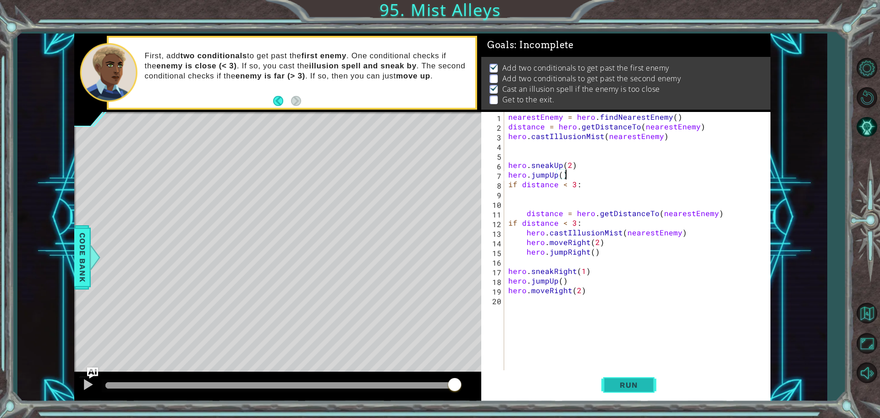
click at [626, 388] on span "Run" at bounding box center [629, 384] width 36 height 9
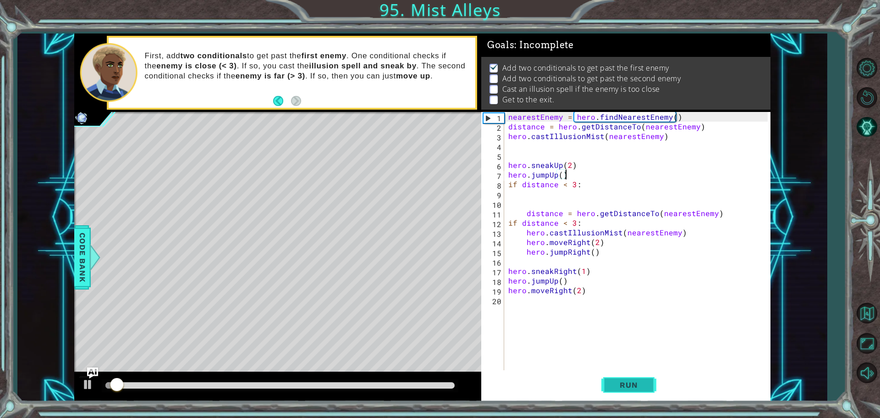
click at [625, 387] on span "Run" at bounding box center [629, 384] width 36 height 9
click at [574, 268] on div "nearestEnemy = hero . findNearestEnemy ( ) distance = hero . getDistanceTo ( ne…" at bounding box center [640, 251] width 266 height 279
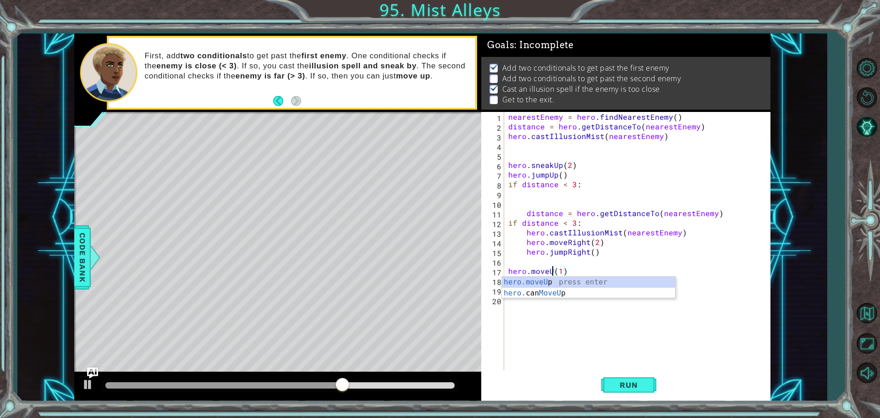
type textarea "hero.moveUp(1)"
click at [542, 350] on div "nearestEnemy = hero . findNearestEnemy ( ) distance = hero . getDistanceTo ( ne…" at bounding box center [640, 251] width 266 height 279
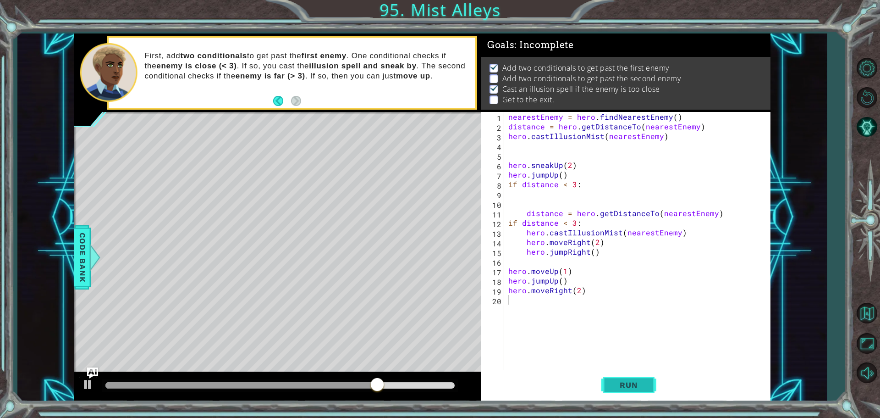
click at [606, 380] on button "Run" at bounding box center [629, 384] width 55 height 29
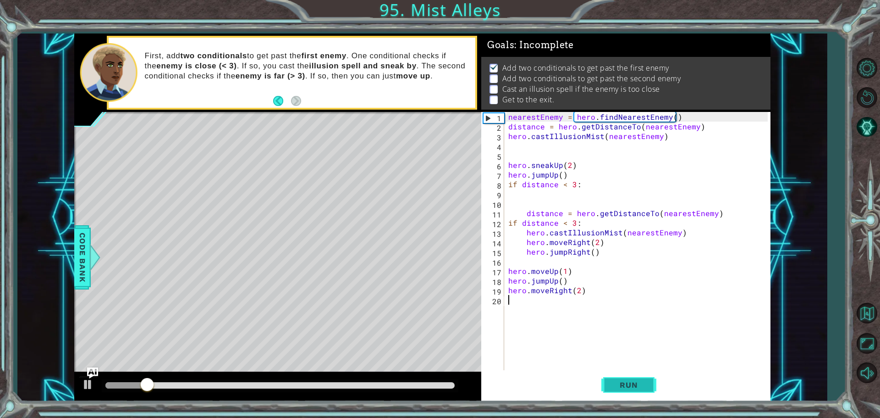
click at [627, 384] on span "Run" at bounding box center [629, 384] width 36 height 9
drag, startPoint x: 506, startPoint y: 136, endPoint x: 498, endPoint y: 144, distance: 11.4
click at [517, 150] on div "1 2 3 4 5 6 7 8 9 10 11 12 13 14 15 16 17 18 19 20 nearestEnemy = hero . findNe…" at bounding box center [624, 242] width 287 height 260
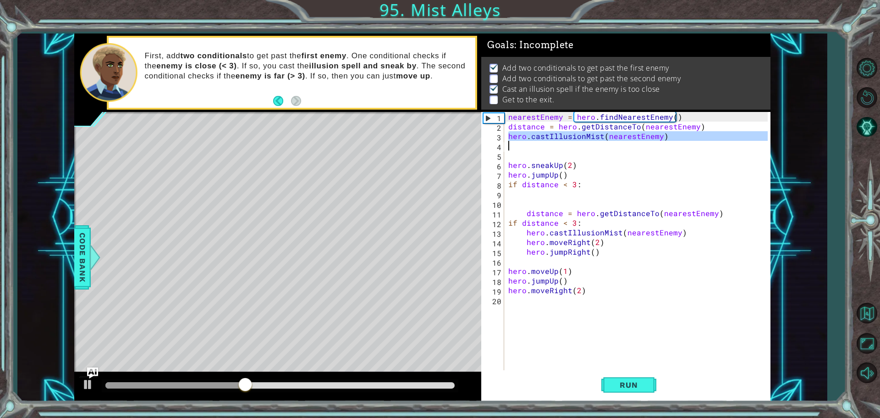
drag, startPoint x: 508, startPoint y: 138, endPoint x: 640, endPoint y: 141, distance: 132.1
click at [640, 141] on div "nearestEnemy = hero . findNearestEnemy ( ) distance = hero . getDistanceTo ( ne…" at bounding box center [640, 251] width 266 height 279
type textarea "hero.castIllusionMist(nearestEnemy)"
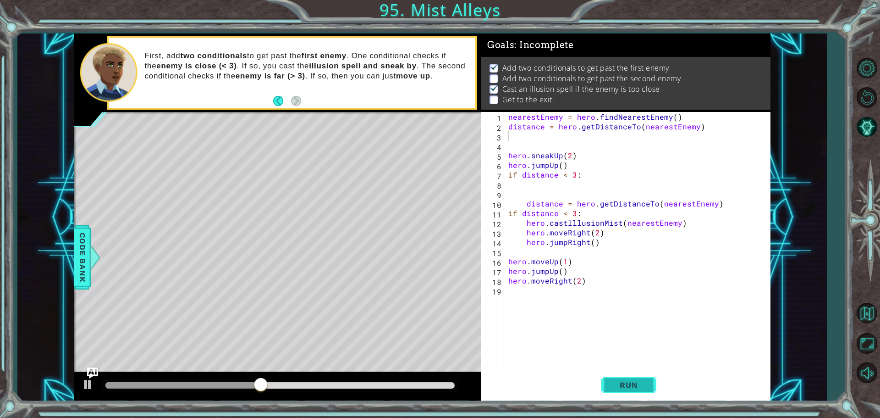
click at [613, 390] on button "Run" at bounding box center [629, 384] width 55 height 29
click at [556, 272] on div "nearestEnemy = hero . findNearestEnemy ( ) distance = hero . getDistanceTo ( ne…" at bounding box center [640, 251] width 266 height 279
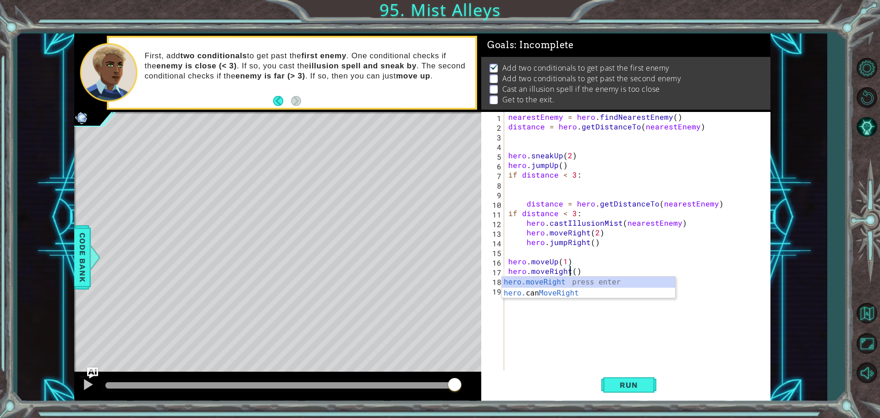
scroll to position [0, 4]
click at [574, 271] on div "nearestEnemy = hero . findNearestEnemy ( ) distance = hero . getDistanceTo ( ne…" at bounding box center [640, 251] width 266 height 279
type textarea "hero.moveRight(1)"
click at [507, 290] on div "nearestEnemy = hero . findNearestEnemy ( ) distance = hero . getDistanceTo ( ne…" at bounding box center [640, 251] width 266 height 279
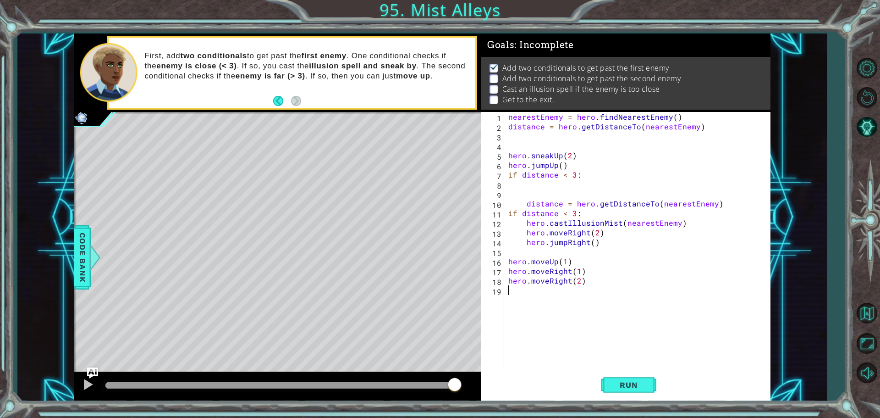
scroll to position [0, 0]
drag, startPoint x: 586, startPoint y: 281, endPoint x: 532, endPoint y: 281, distance: 53.6
click at [532, 281] on div "nearestEnemy = hero . findNearestEnemy ( ) distance = hero . getDistanceTo ( ne…" at bounding box center [640, 251] width 266 height 279
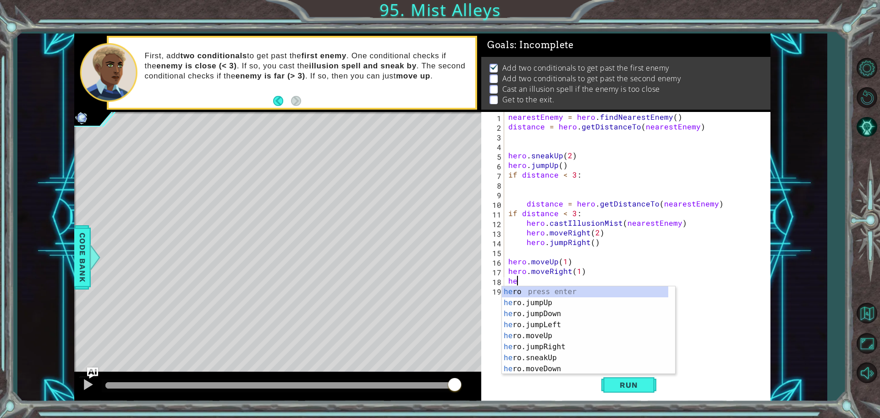
type textarea "h"
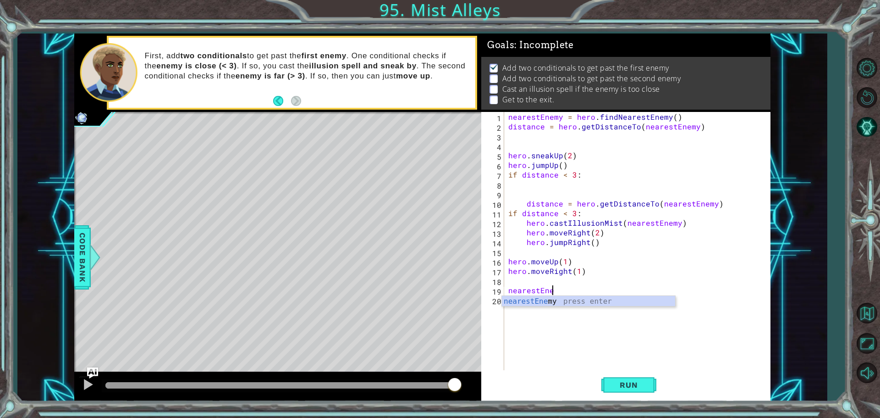
scroll to position [0, 3]
click at [555, 305] on div "nearestEnemy press enter" at bounding box center [588, 312] width 173 height 33
type textarea "nearestEnemy = hero.findNearestEnemy()"
click at [512, 302] on div "nearestEnemy = hero . findNearestEnemy ( ) distance = hero . getDistanceTo ( ne…" at bounding box center [640, 251] width 266 height 279
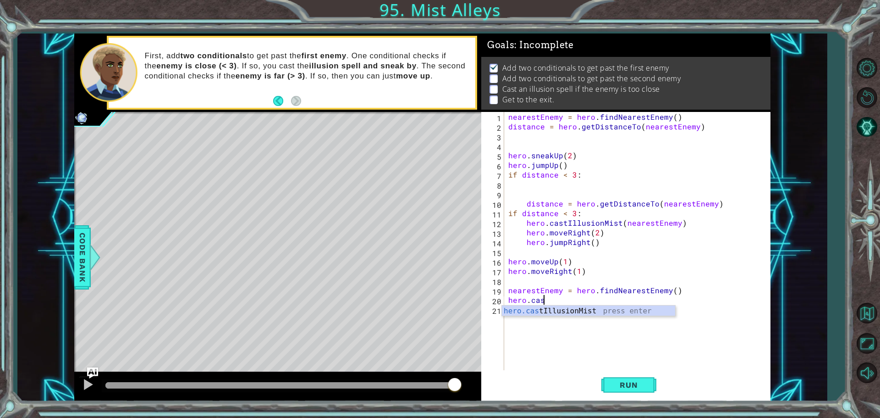
scroll to position [0, 2]
click at [560, 306] on div "hero.cast IllusionMist press enter" at bounding box center [588, 321] width 173 height 33
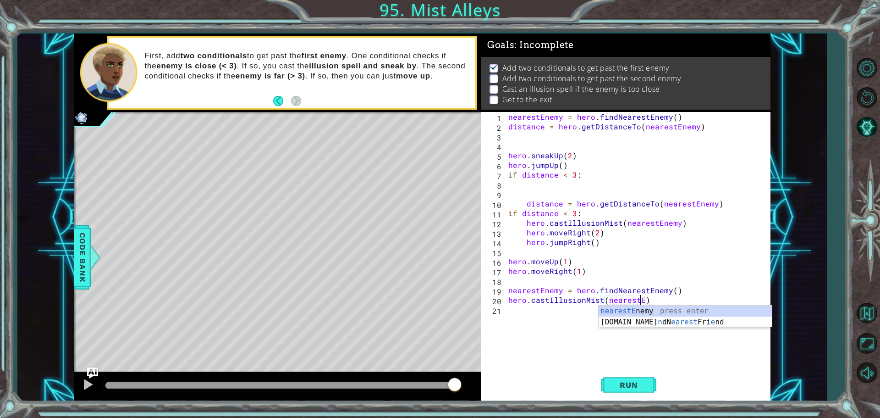
scroll to position [0, 8]
type textarea "hero.castIllusionMist(nearestEnemy)"
click at [521, 332] on div "nearestEnemy = hero . findNearestEnemy ( ) distance = hero . getDistanceTo ( ne…" at bounding box center [640, 251] width 266 height 279
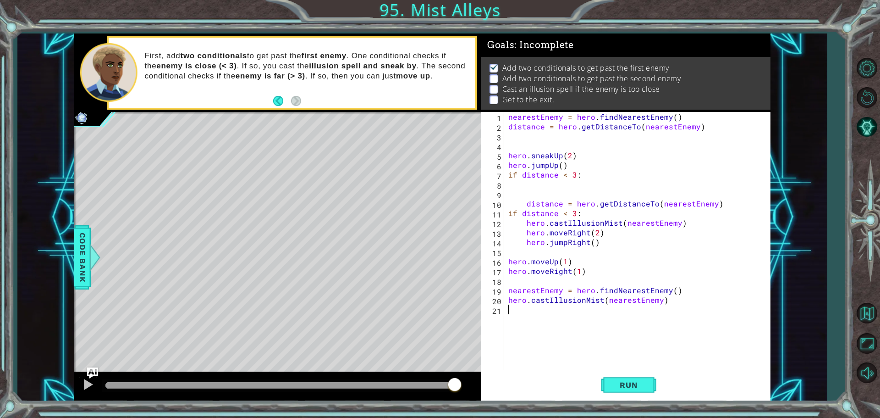
scroll to position [0, 0]
